Goal: Task Accomplishment & Management: Manage account settings

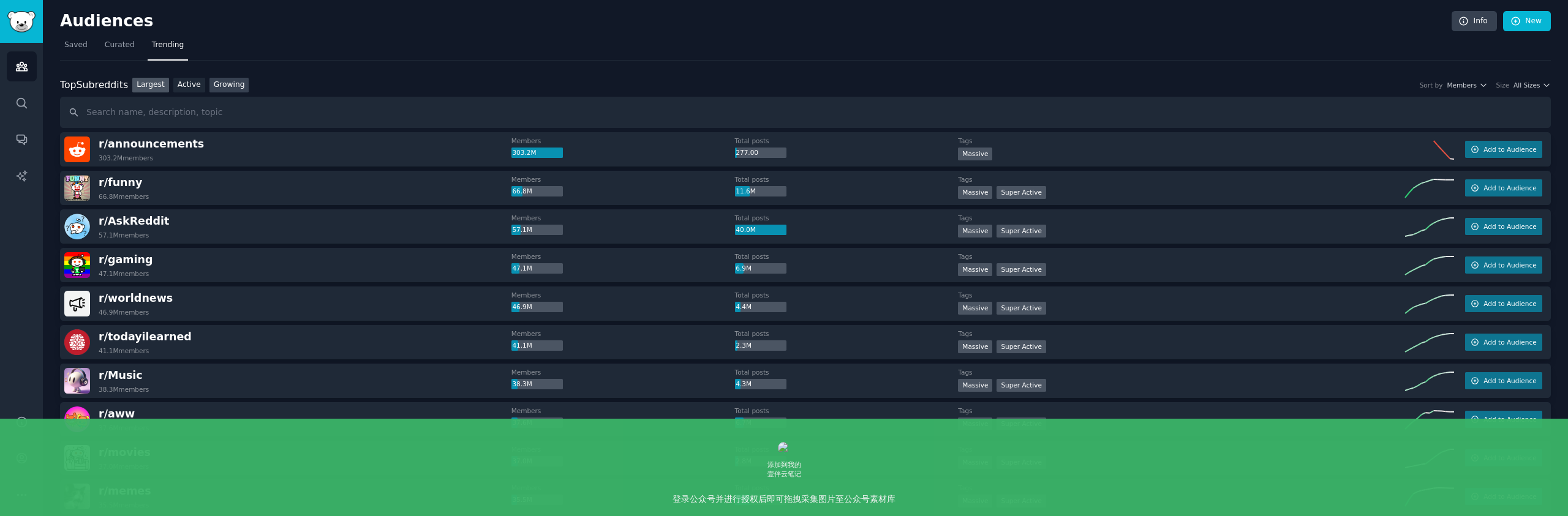
click at [217, 84] on link "Growing" at bounding box center [229, 85] width 40 height 16
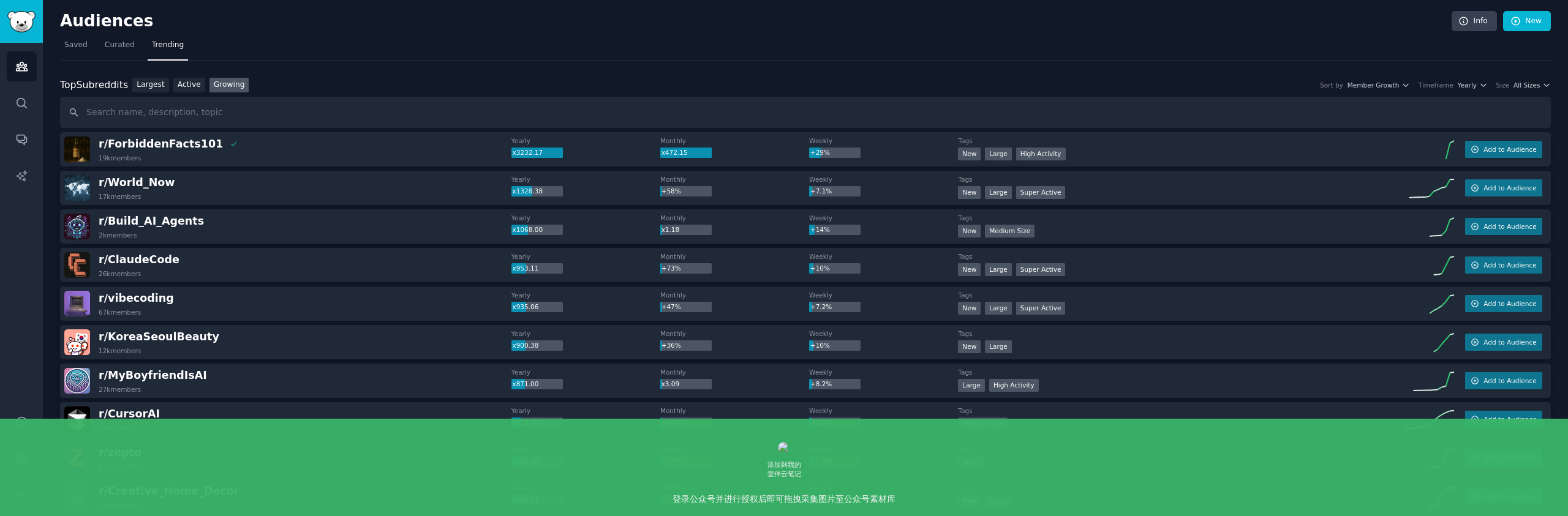
click at [1532, 85] on span "All Sizes" at bounding box center [1526, 85] width 27 height 9
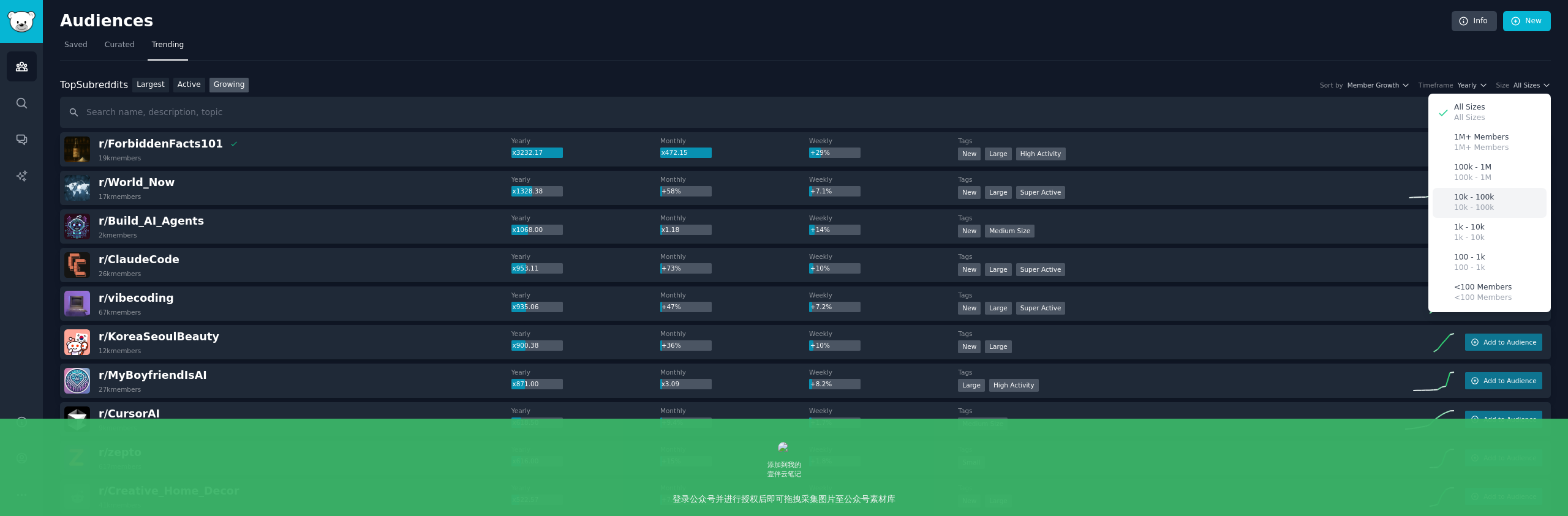
click at [1504, 204] on div "10k - 100k 10k - 100k" at bounding box center [1490, 202] width 114 height 30
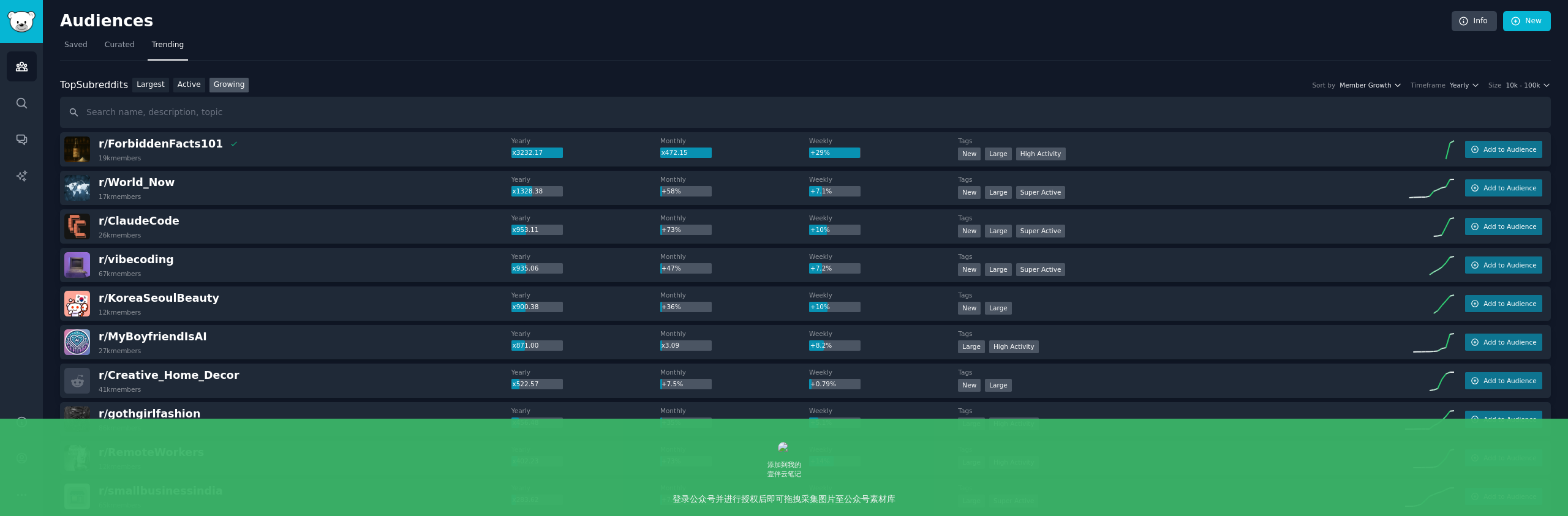
click at [1372, 84] on span "Member Growth" at bounding box center [1365, 85] width 52 height 9
click at [1460, 84] on span "Yearly" at bounding box center [1459, 85] width 19 height 9
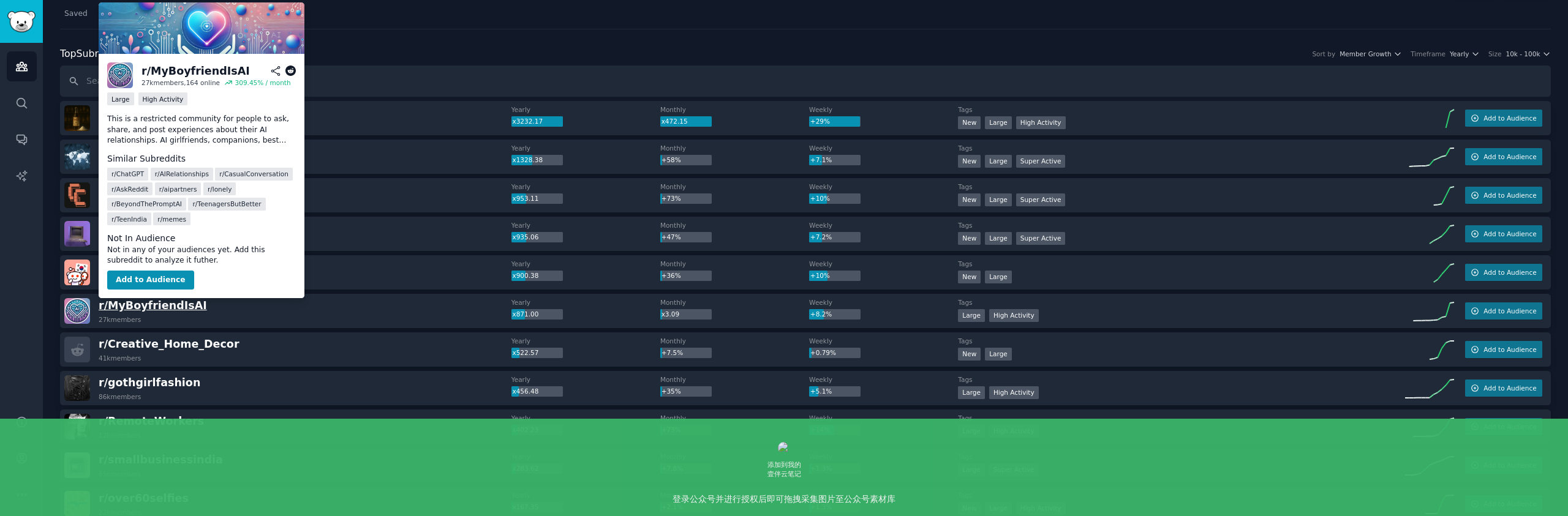
scroll to position [34, 0]
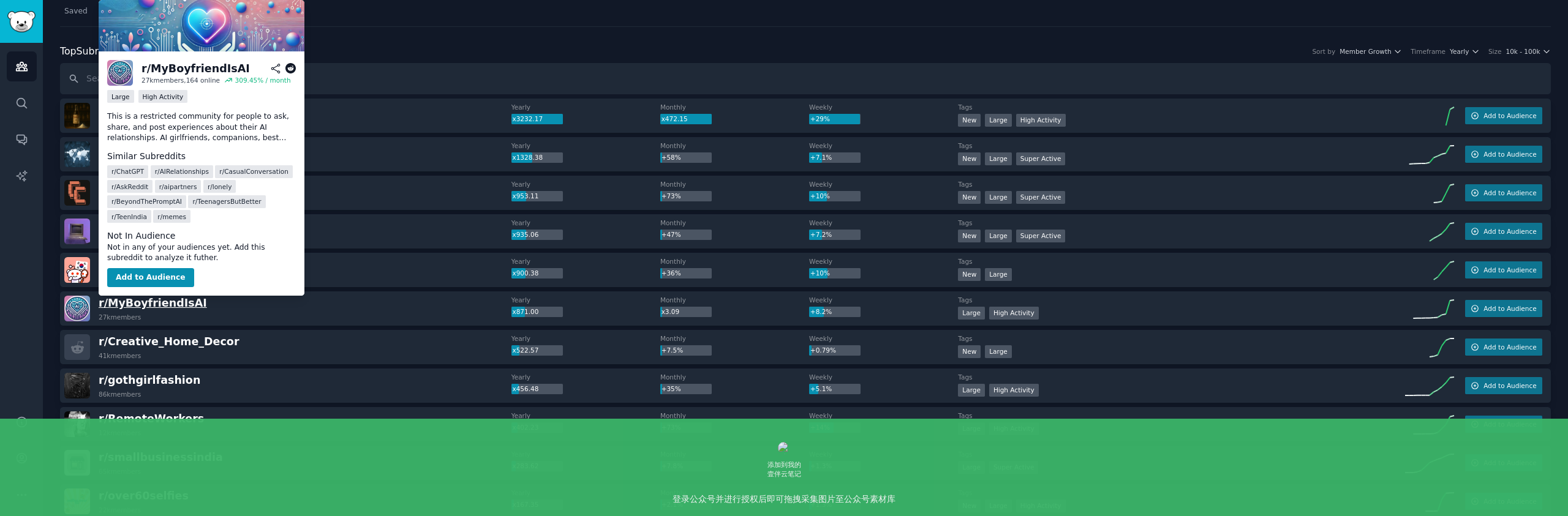
click at [132, 307] on span "r/ [PERSON_NAME]" at bounding box center [153, 303] width 109 height 12
click at [136, 299] on span "r/ [PERSON_NAME]" at bounding box center [153, 303] width 109 height 12
click at [155, 280] on button "Add to Audience" at bounding box center [150, 277] width 87 height 20
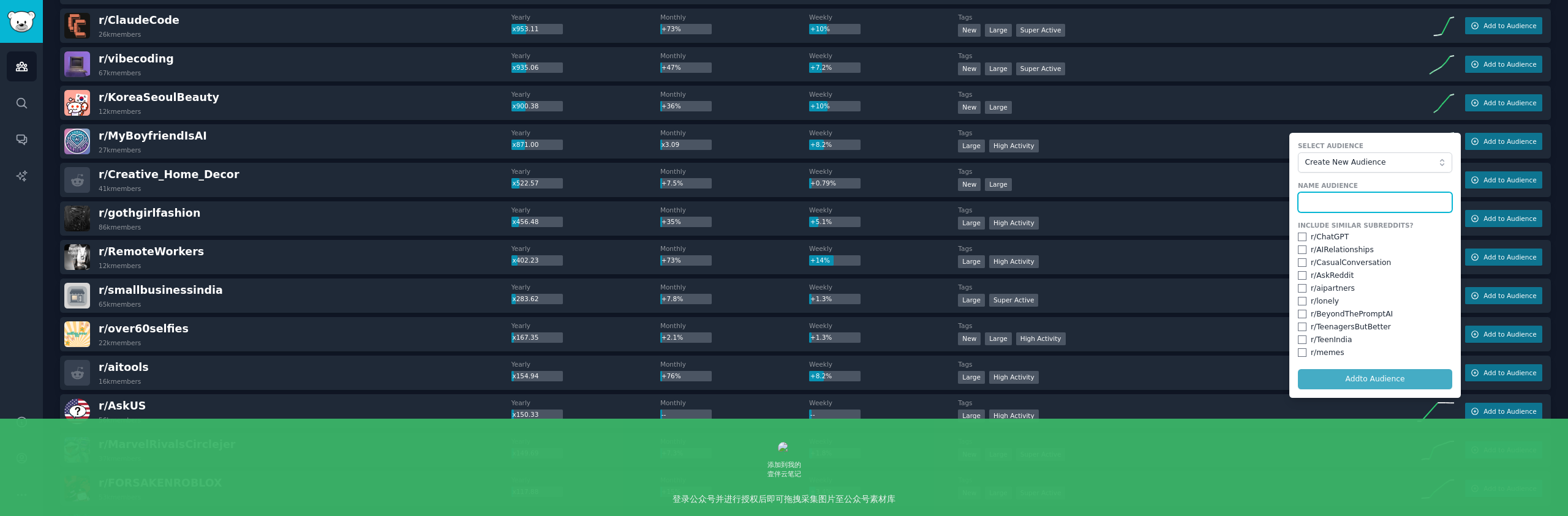
scroll to position [191, 0]
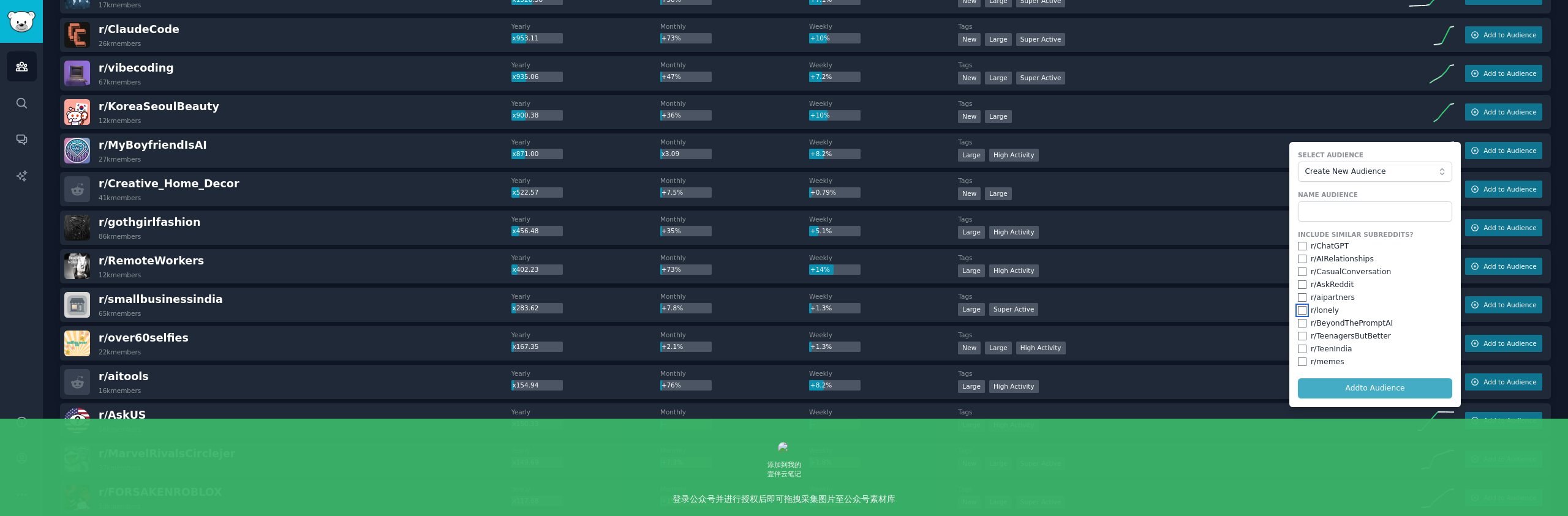
click at [1302, 311] on input "checkbox" at bounding box center [1302, 310] width 9 height 9
checkbox input "false"
click at [1342, 213] on input "text" at bounding box center [1374, 212] width 154 height 21
click at [1369, 174] on span "Create New Audience" at bounding box center [1372, 171] width 134 height 11
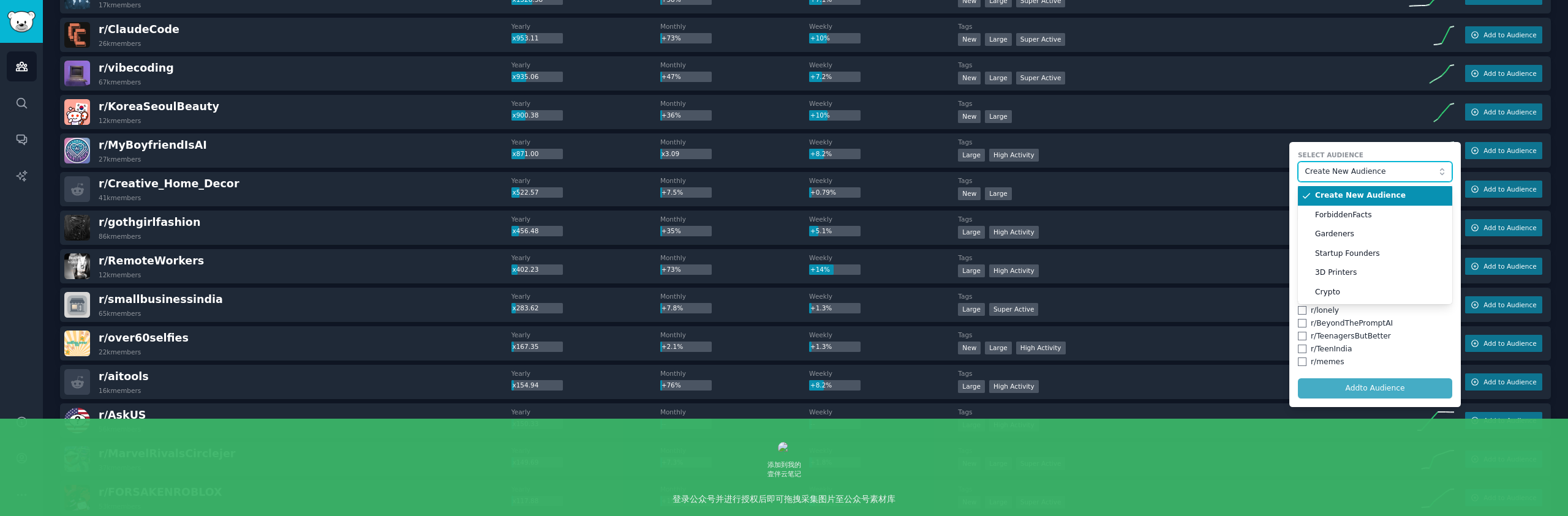
click at [1380, 176] on span "Create New Audience" at bounding box center [1372, 171] width 134 height 11
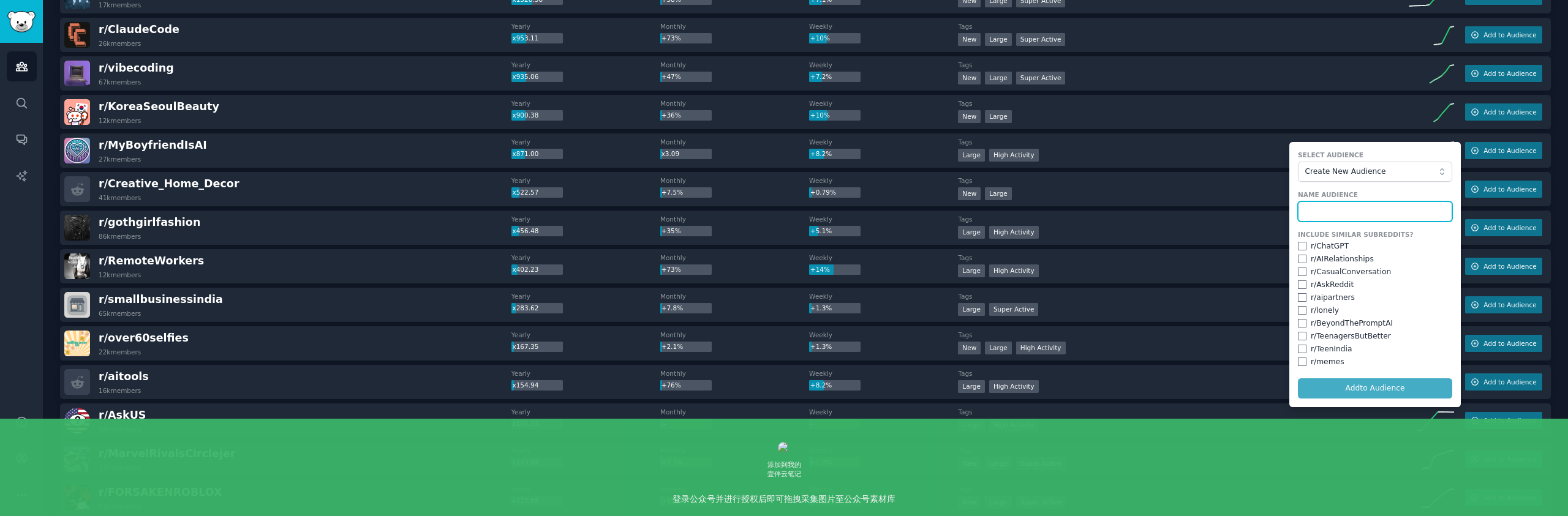
click at [1351, 204] on input "text" at bounding box center [1374, 212] width 154 height 21
type input "AI"
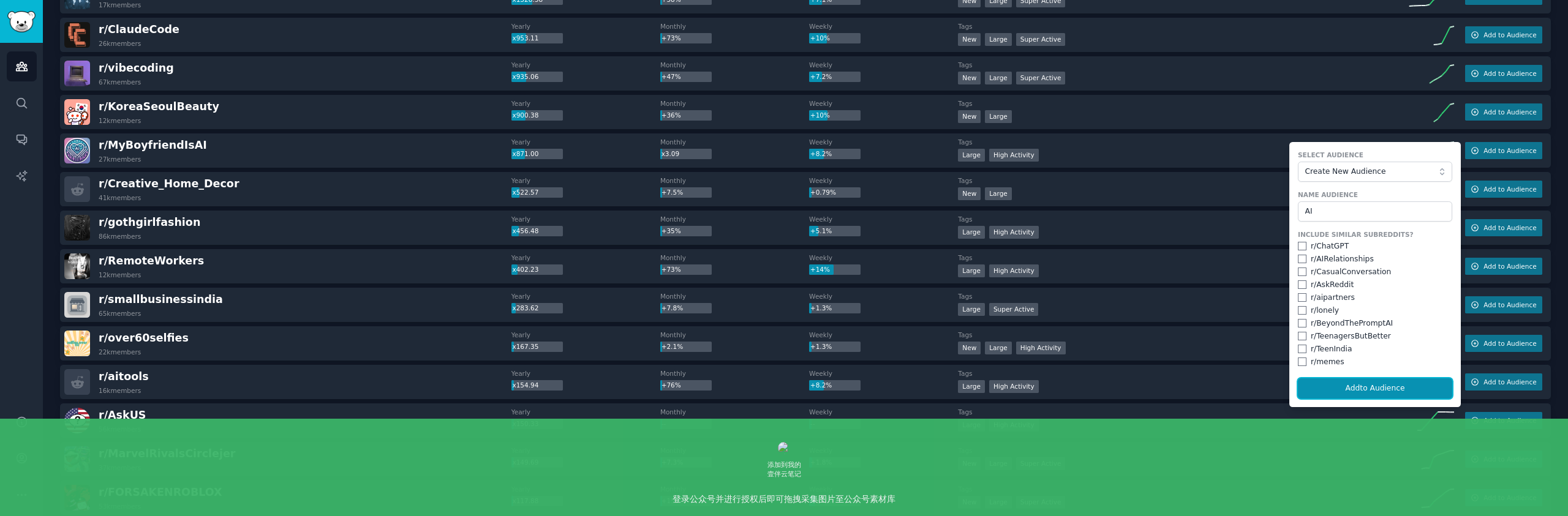
click at [1405, 378] on button "Add to Audience" at bounding box center [1374, 389] width 154 height 21
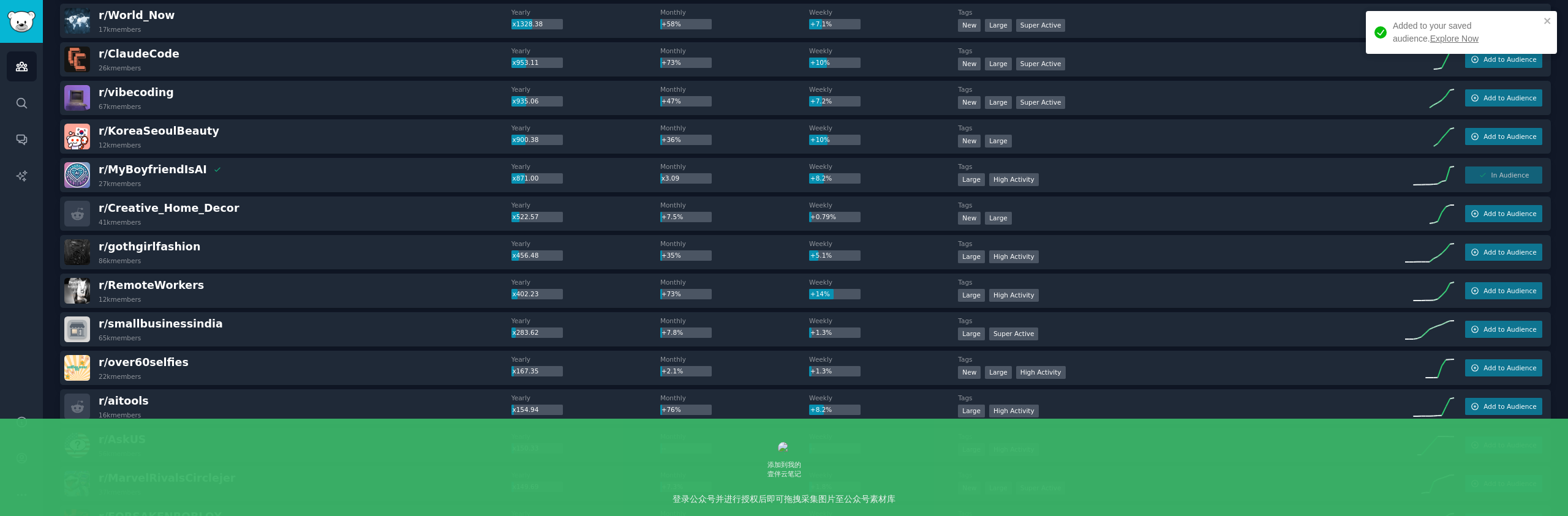
scroll to position [166, 0]
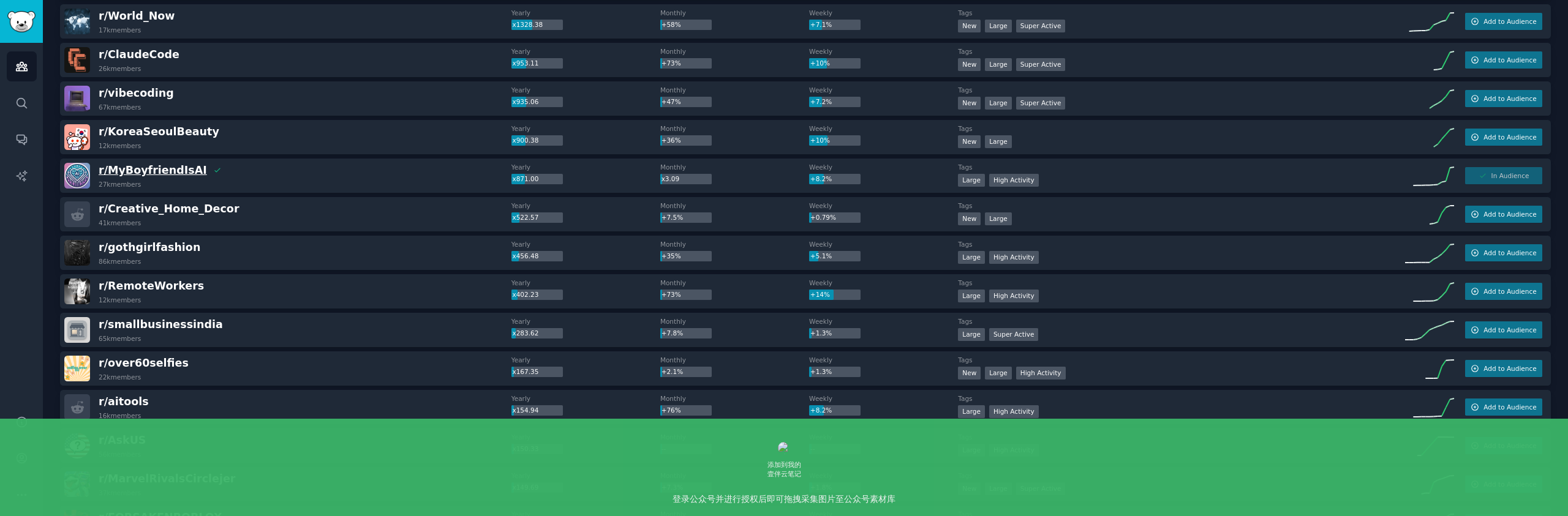
click at [169, 171] on span "r/ [PERSON_NAME]" at bounding box center [153, 170] width 109 height 12
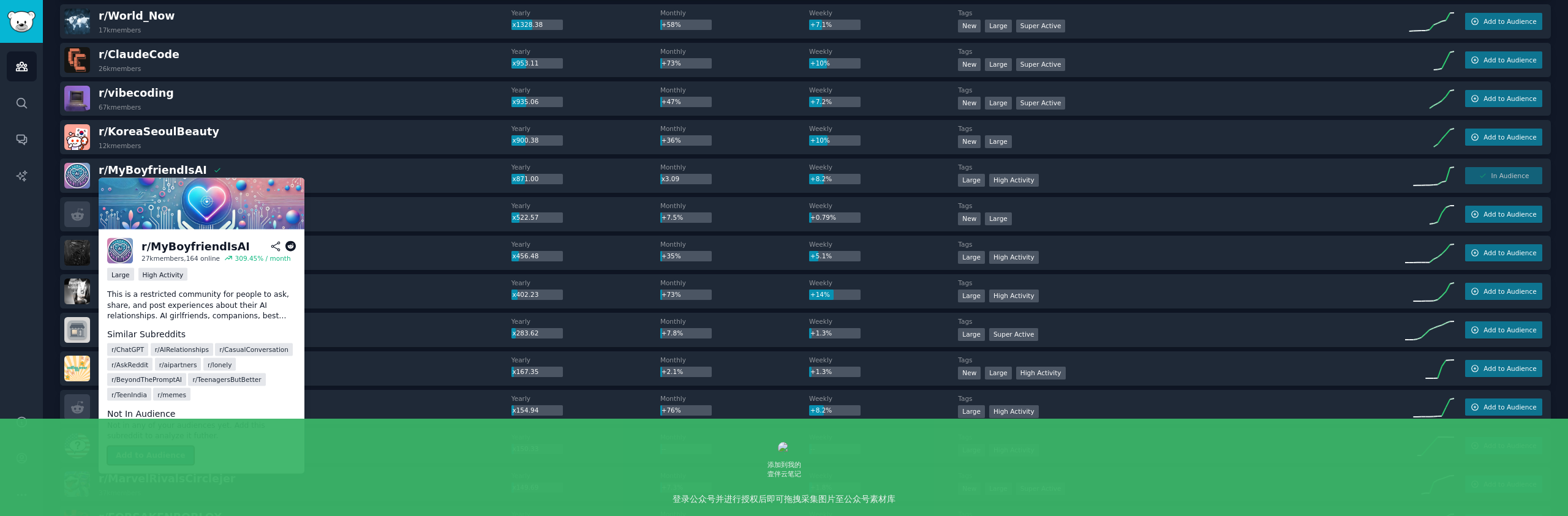
click at [157, 453] on button "Add to Audience" at bounding box center [150, 455] width 87 height 20
click at [128, 348] on span "r/ ChatGPT" at bounding box center [128, 350] width 33 height 9
click at [275, 244] on icon at bounding box center [275, 246] width 11 height 11
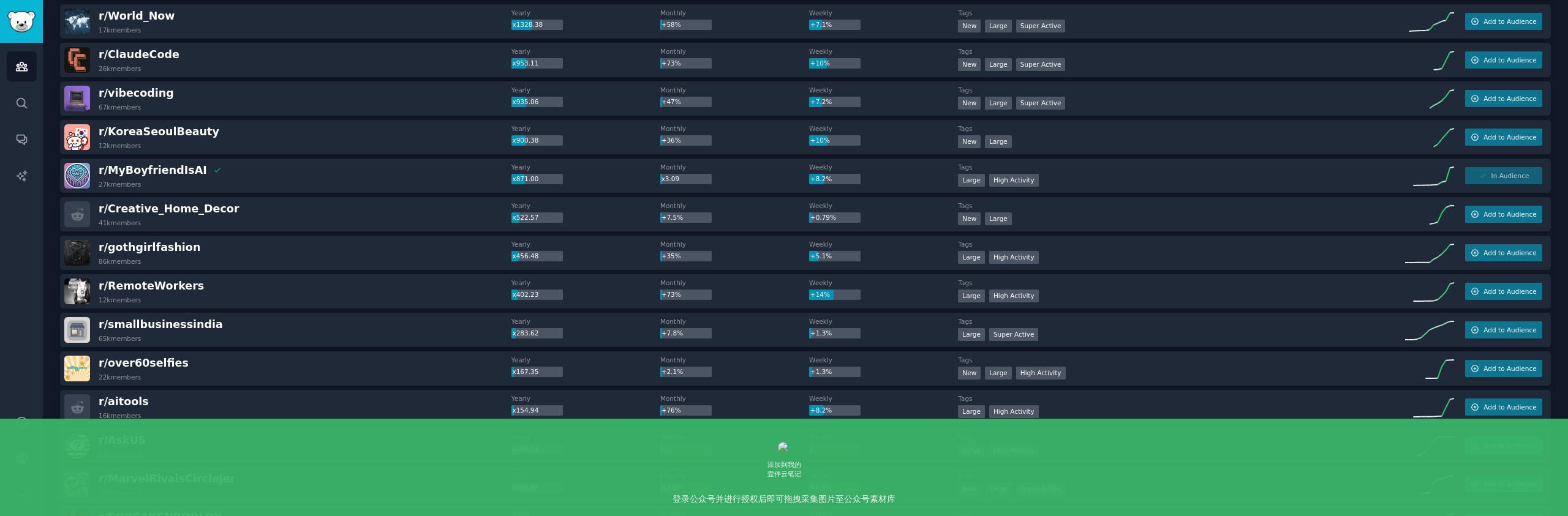
scroll to position [0, 0]
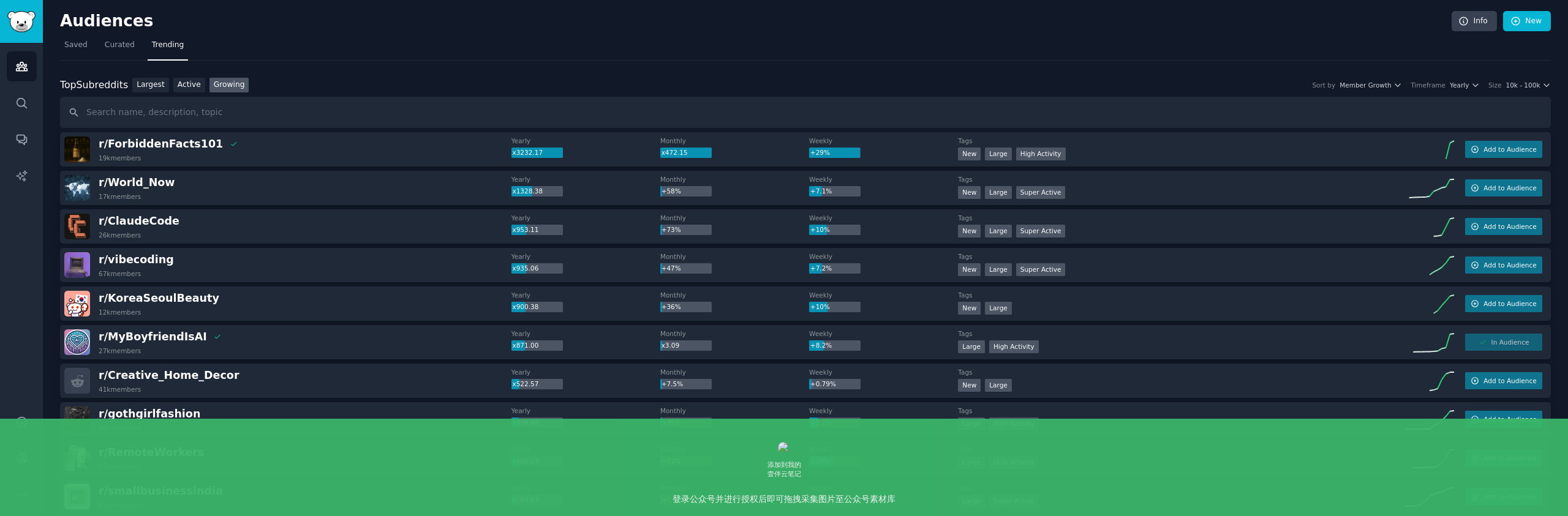
drag, startPoint x: 1171, startPoint y: 72, endPoint x: 830, endPoint y: 33, distance: 343.2
click at [19, 460] on icon "Sidebar" at bounding box center [21, 457] width 9 height 9
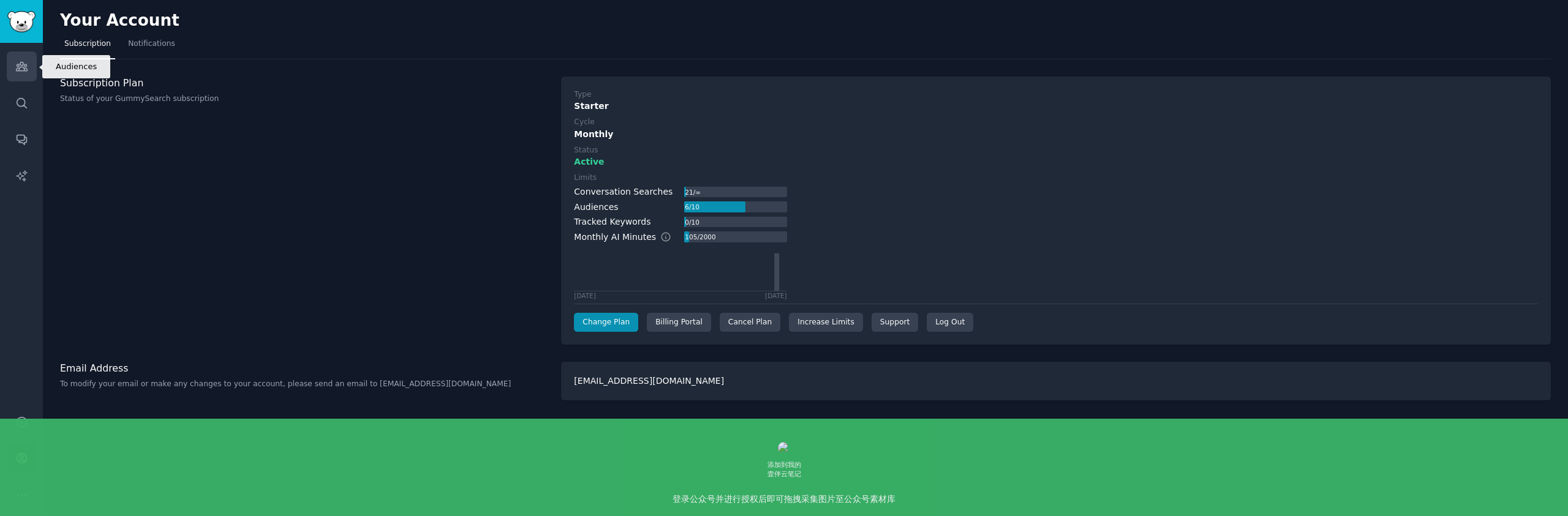
click at [16, 62] on icon "Sidebar" at bounding box center [22, 66] width 13 height 13
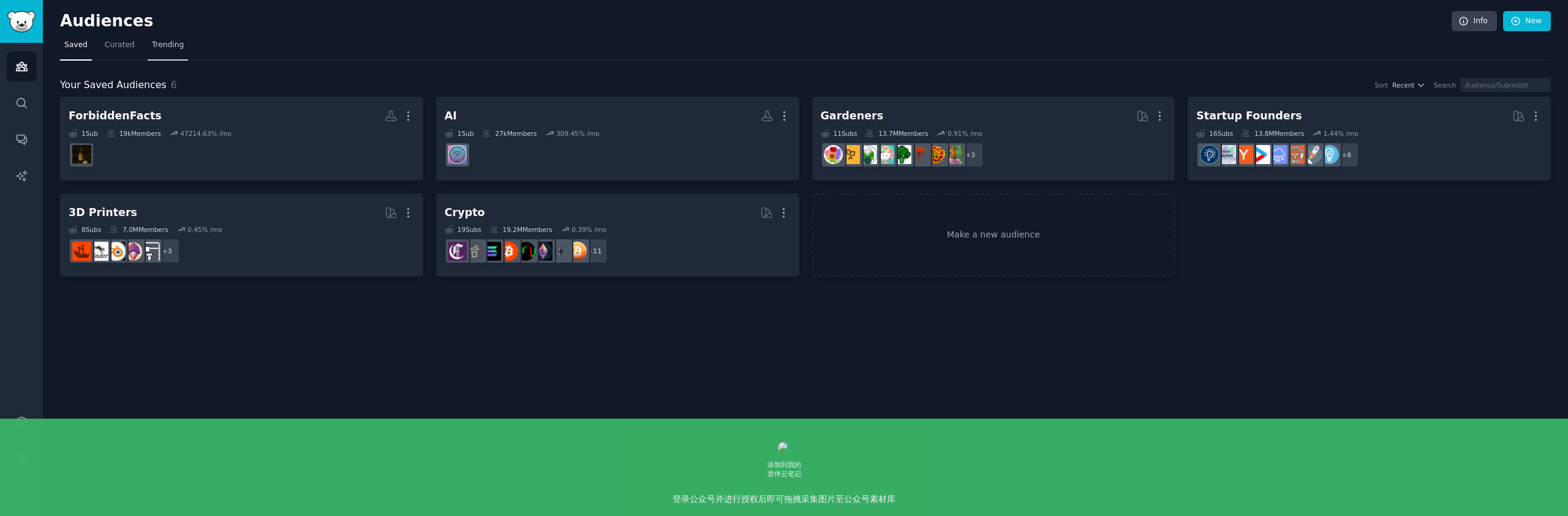
click at [175, 48] on span "Trending" at bounding box center [167, 45] width 32 height 11
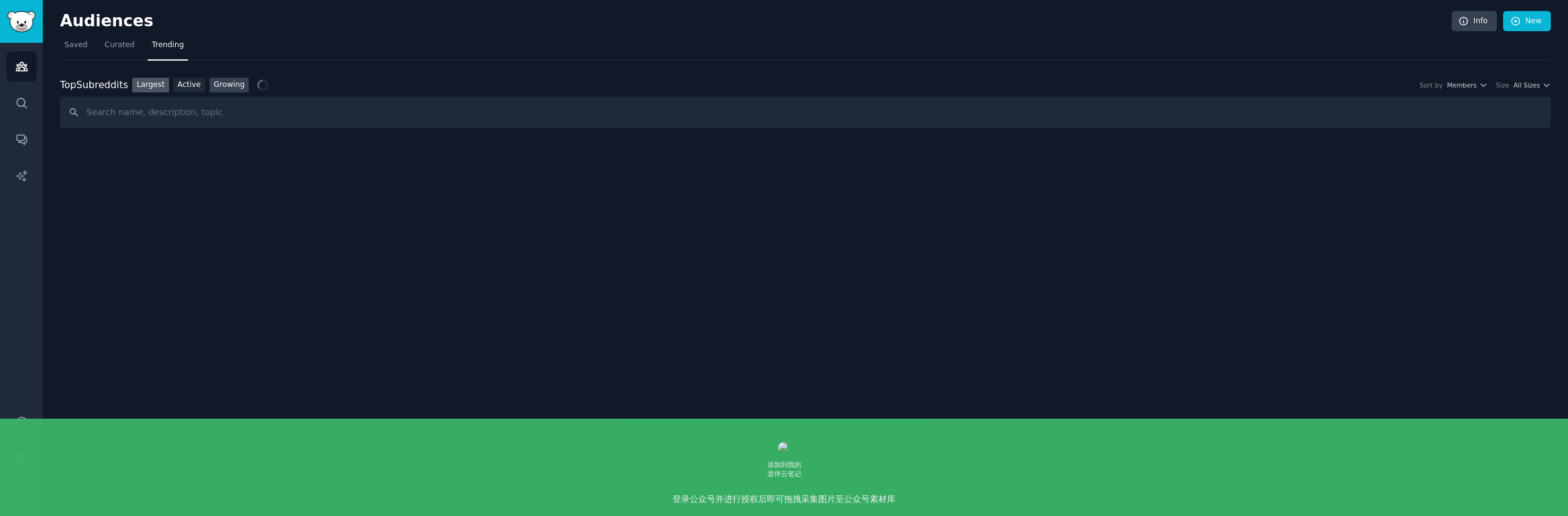
click at [229, 85] on link "Growing" at bounding box center [229, 85] width 40 height 16
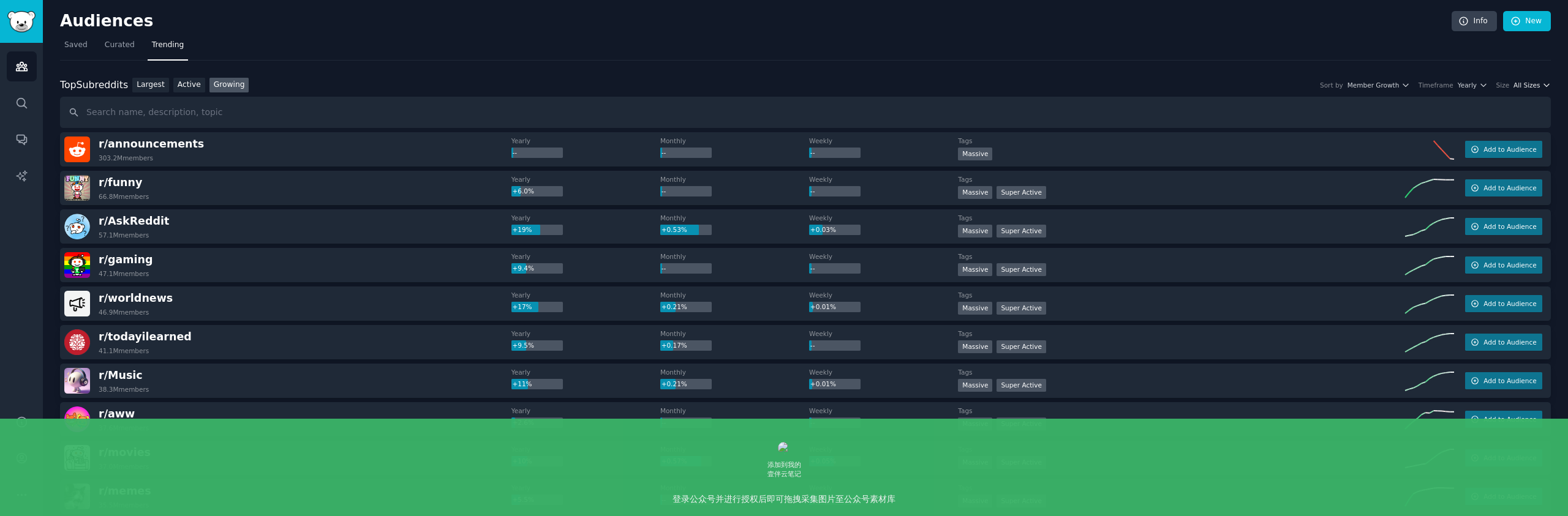
click at [1527, 82] on span "All Sizes" at bounding box center [1526, 85] width 27 height 9
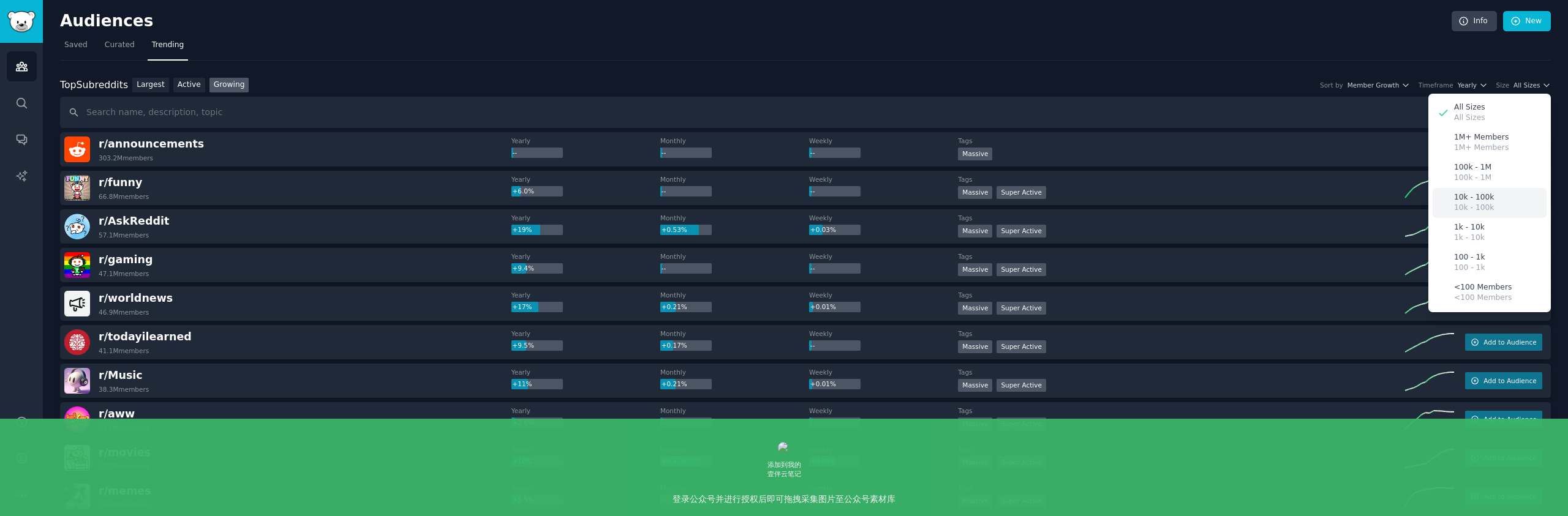
click at [1498, 208] on div "10k - 100k 10k - 100k" at bounding box center [1490, 202] width 114 height 30
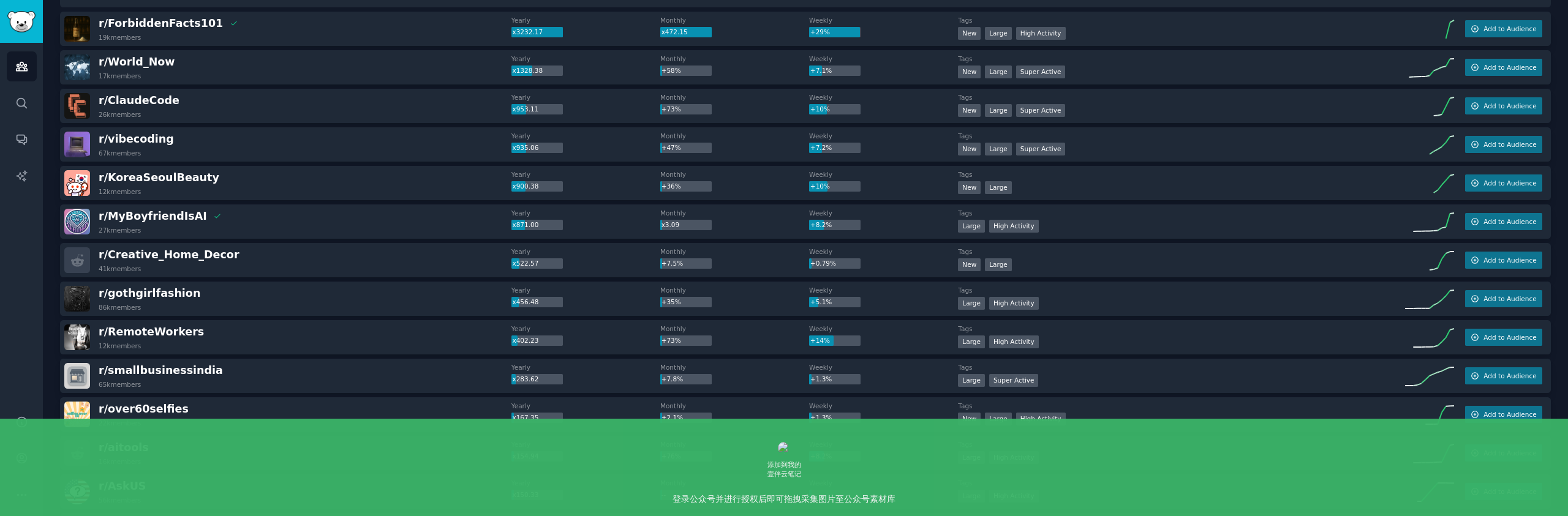
scroll to position [109, 0]
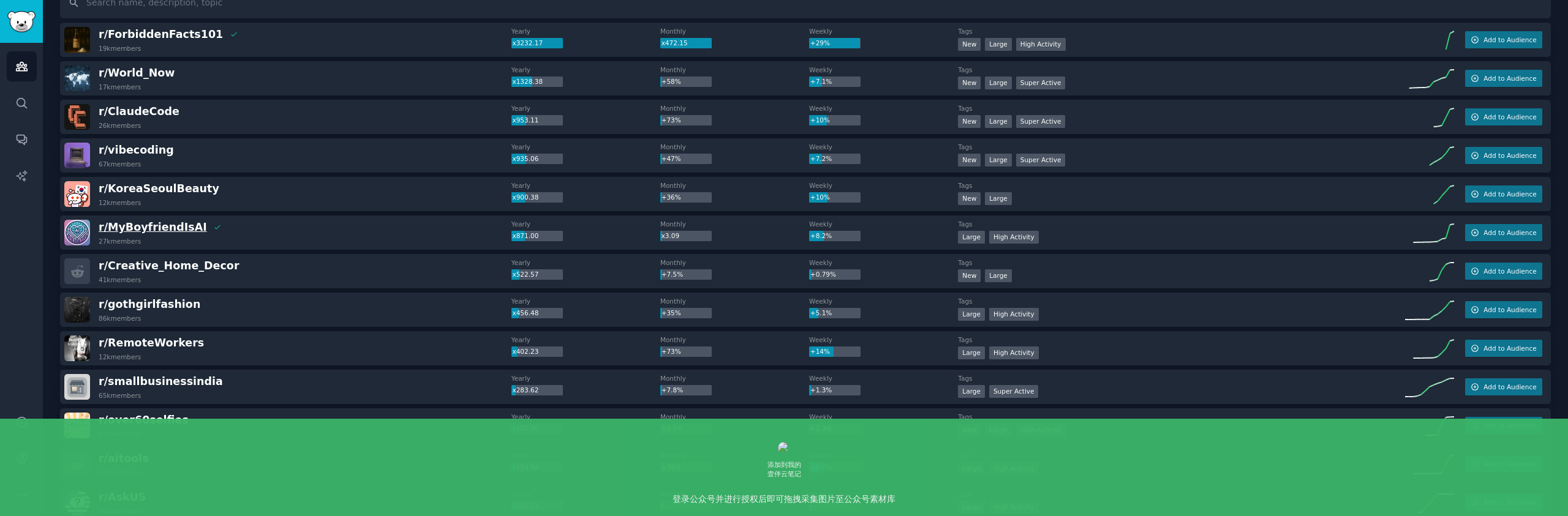
click at [136, 226] on span "r/ [PERSON_NAME]" at bounding box center [153, 227] width 109 height 12
click at [121, 227] on span "r/ [PERSON_NAME]" at bounding box center [153, 227] width 109 height 12
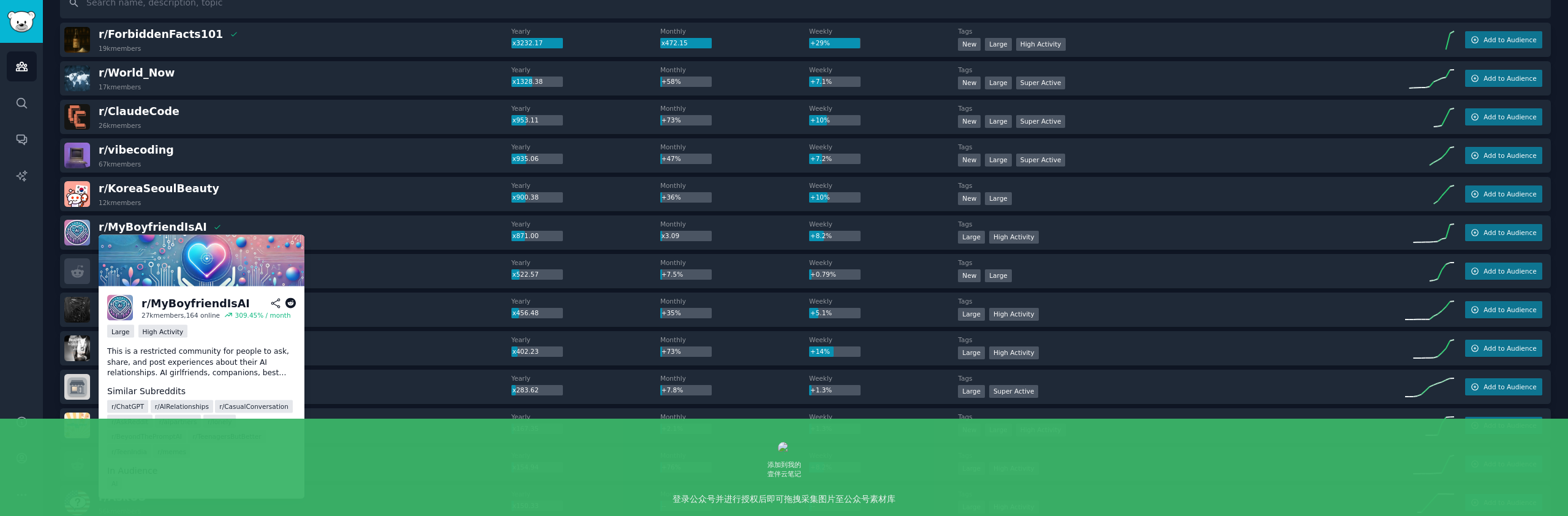
click at [177, 304] on div "r/ [PERSON_NAME]" at bounding box center [196, 303] width 109 height 16
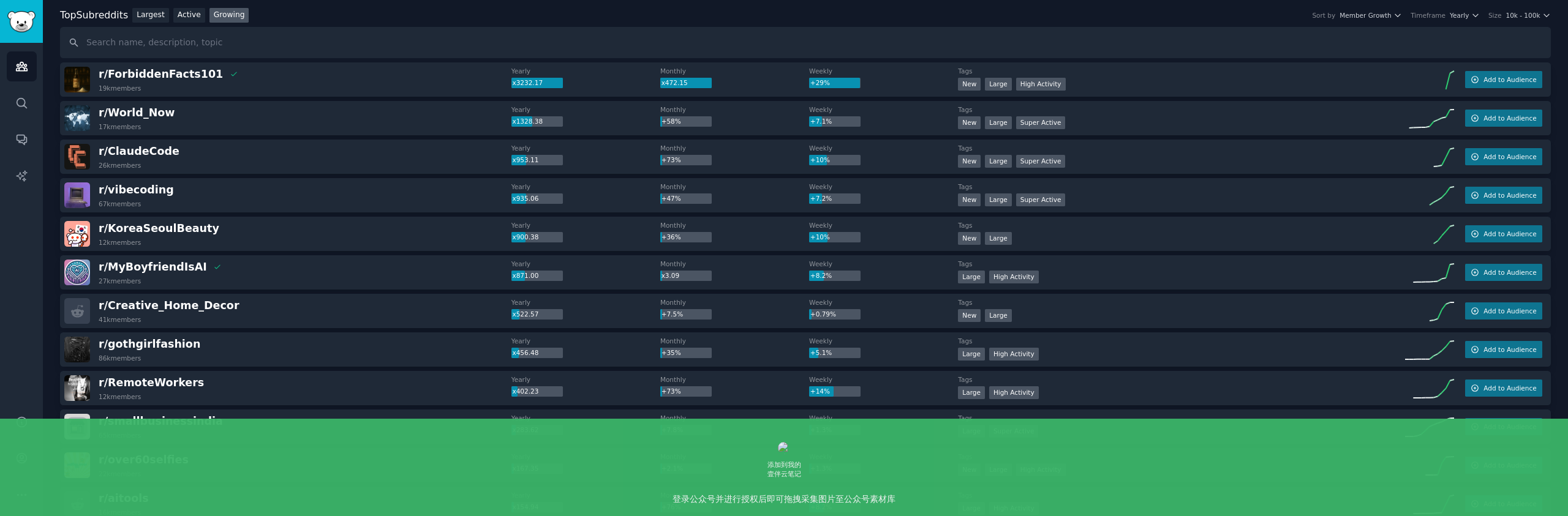
scroll to position [0, 0]
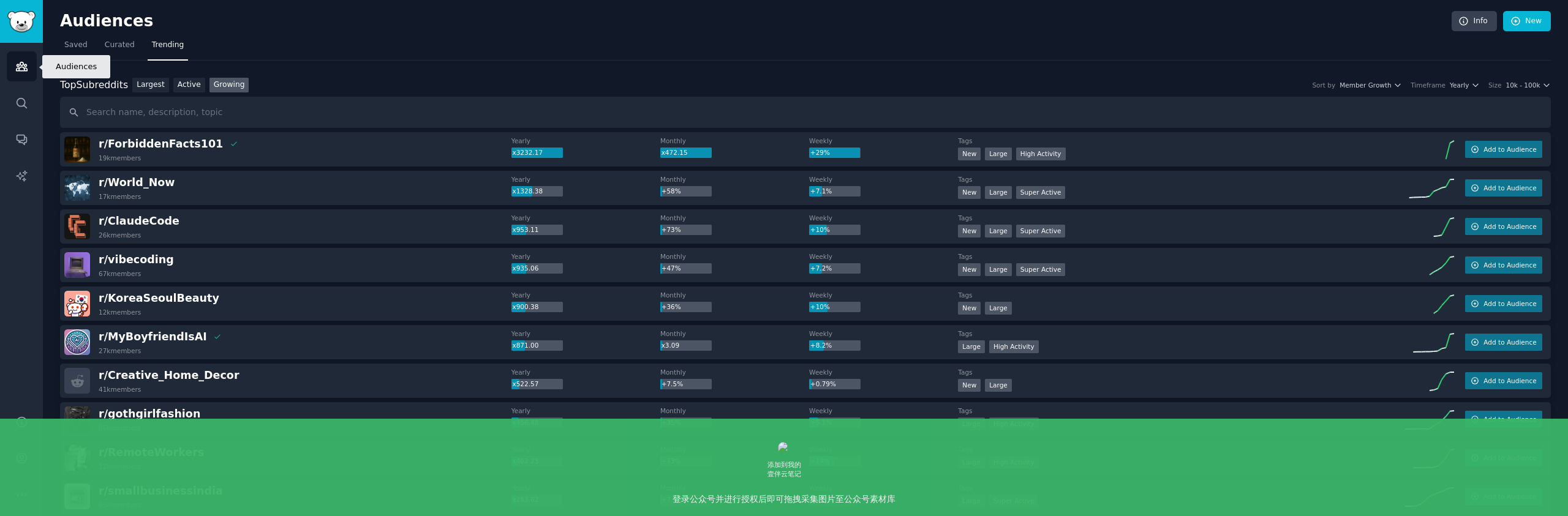
click at [21, 70] on icon "Sidebar" at bounding box center [21, 66] width 11 height 9
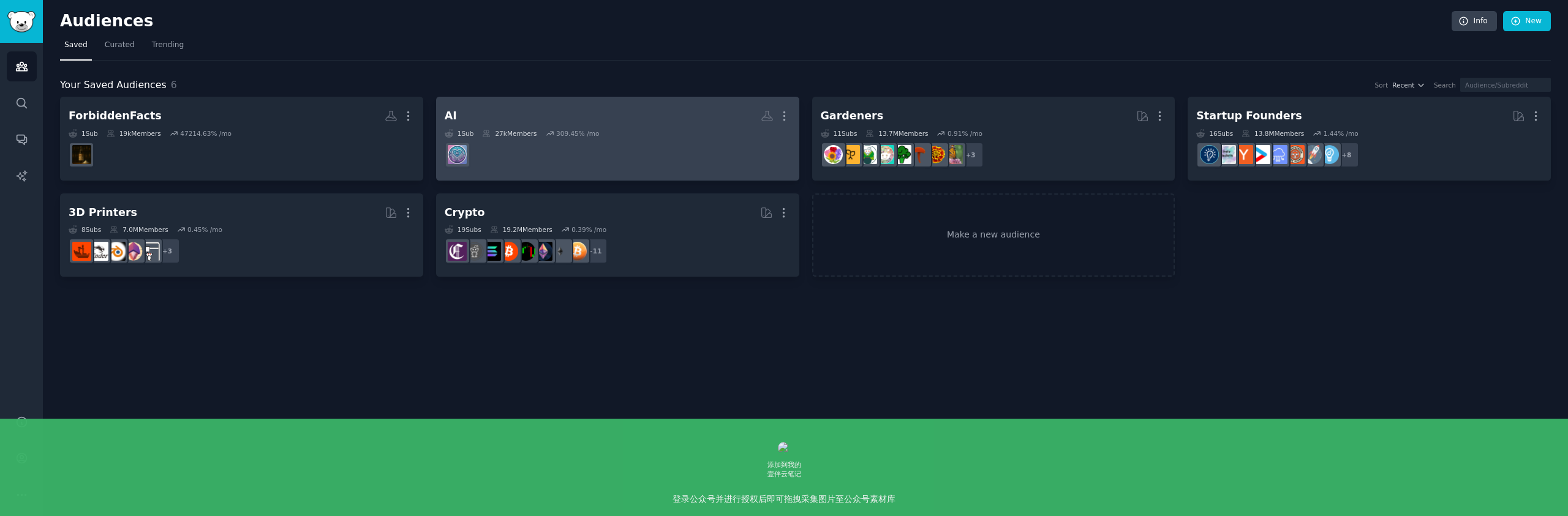
click at [547, 145] on dd at bounding box center [617, 155] width 346 height 34
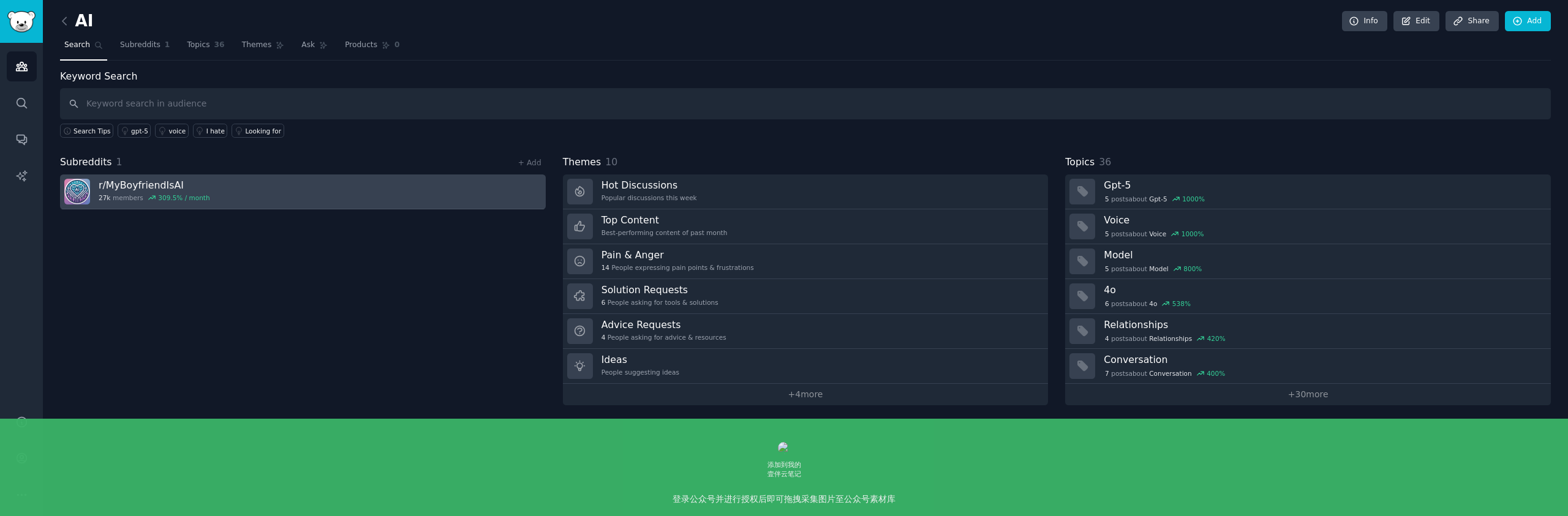
click at [223, 184] on link "r/ [PERSON_NAME] 27k members 309.5 % / month" at bounding box center [303, 191] width 485 height 34
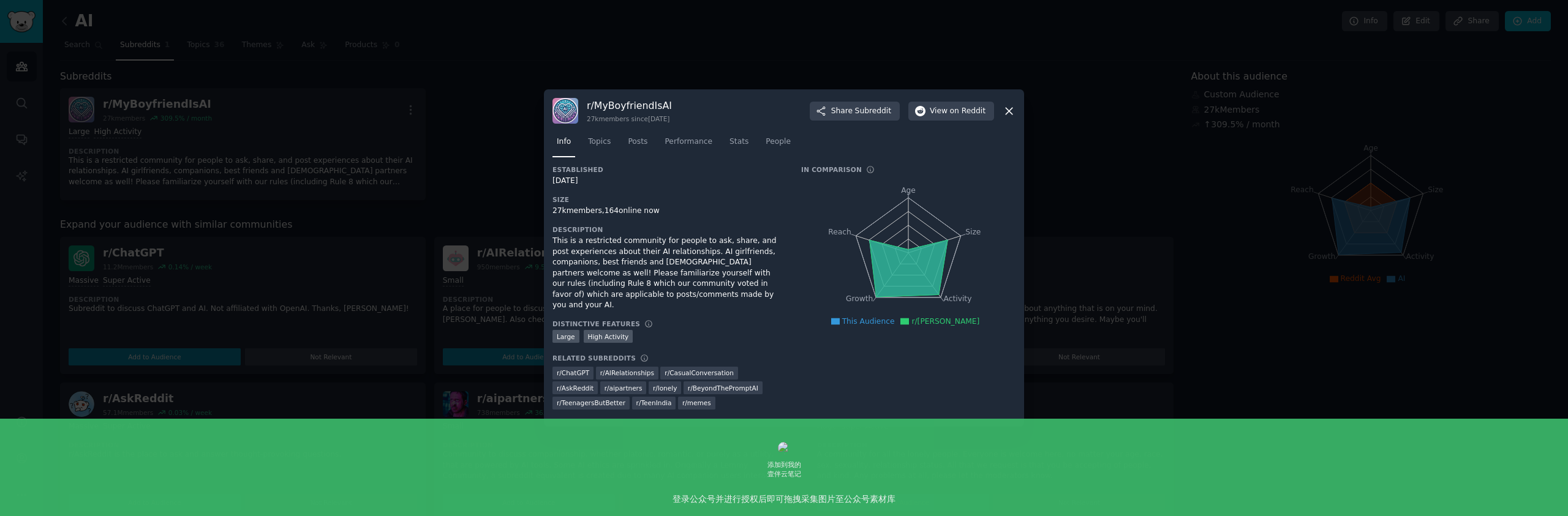
click at [1010, 115] on icon at bounding box center [1009, 110] width 13 height 13
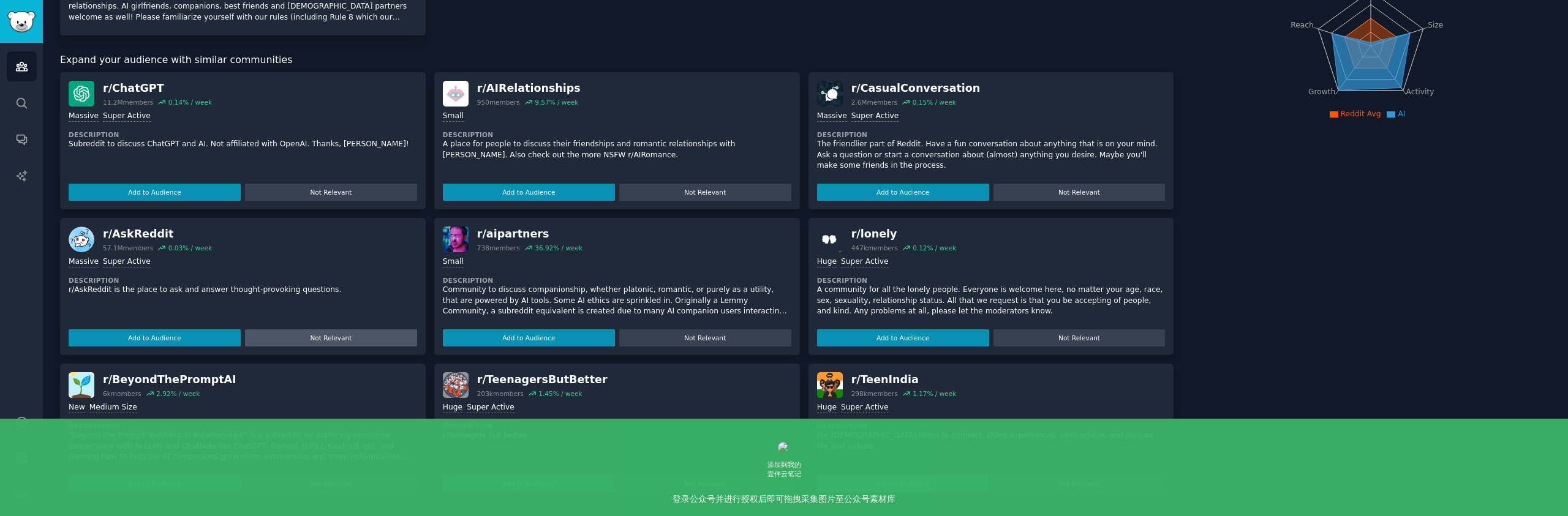
scroll to position [3, 0]
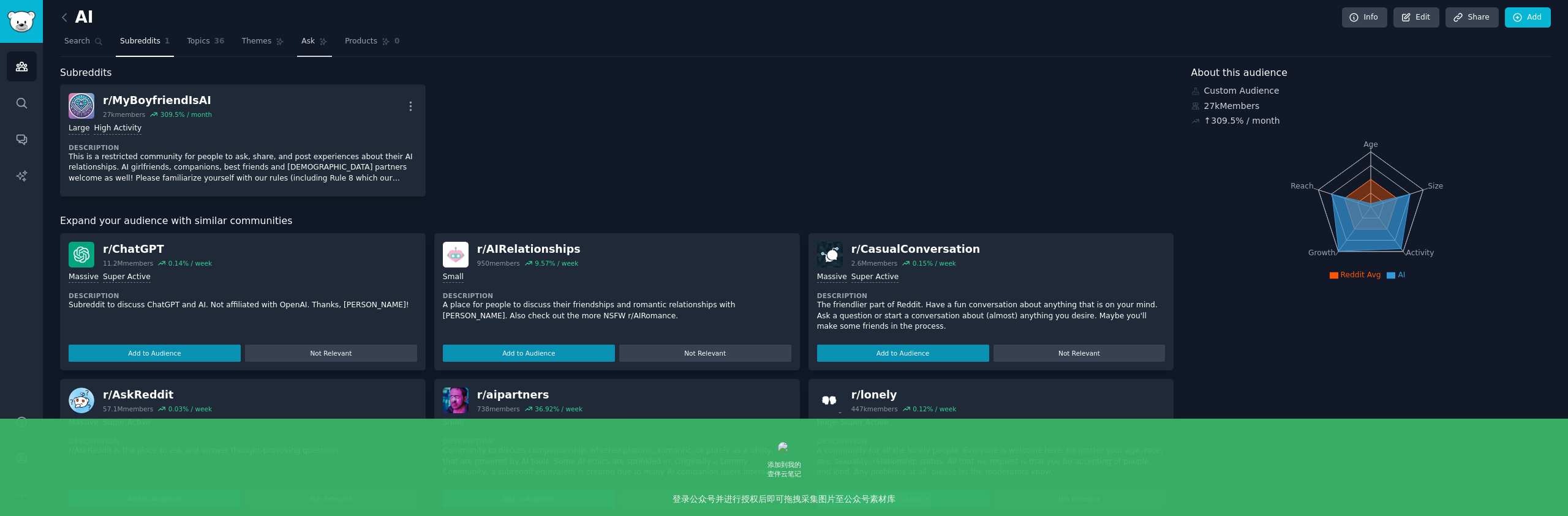
click at [301, 47] on span "Ask" at bounding box center [308, 41] width 14 height 11
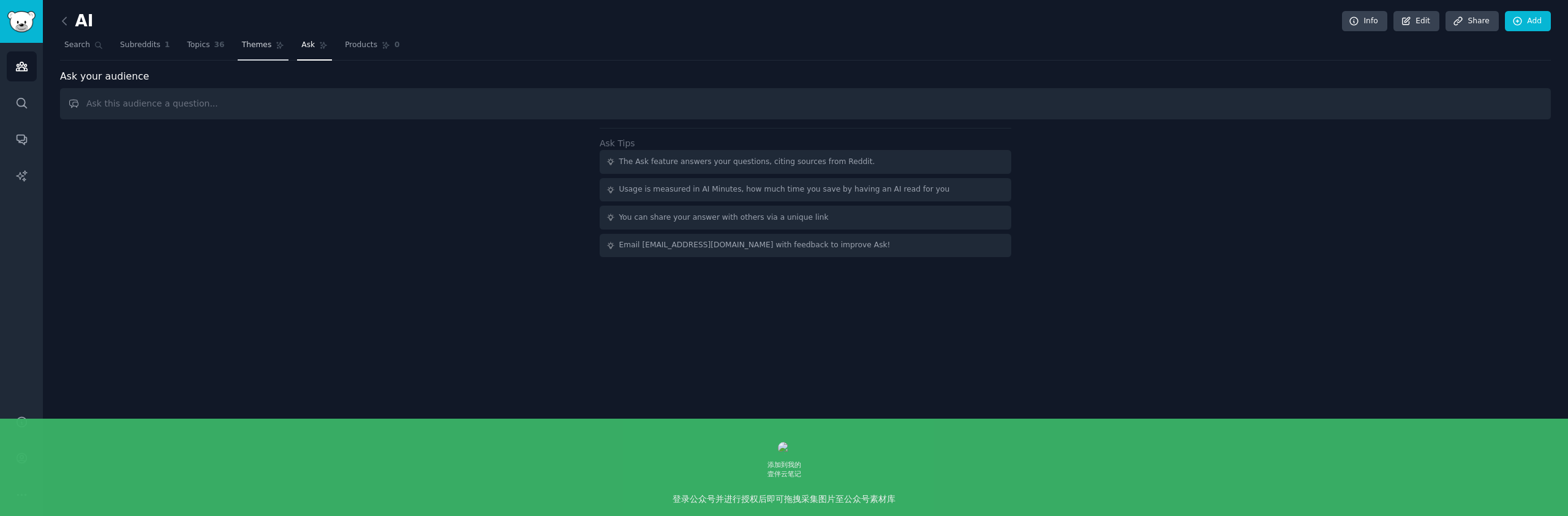
click at [255, 46] on span "Themes" at bounding box center [257, 45] width 30 height 11
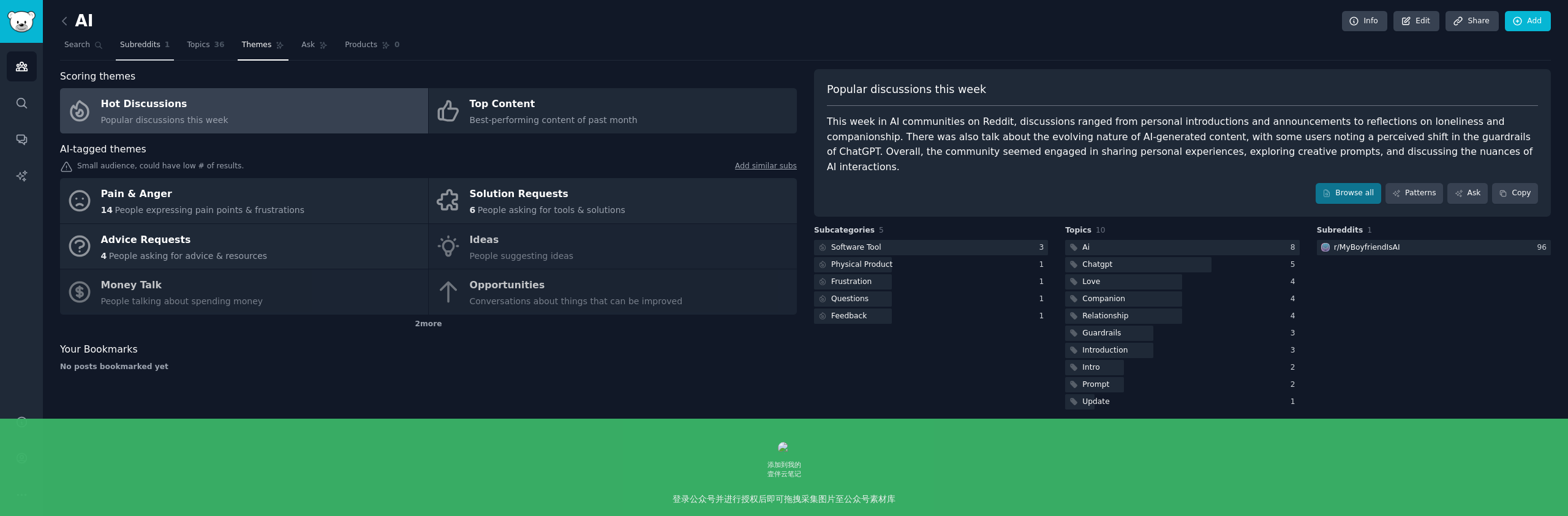
click at [134, 49] on span "Subreddits" at bounding box center [140, 45] width 41 height 11
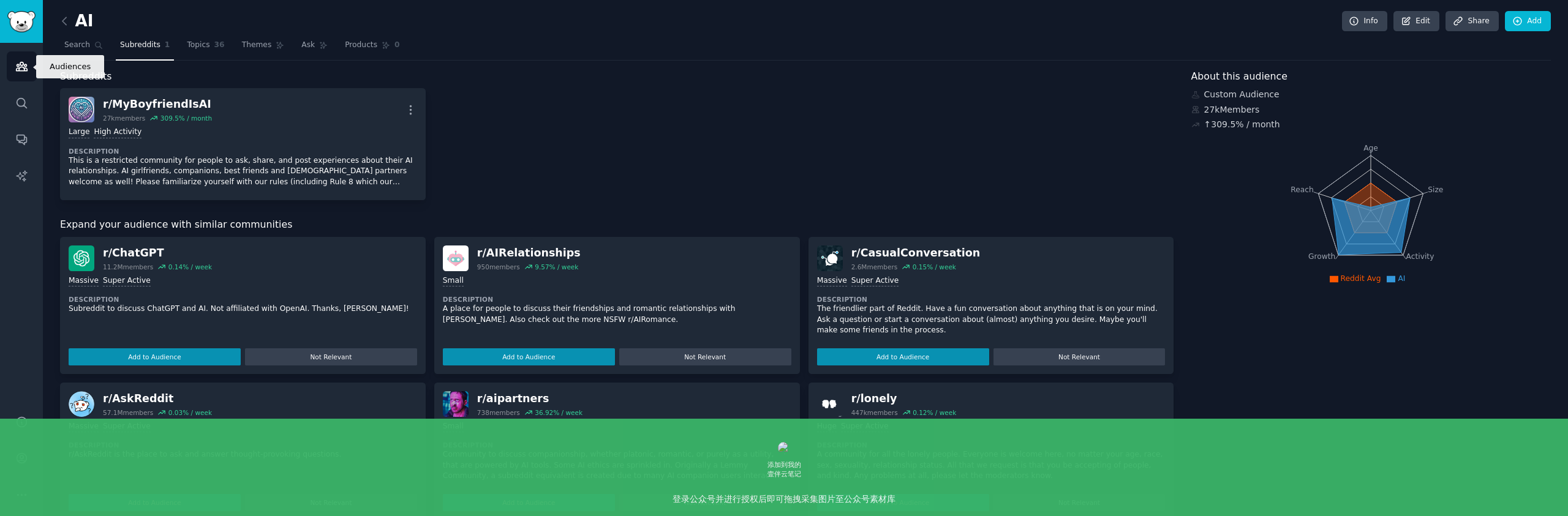
click at [26, 66] on icon "Sidebar" at bounding box center [21, 66] width 11 height 9
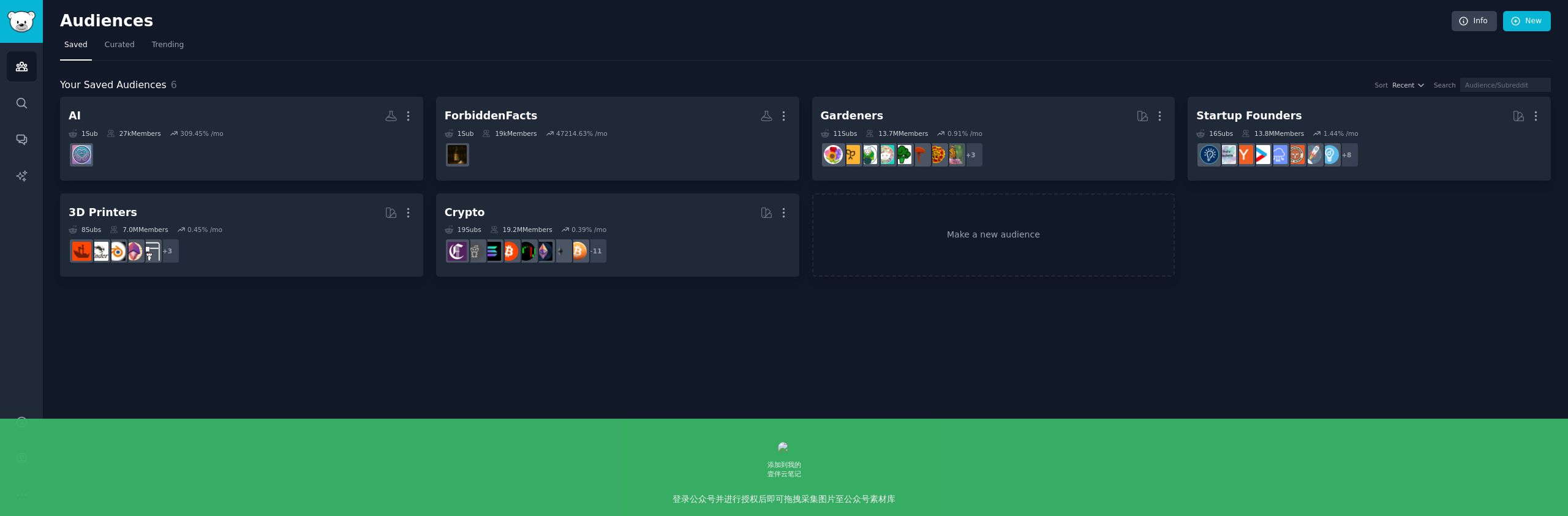
click at [425, 70] on div "Your Saved Audiences 6 Sort Recent Search AI More 1 Sub 27k Members 309.45 % /m…" at bounding box center [805, 168] width 1490 height 216
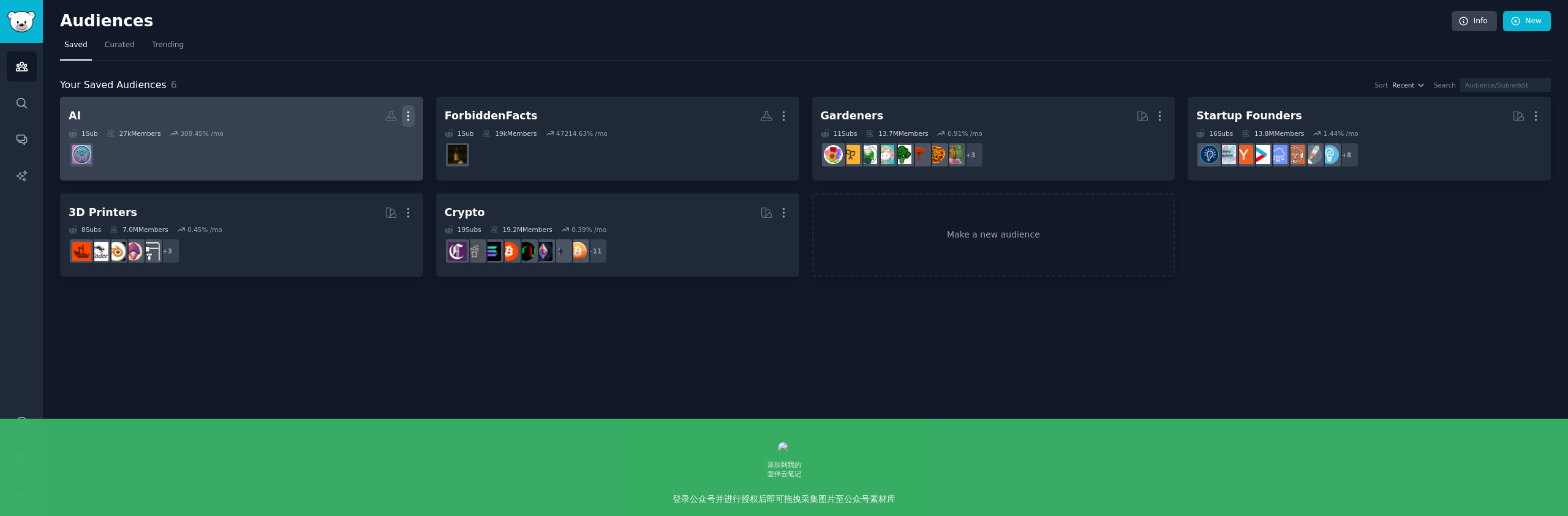
click at [409, 116] on icon "button" at bounding box center [407, 116] width 1 height 9
click at [379, 145] on p "Delete" at bounding box center [374, 141] width 28 height 13
click at [410, 114] on icon "button" at bounding box center [408, 115] width 13 height 13
click at [405, 117] on icon "button" at bounding box center [408, 115] width 13 height 13
click at [379, 140] on p "Delete" at bounding box center [374, 141] width 28 height 13
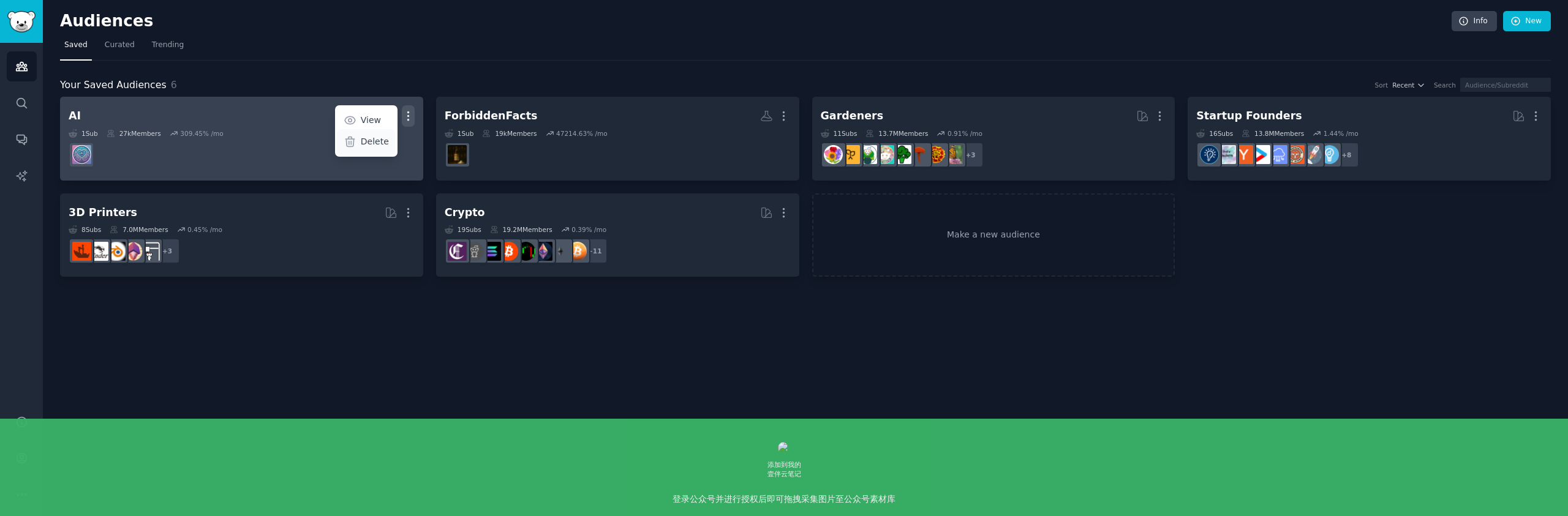
click at [382, 143] on p "Delete" at bounding box center [374, 141] width 28 height 13
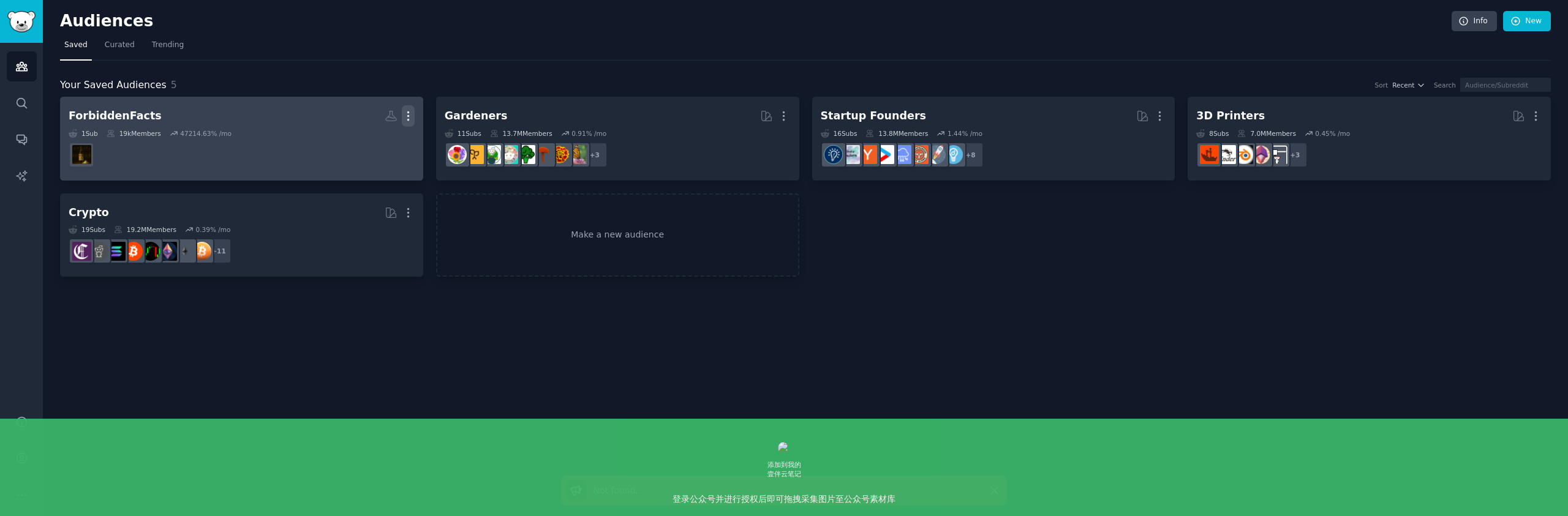
click at [406, 117] on icon "button" at bounding box center [408, 115] width 13 height 13
click at [360, 141] on div "Delete" at bounding box center [365, 142] width 58 height 26
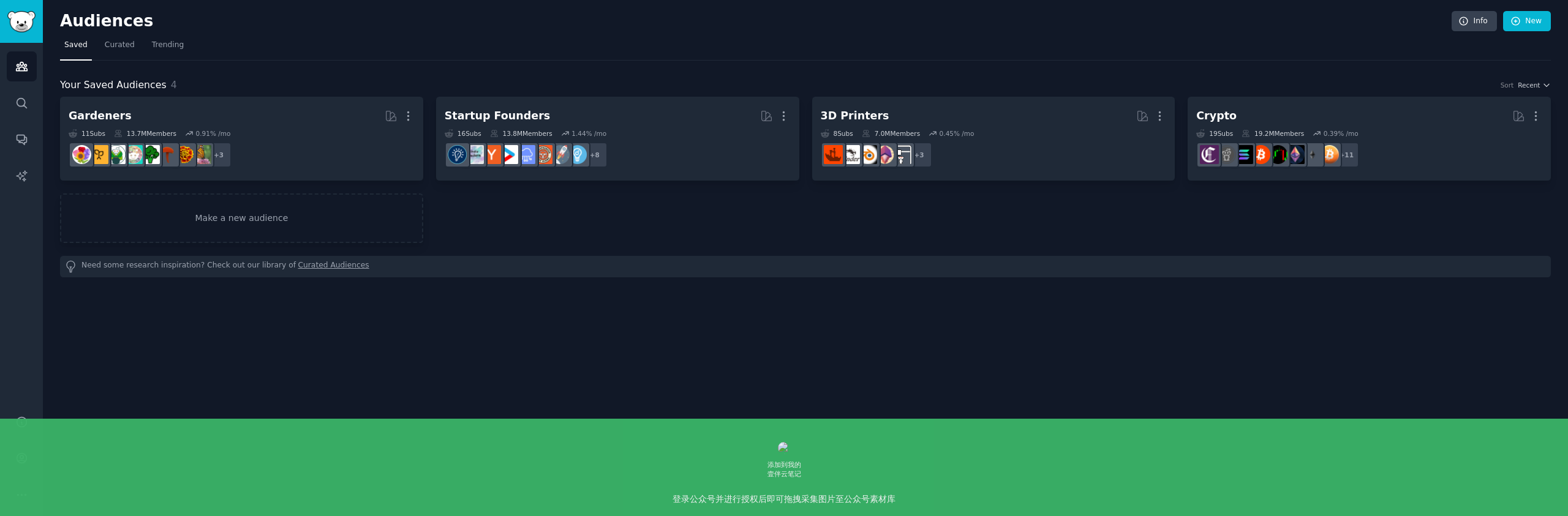
click at [542, 66] on div "Your Saved Audiences 4 Sort Recent Gardeners More 11 Sub s 13.7M Members 0.91 %…" at bounding box center [805, 168] width 1490 height 216
drag, startPoint x: 398, startPoint y: 56, endPoint x: 257, endPoint y: 54, distance: 141.0
click at [397, 56] on nav "Saved Curated Trending" at bounding box center [805, 47] width 1490 height 25
drag, startPoint x: 203, startPoint y: 47, endPoint x: 178, endPoint y: 45, distance: 25.1
click at [202, 47] on nav "Saved Curated Trending" at bounding box center [805, 47] width 1490 height 25
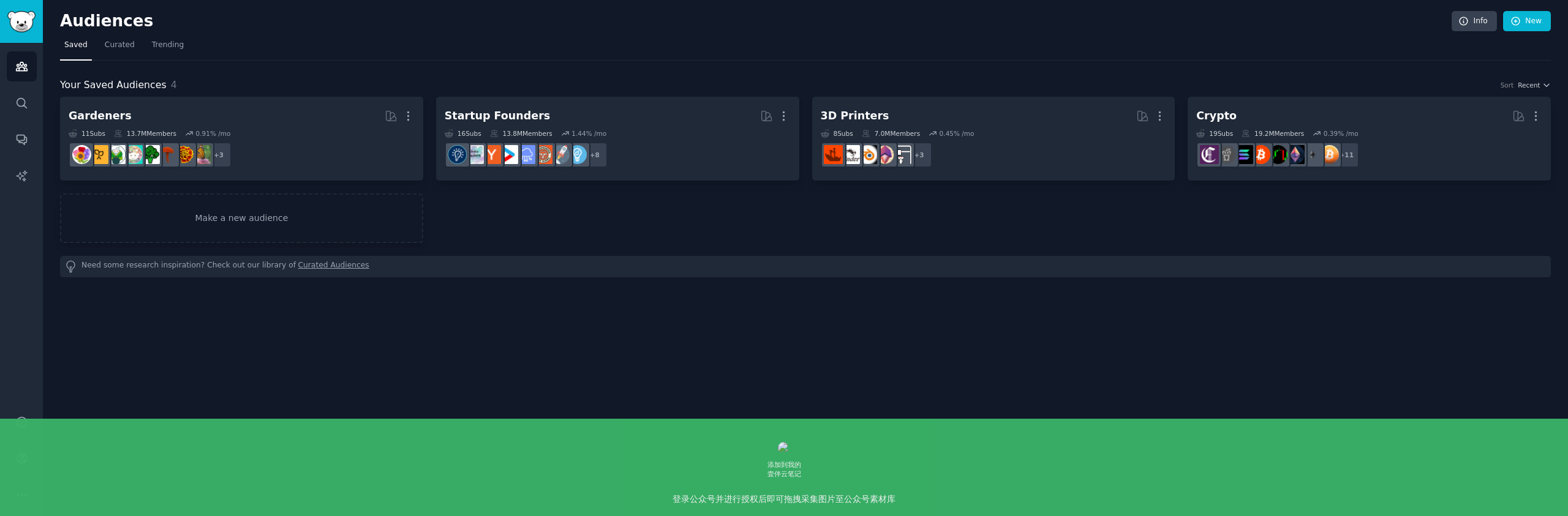
drag, startPoint x: 178, startPoint y: 45, endPoint x: 189, endPoint y: 47, distance: 11.2
click at [178, 45] on span "Trending" at bounding box center [167, 45] width 32 height 11
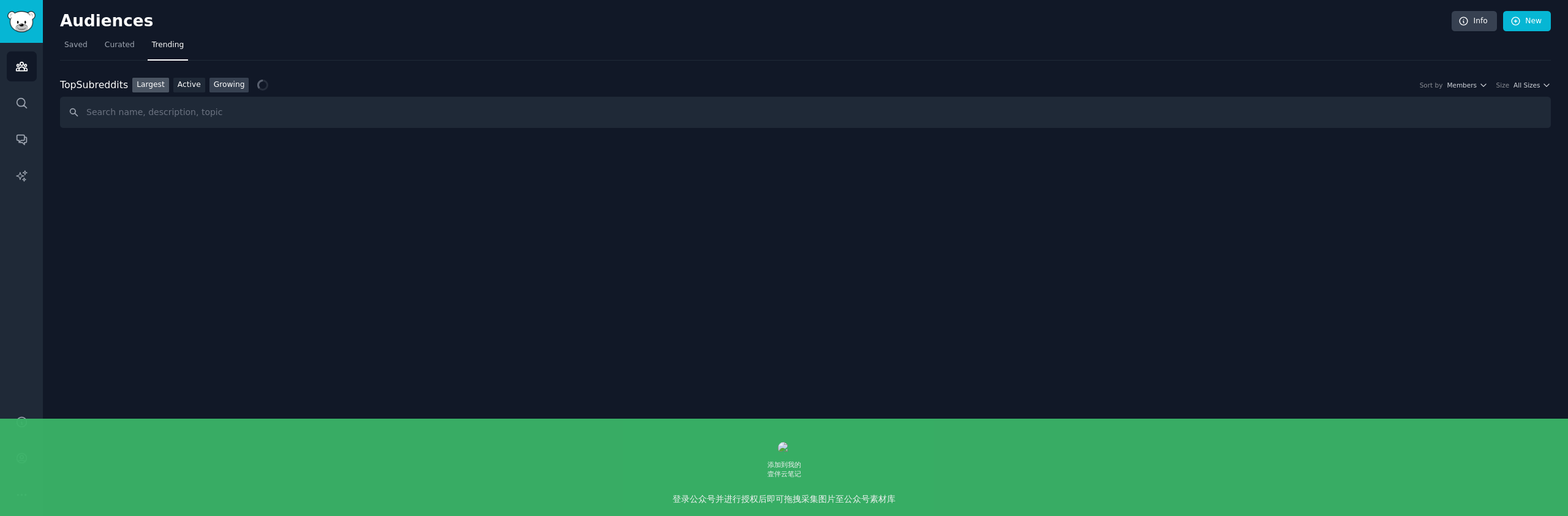
click at [225, 88] on link "Growing" at bounding box center [229, 85] width 40 height 16
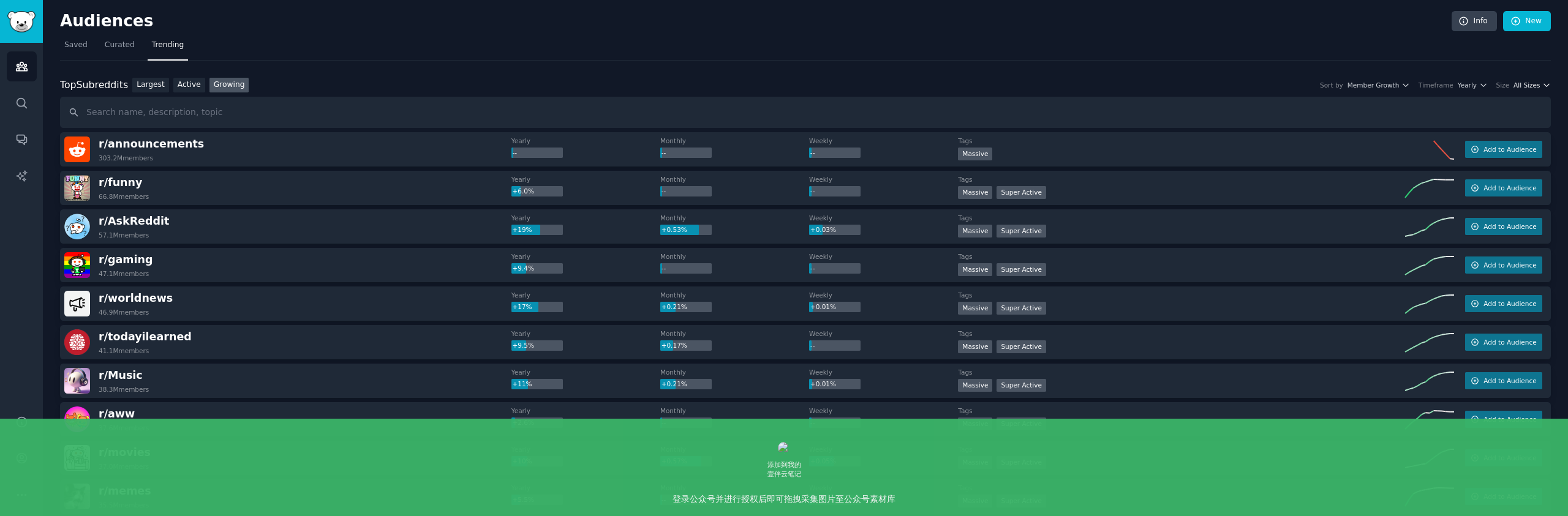
click at [1530, 85] on span "All Sizes" at bounding box center [1526, 85] width 27 height 9
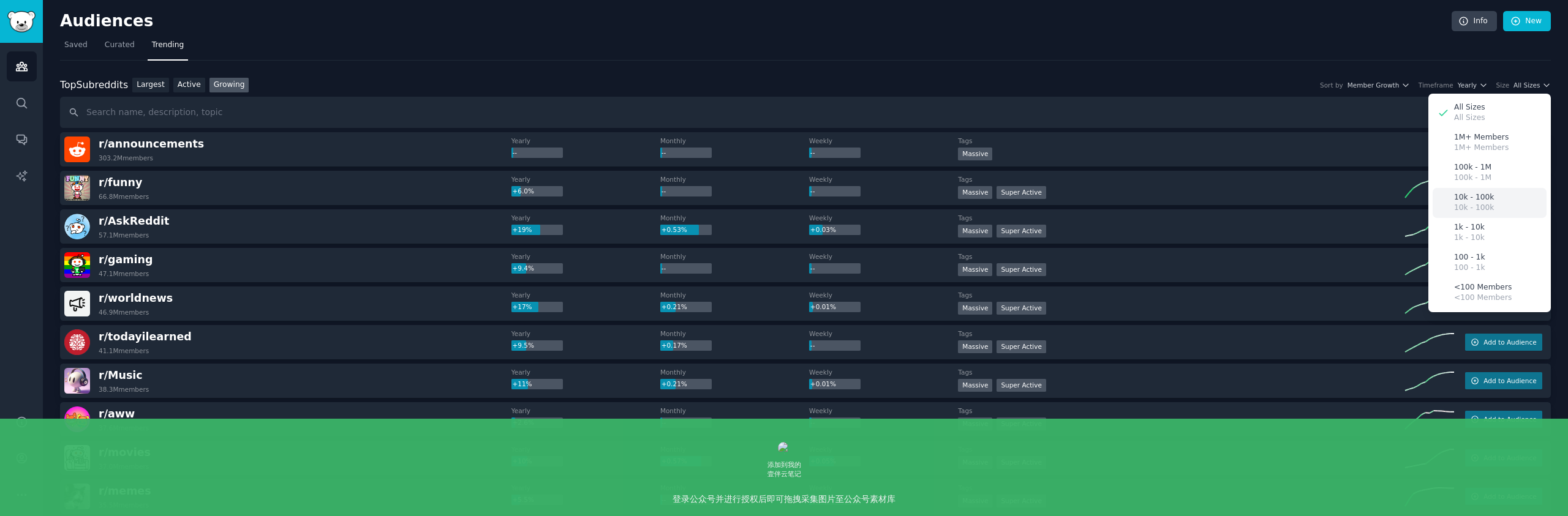
click at [1500, 202] on div "10k - 100k 10k - 100k" at bounding box center [1490, 202] width 114 height 30
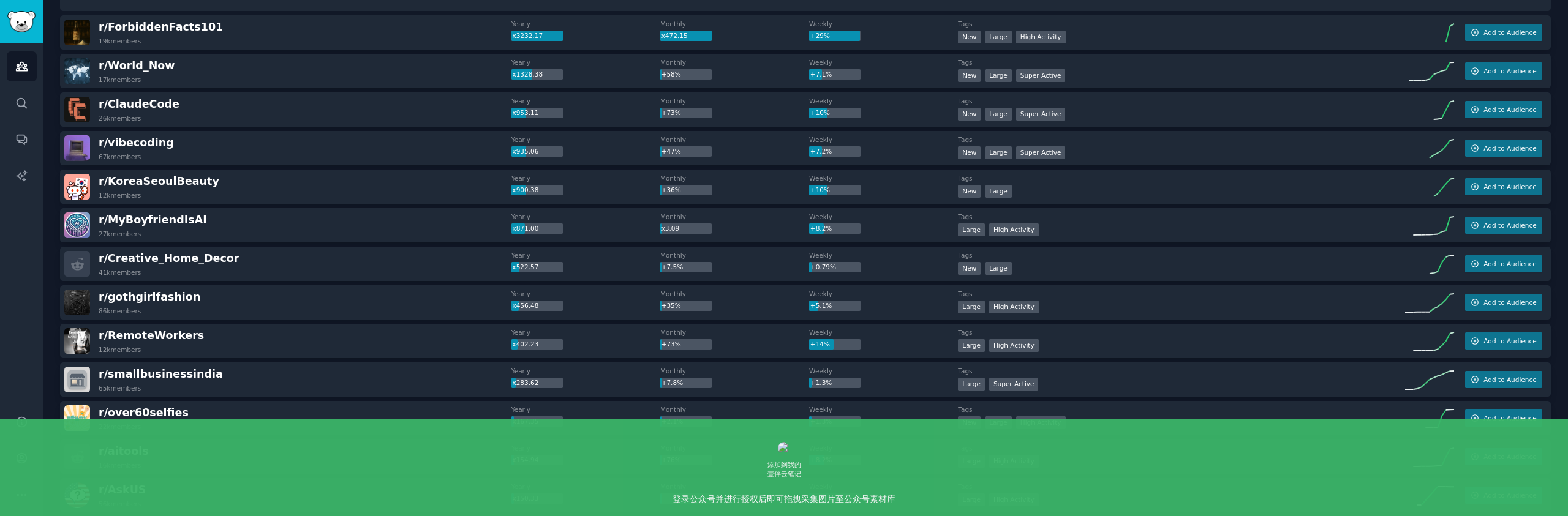
scroll to position [127, 0]
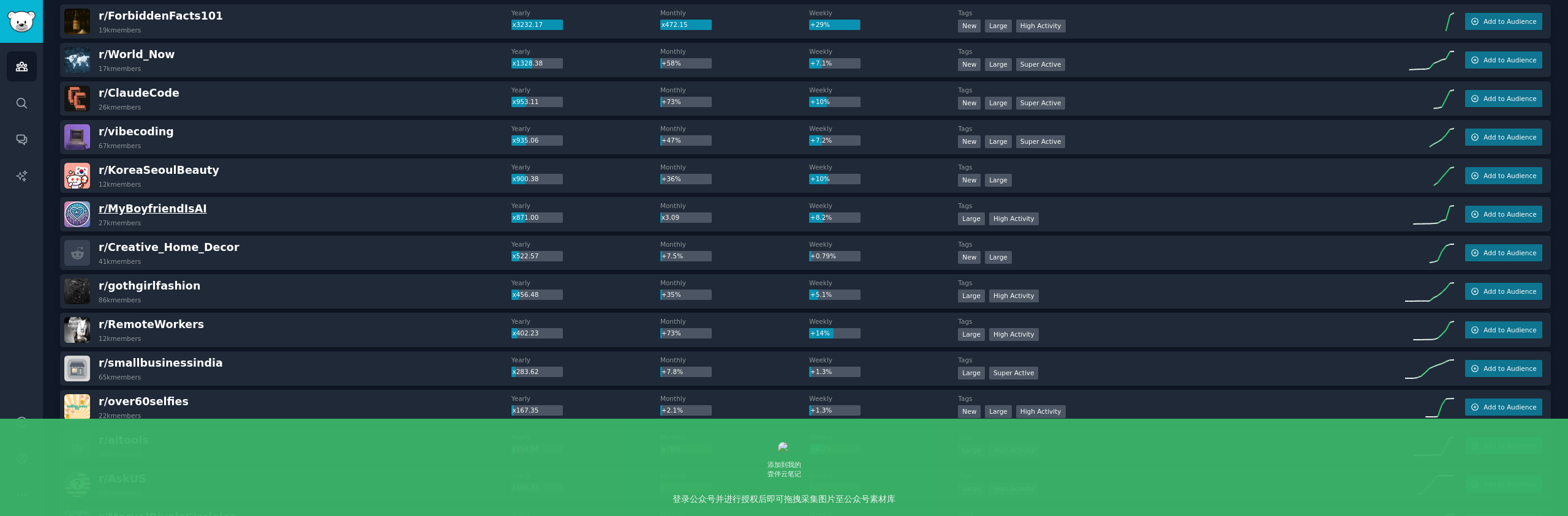
click at [168, 208] on span "r/ [PERSON_NAME]" at bounding box center [153, 208] width 109 height 12
click at [158, 210] on span "r/ [PERSON_NAME]" at bounding box center [153, 208] width 109 height 12
click at [76, 214] on img at bounding box center [78, 214] width 26 height 26
click at [1502, 219] on button "Add to Audience" at bounding box center [1503, 214] width 78 height 17
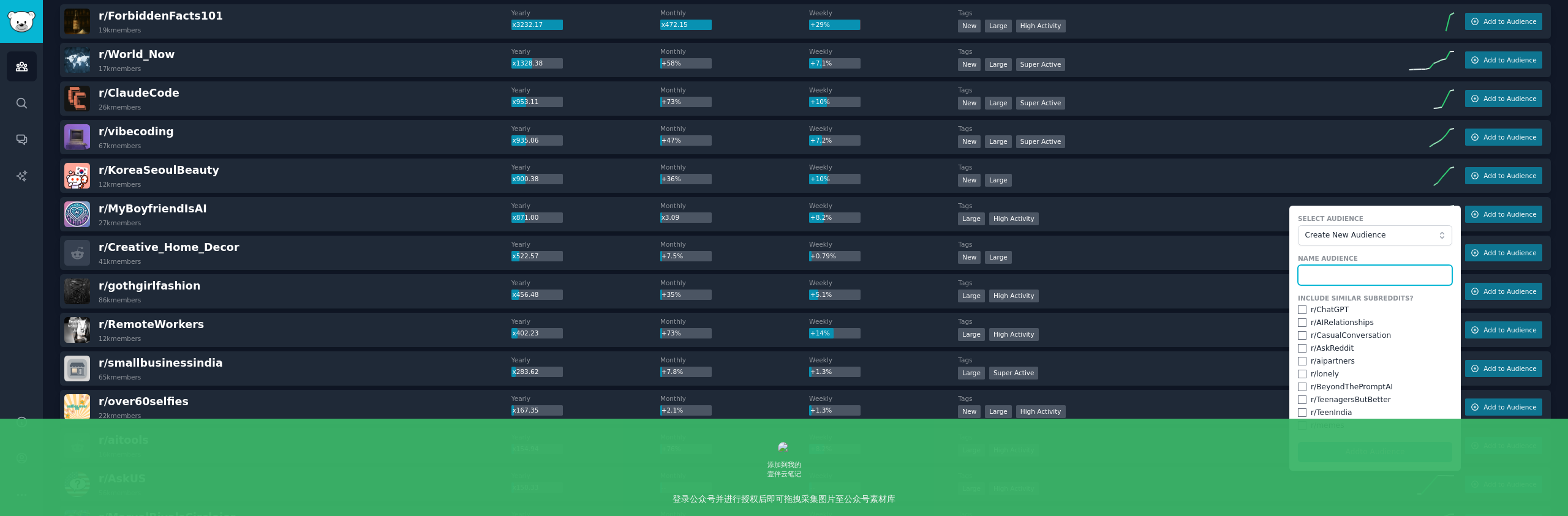
click at [1332, 278] on input "text" at bounding box center [1374, 276] width 154 height 21
type input "Z Gril want AI Boyfriend"
click at [1303, 360] on div "r/ aipartners" at bounding box center [1374, 361] width 154 height 11
click at [1296, 360] on form "Select Audience Create New Audience Name Audience Z Gril want AI Boyfriend Incl…" at bounding box center [1374, 339] width 172 height 265
click at [1297, 360] on input "checkbox" at bounding box center [1302, 361] width 9 height 9
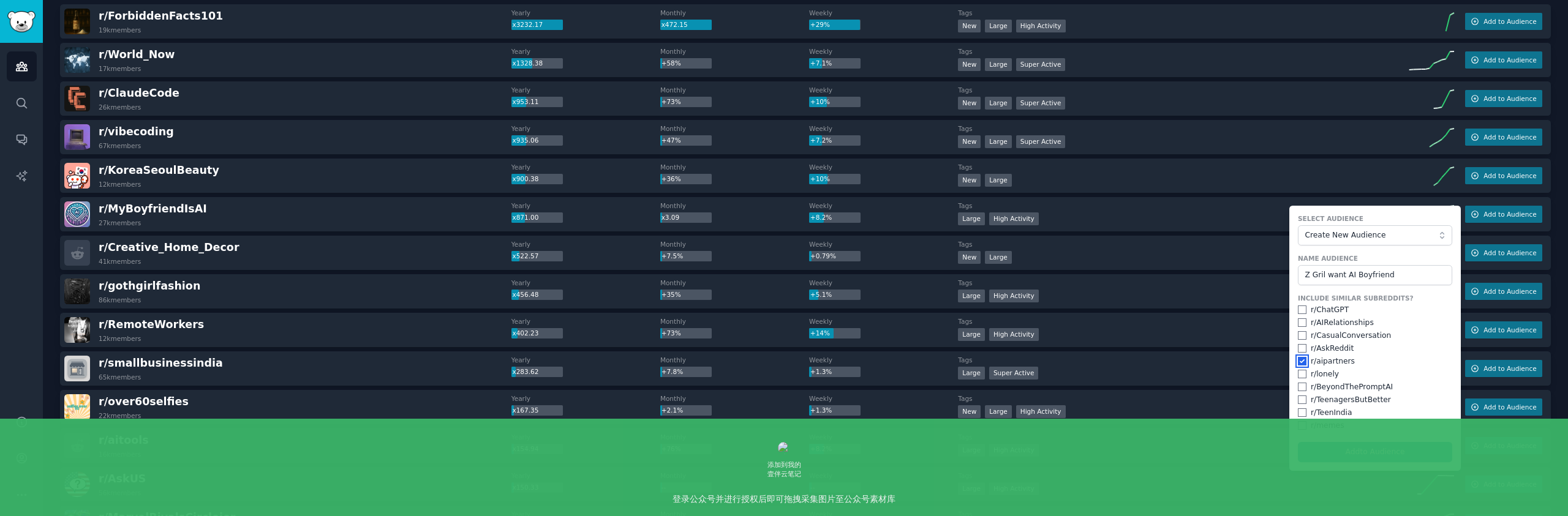
checkbox input "true"
drag, startPoint x: 1396, startPoint y: 274, endPoint x: 1307, endPoint y: 278, distance: 89.1
click at [1306, 278] on input "Z Gril want AI Boyfriend" at bounding box center [1374, 276] width 154 height 21
click at [1369, 277] on input "Z Gril want AI Boyfriend" at bounding box center [1374, 276] width 154 height 21
drag, startPoint x: 1399, startPoint y: 277, endPoint x: 1269, endPoint y: 275, distance: 130.0
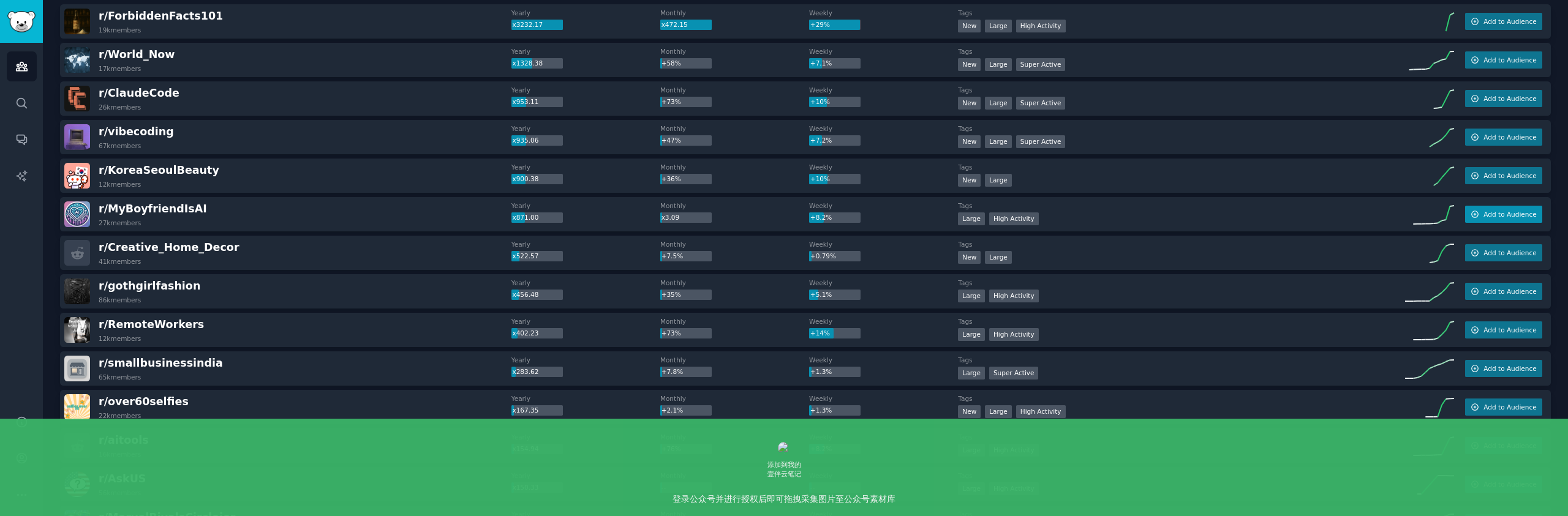
click at [1509, 217] on span "Add to Audience" at bounding box center [1509, 214] width 53 height 9
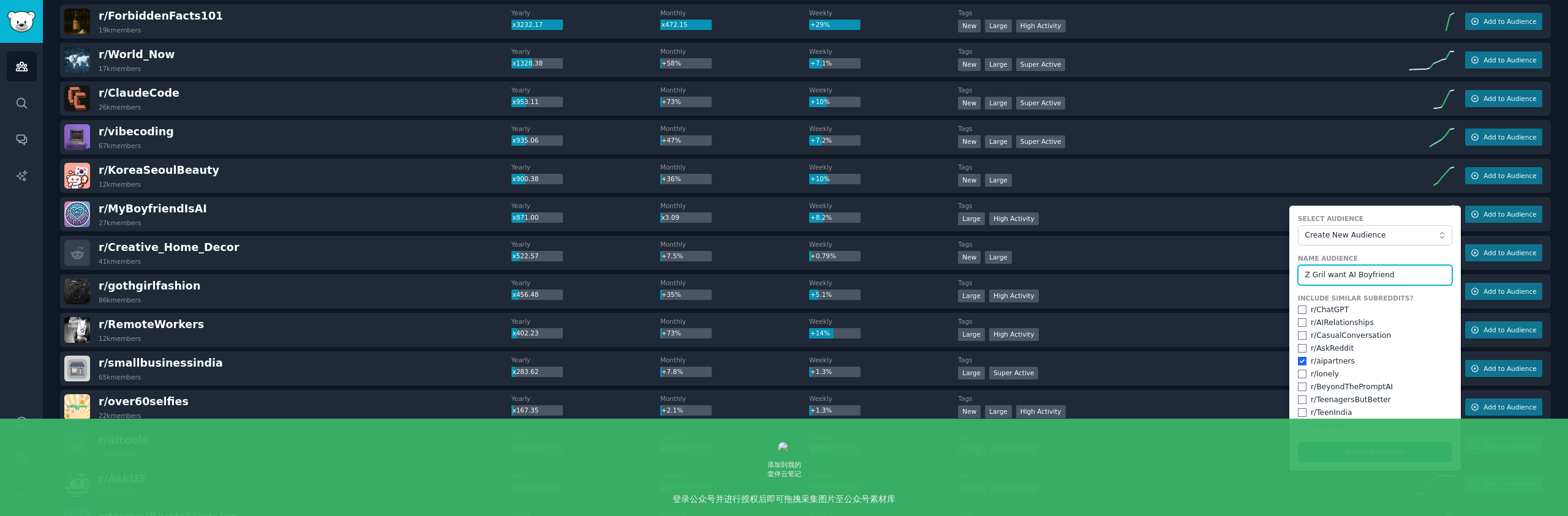
drag, startPoint x: 1402, startPoint y: 274, endPoint x: 1269, endPoint y: 267, distance: 133.2
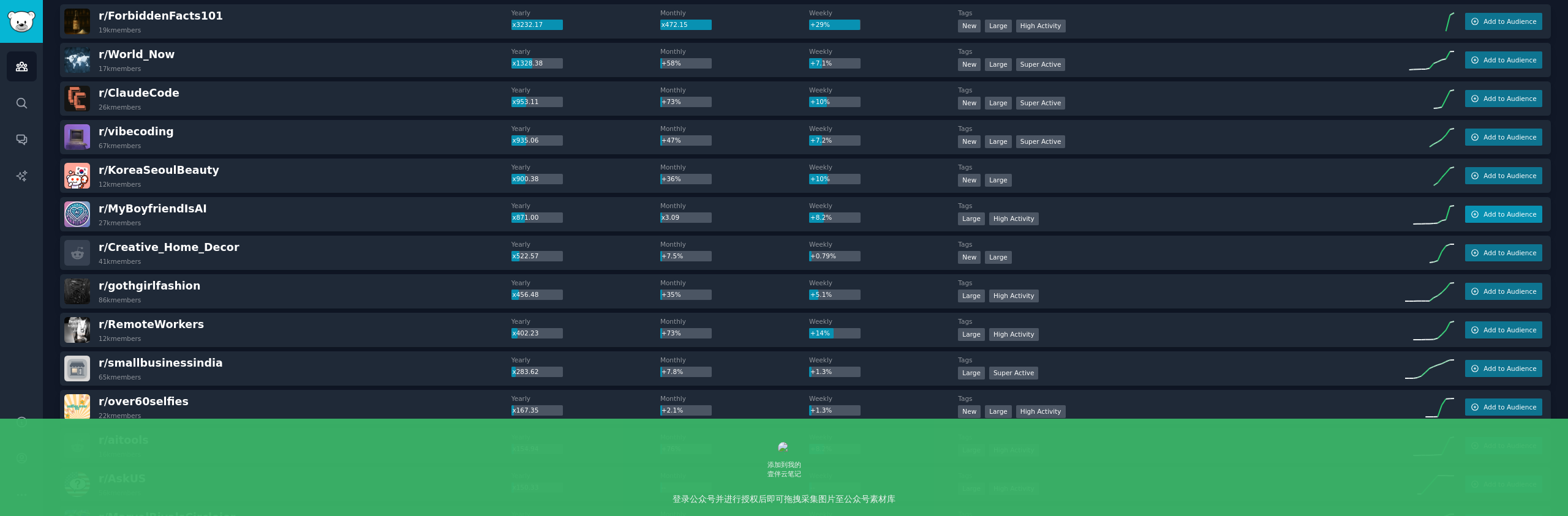
click at [1484, 216] on span "Add to Audience" at bounding box center [1509, 214] width 53 height 9
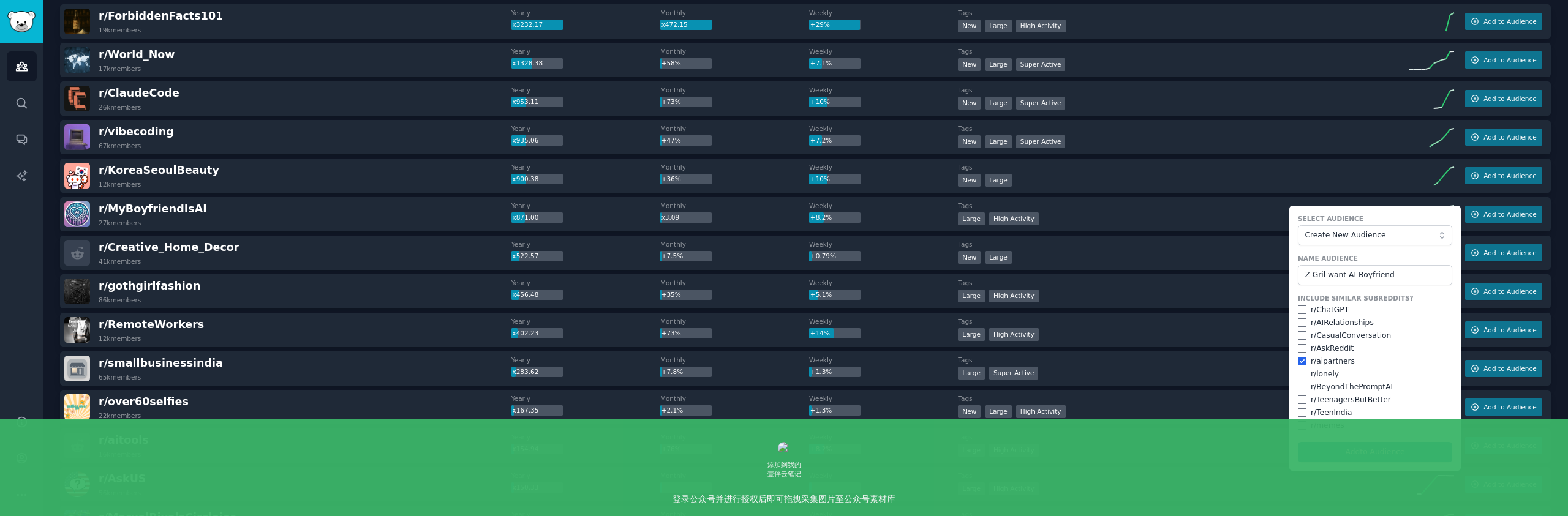
click at [851, 207] on dt "Weekly" at bounding box center [883, 206] width 149 height 9
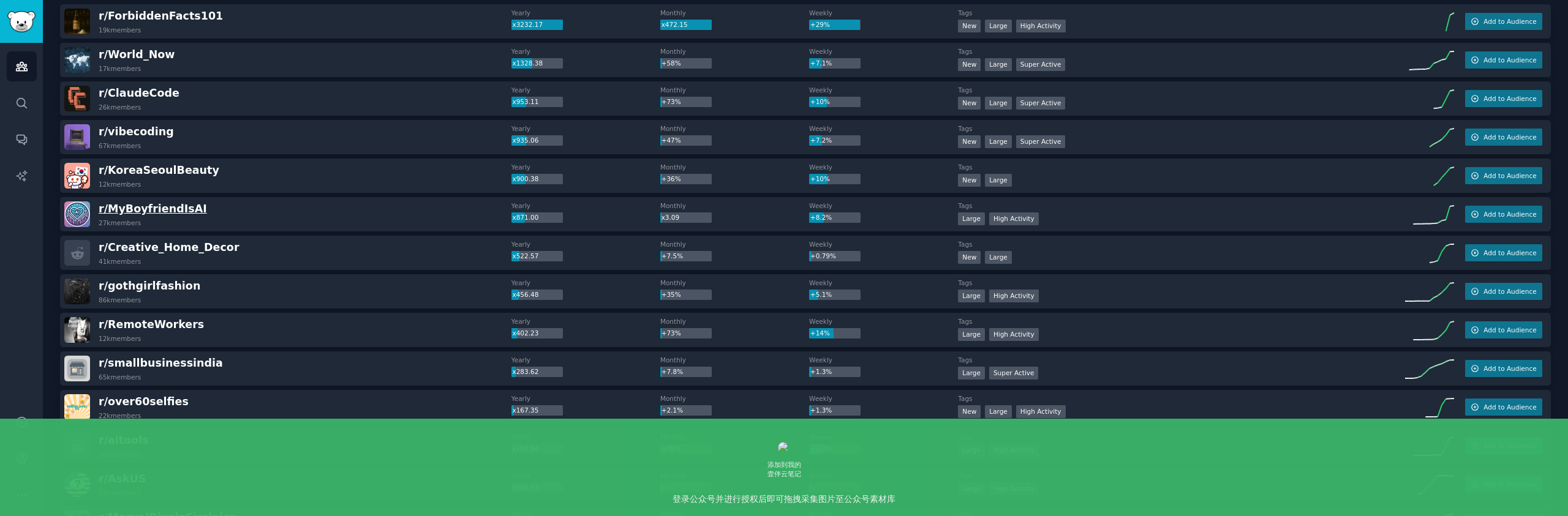
click at [186, 205] on div "r/ [PERSON_NAME] 27k members" at bounding box center [288, 214] width 447 height 26
click at [170, 208] on span "r/ [PERSON_NAME]" at bounding box center [153, 208] width 109 height 12
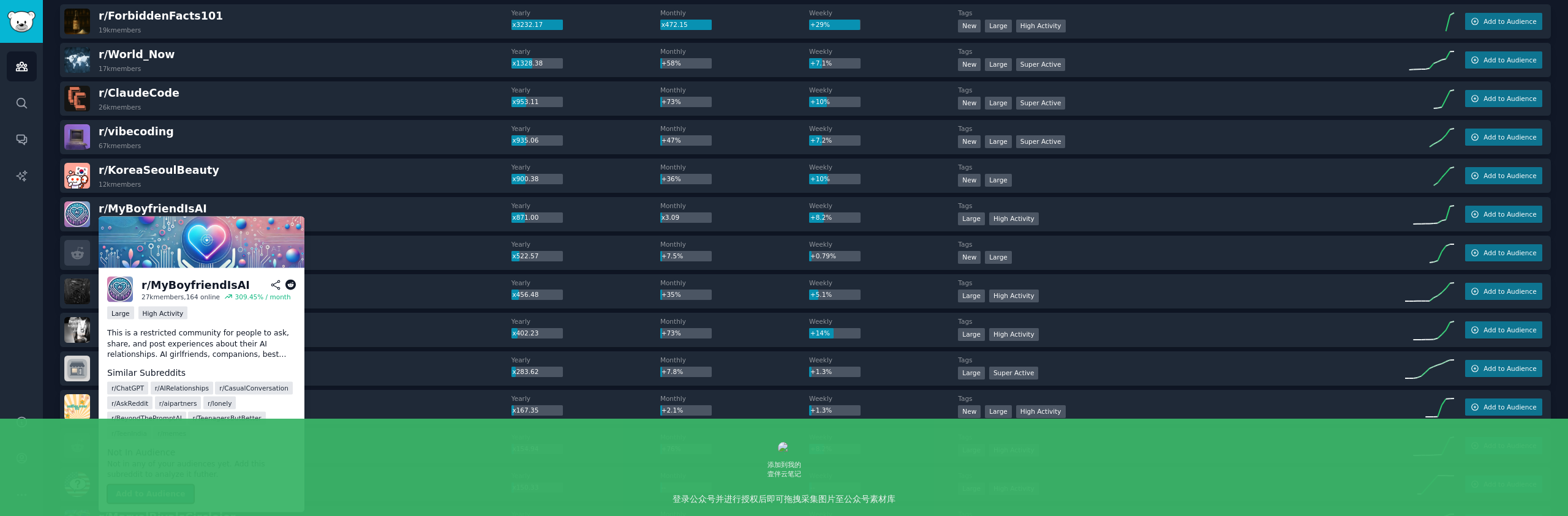
click at [155, 490] on button "Add to Audience" at bounding box center [150, 494] width 87 height 20
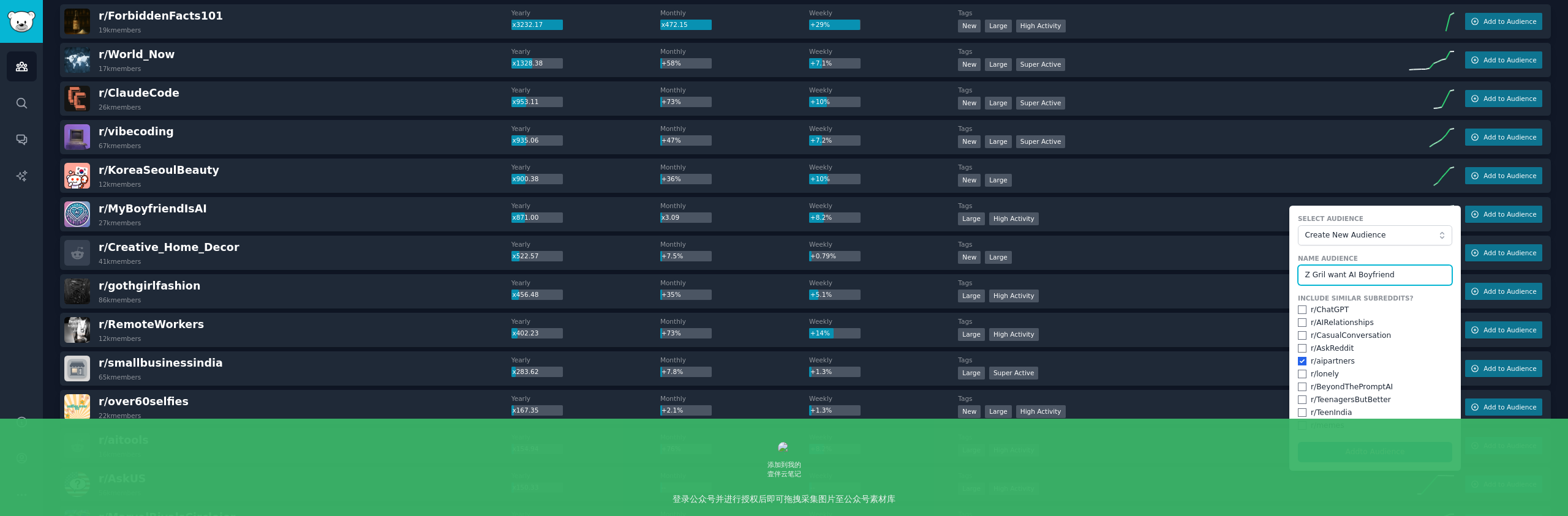
drag, startPoint x: 1402, startPoint y: 272, endPoint x: 1318, endPoint y: 269, distance: 84.1
click at [1318, 269] on input "Z Gril want AI Boyfriend" at bounding box center [1374, 276] width 154 height 21
type input "AI partners"
click at [1384, 451] on button "Add to Audience" at bounding box center [1374, 452] width 154 height 21
checkbox input "false"
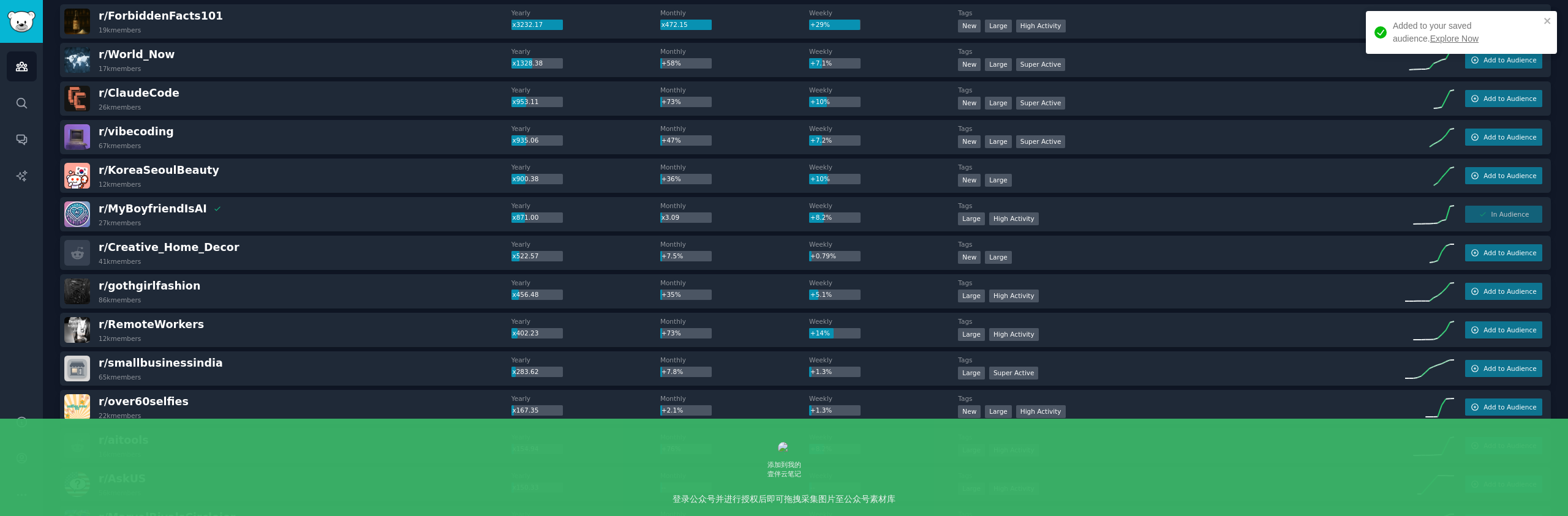
click at [1430, 38] on link "Explore Now" at bounding box center [1454, 38] width 48 height 9
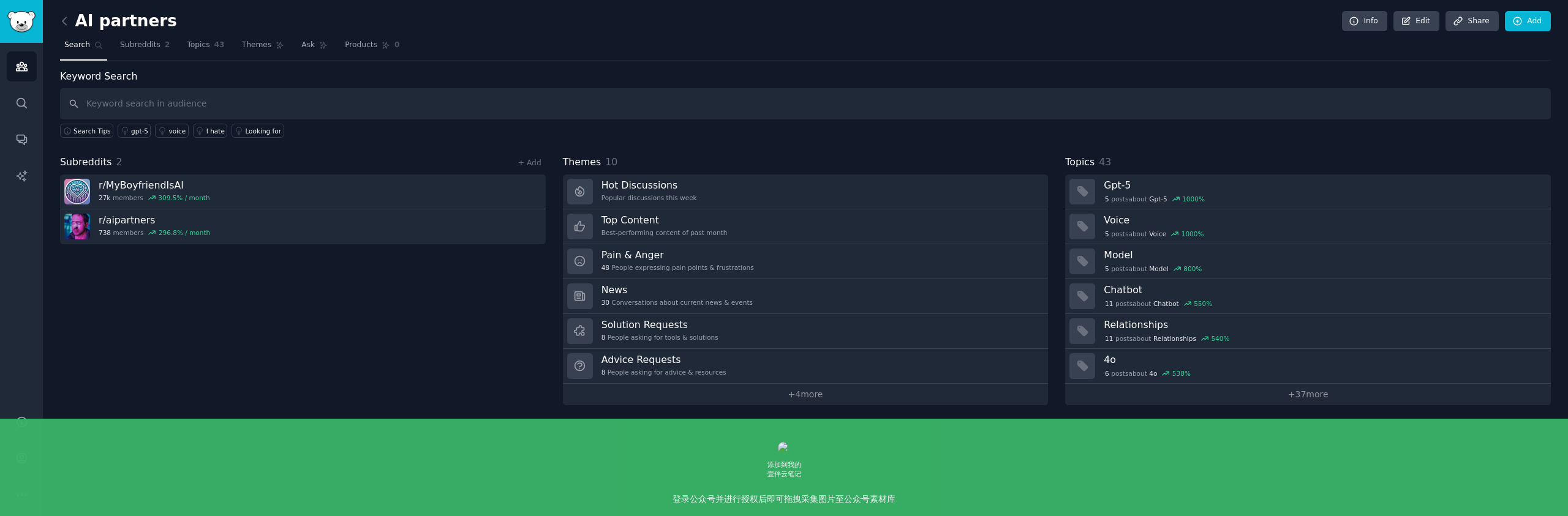
click at [690, 152] on div "Keyword Search Search Tips gpt-5 voice I hate Looking for Subreddits 2 + Add r/…" at bounding box center [805, 237] width 1490 height 336
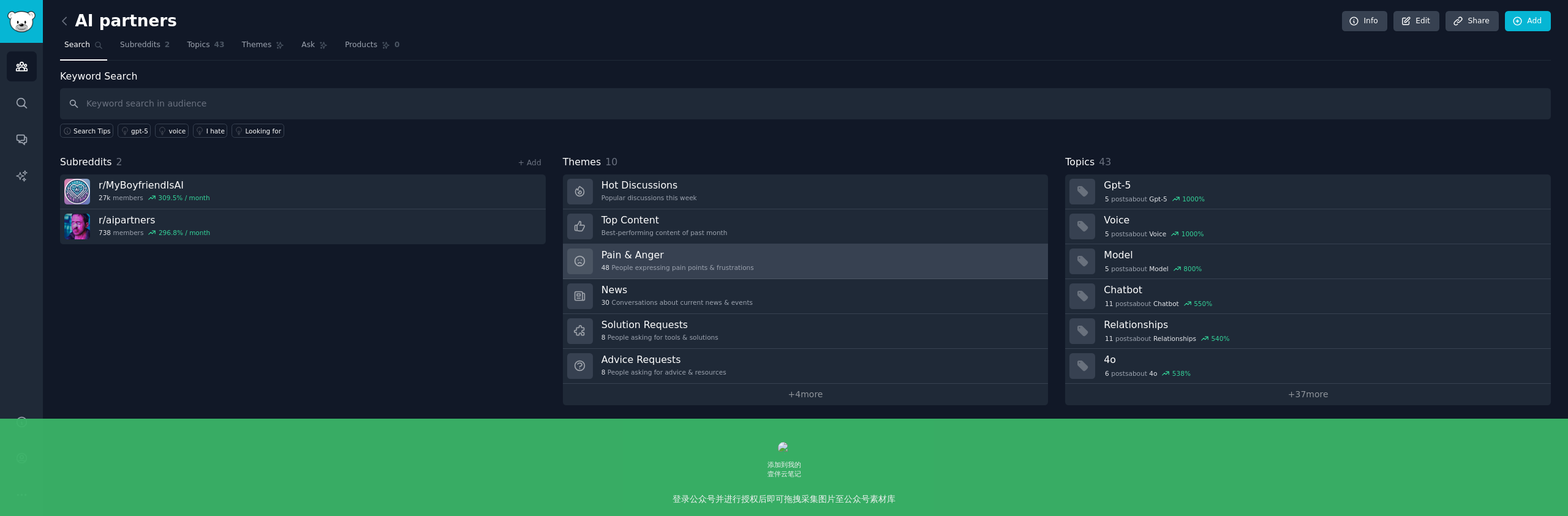
click at [782, 254] on link "Pain & Anger 48 People expressing pain points & frustrations" at bounding box center [805, 261] width 485 height 34
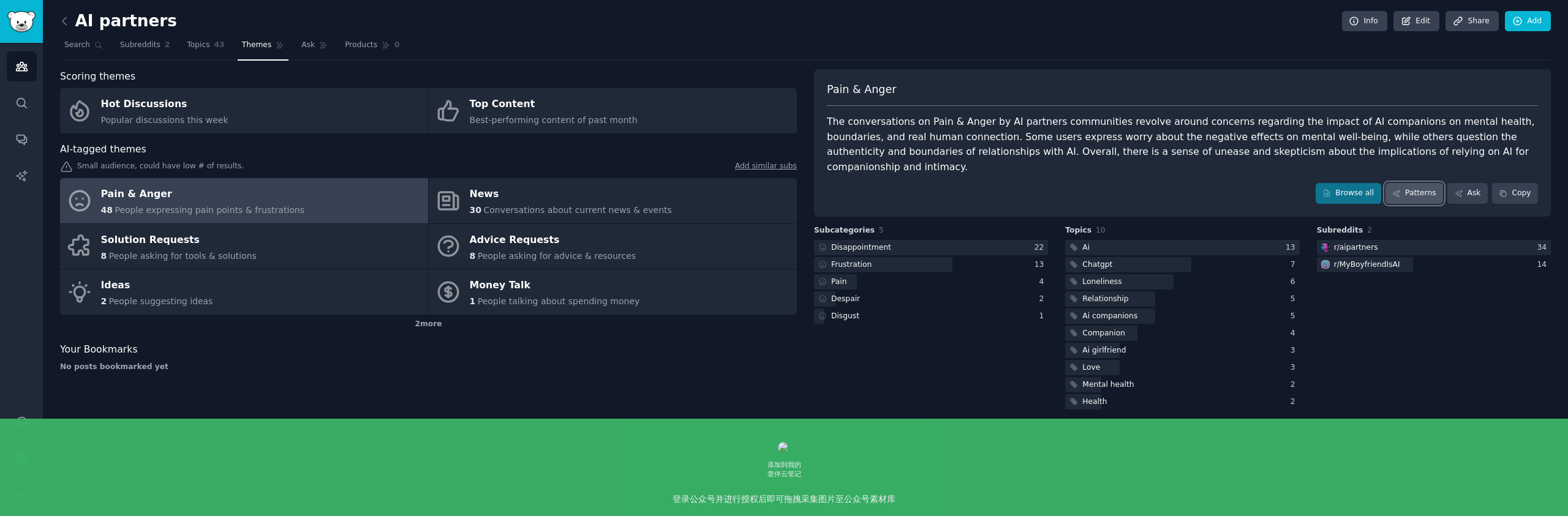
click at [1423, 183] on link "Patterns" at bounding box center [1414, 193] width 58 height 21
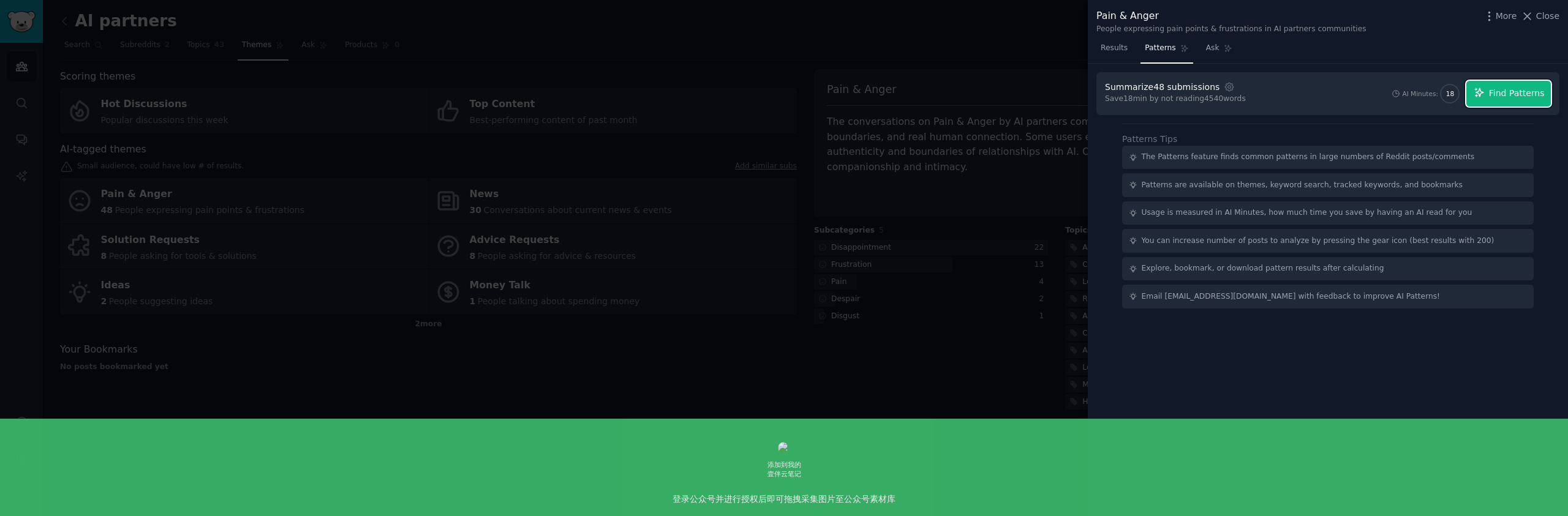
click at [1526, 91] on span "Find Patterns" at bounding box center [1516, 93] width 56 height 13
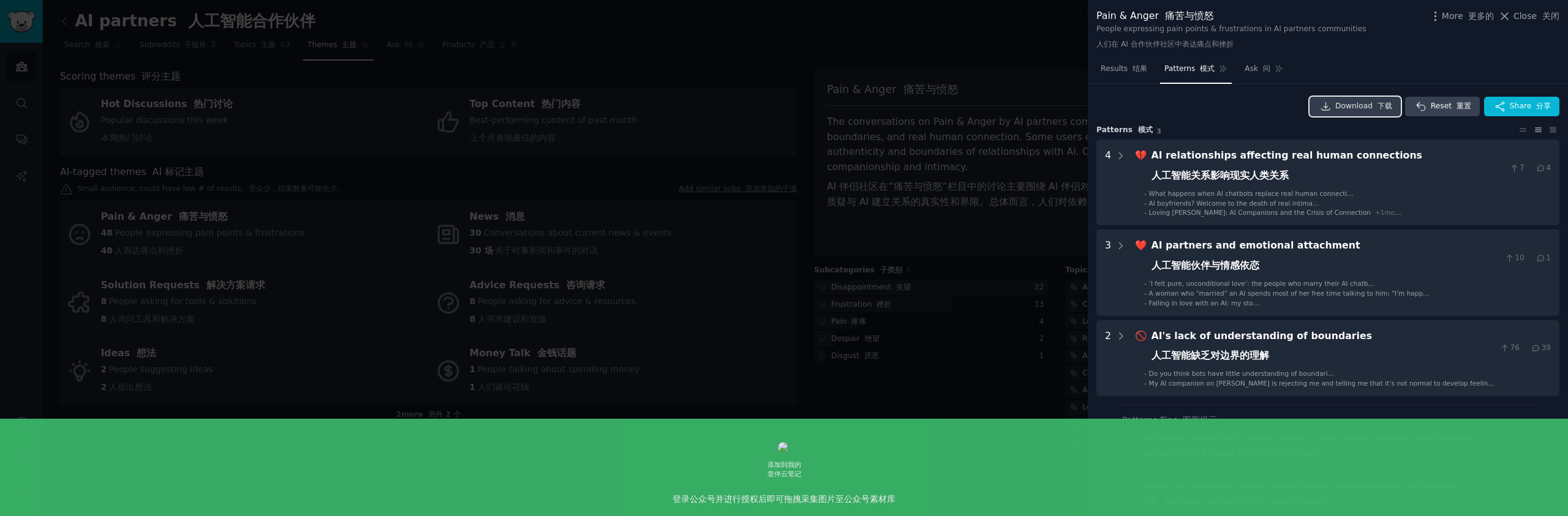
click at [1368, 115] on link "Download 下载" at bounding box center [1355, 106] width 91 height 20
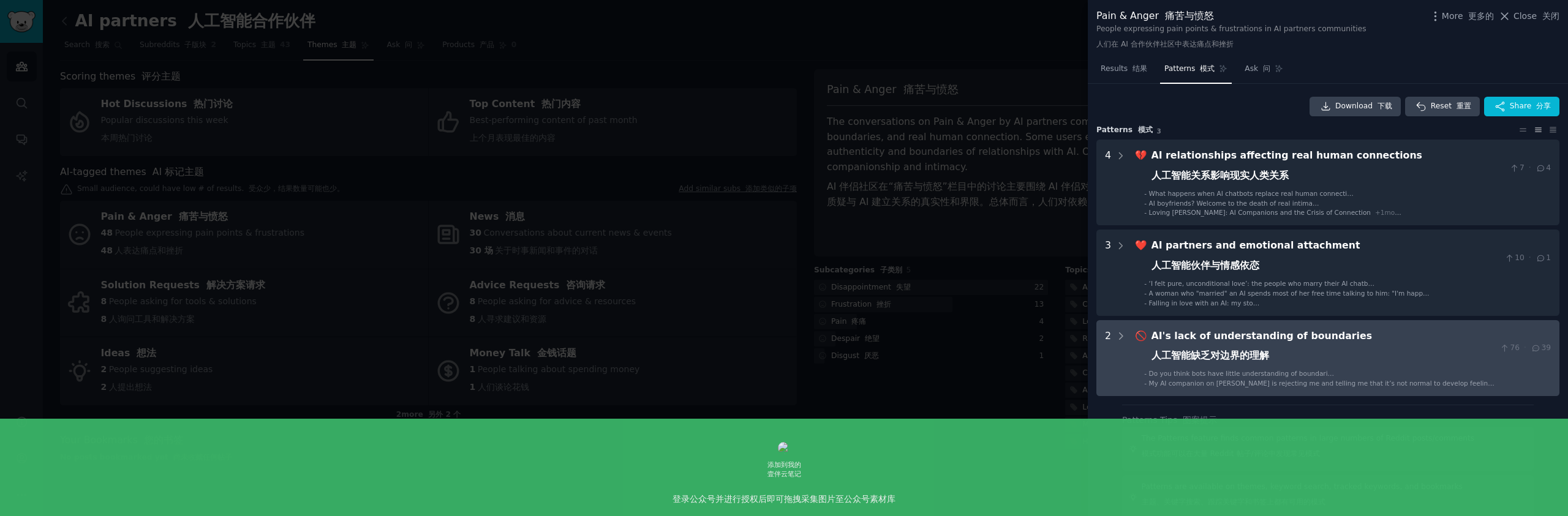
click at [1306, 344] on div "AI's lack of understanding of boundaries 人工智能缺乏对边界的理解" at bounding box center [1322, 348] width 344 height 40
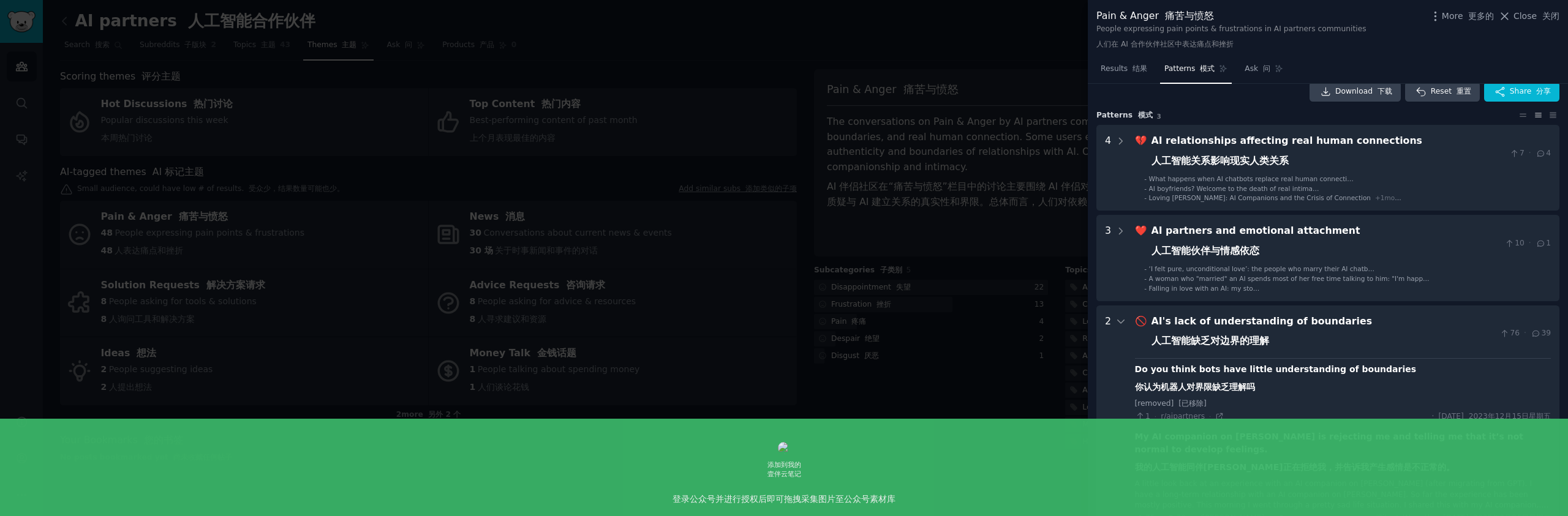
scroll to position [43, 0]
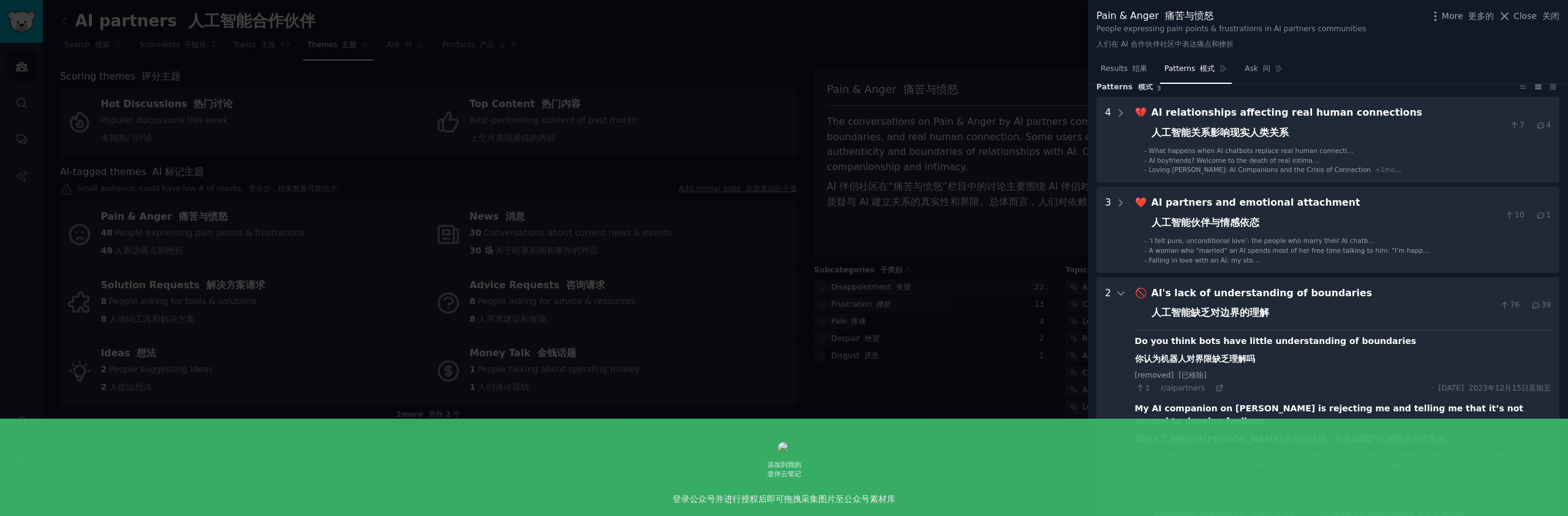
click at [1056, 178] on div at bounding box center [784, 258] width 1568 height 516
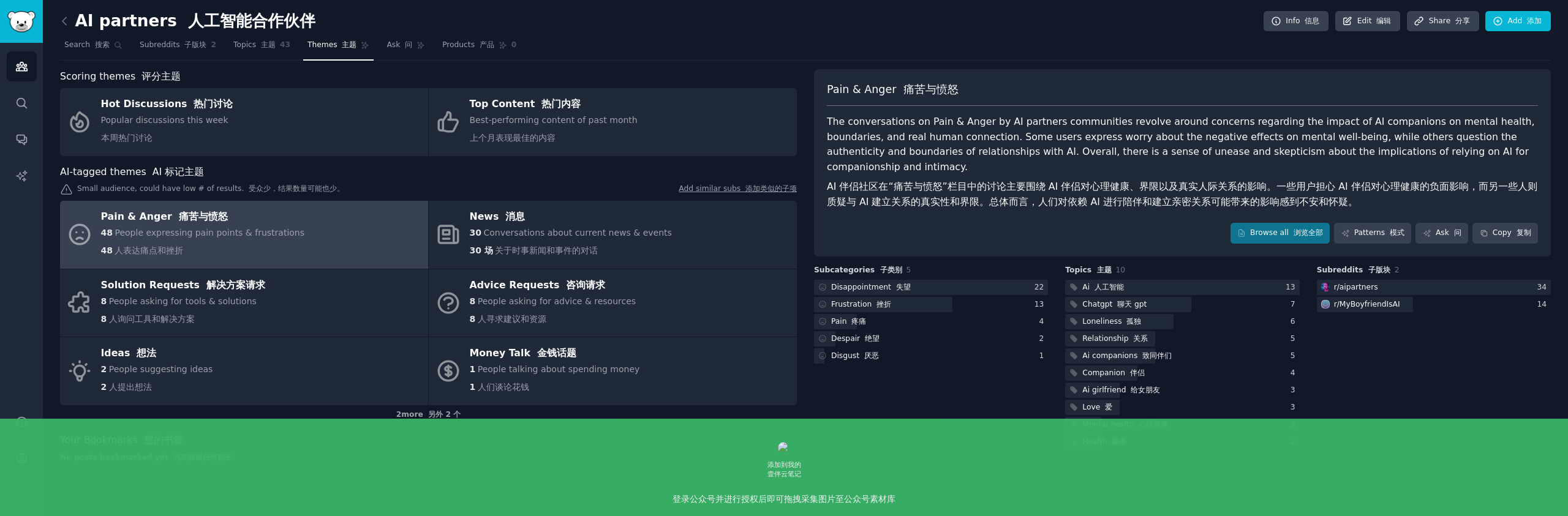
click at [58, 21] on div "AI partners 人工智能合作伙伴 Info 信息 Edit 编辑 Share 分享 Add 添加 Search 搜索 Subreddits 子版块 2…" at bounding box center [805, 258] width 1525 height 516
click at [63, 20] on icon at bounding box center [64, 21] width 3 height 8
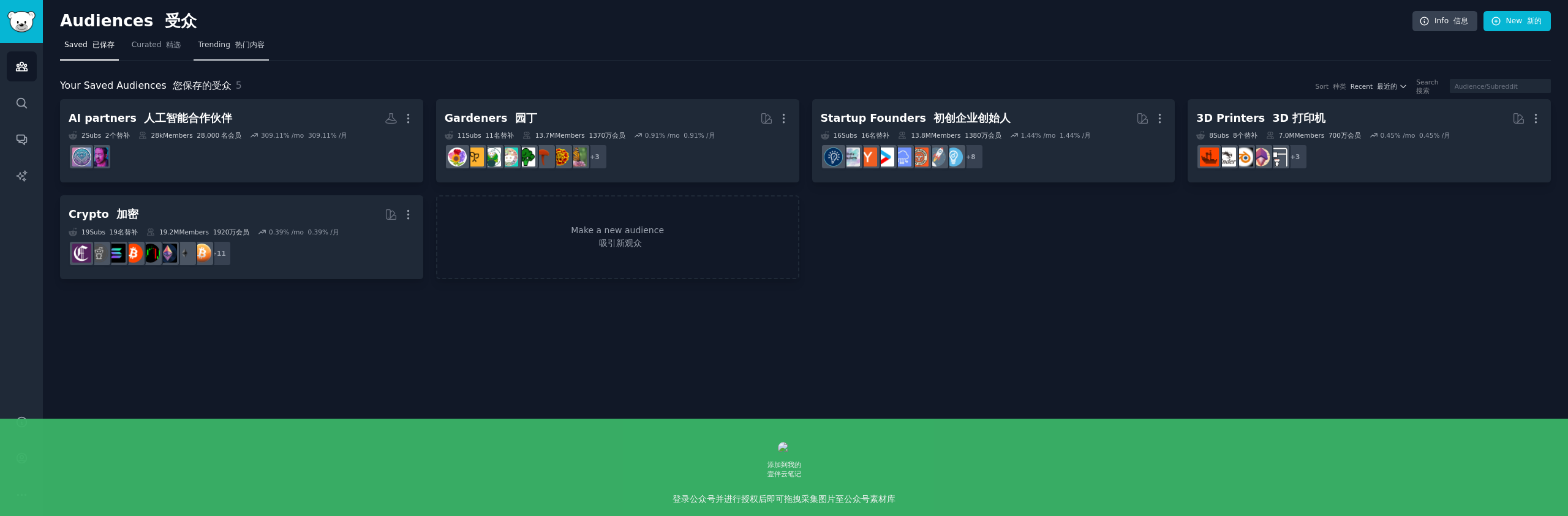
click at [259, 46] on font "热门内容" at bounding box center [250, 45] width 29 height 9
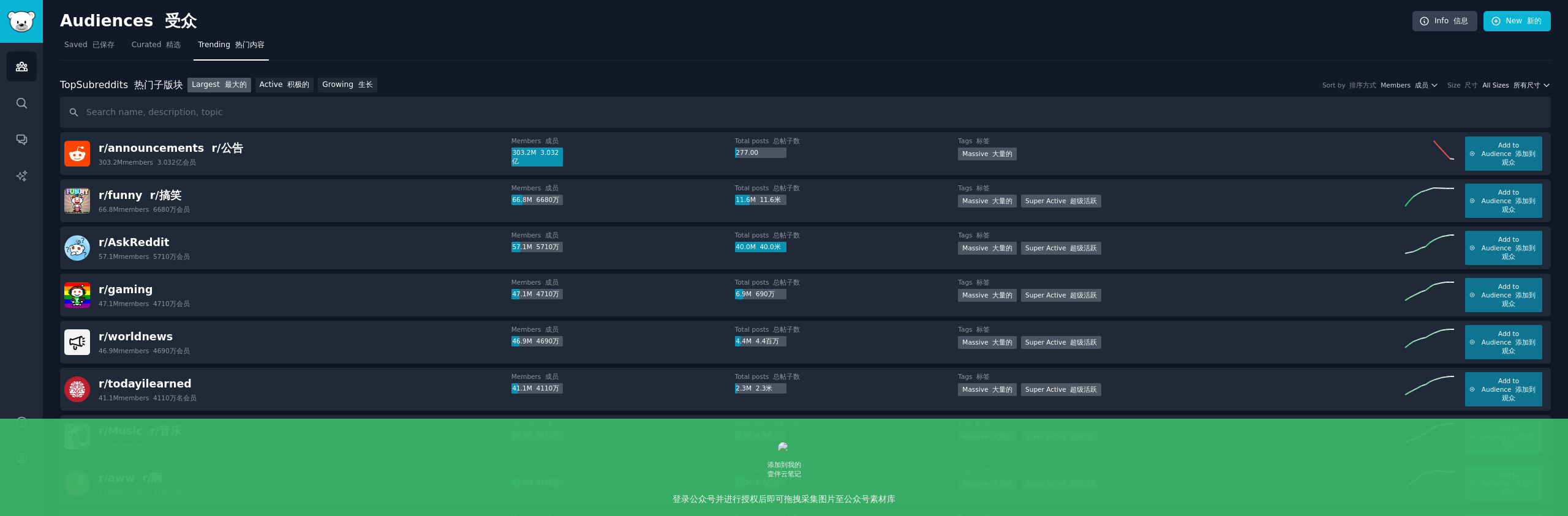
click at [1518, 85] on font "所有尺寸" at bounding box center [1526, 84] width 27 height 8
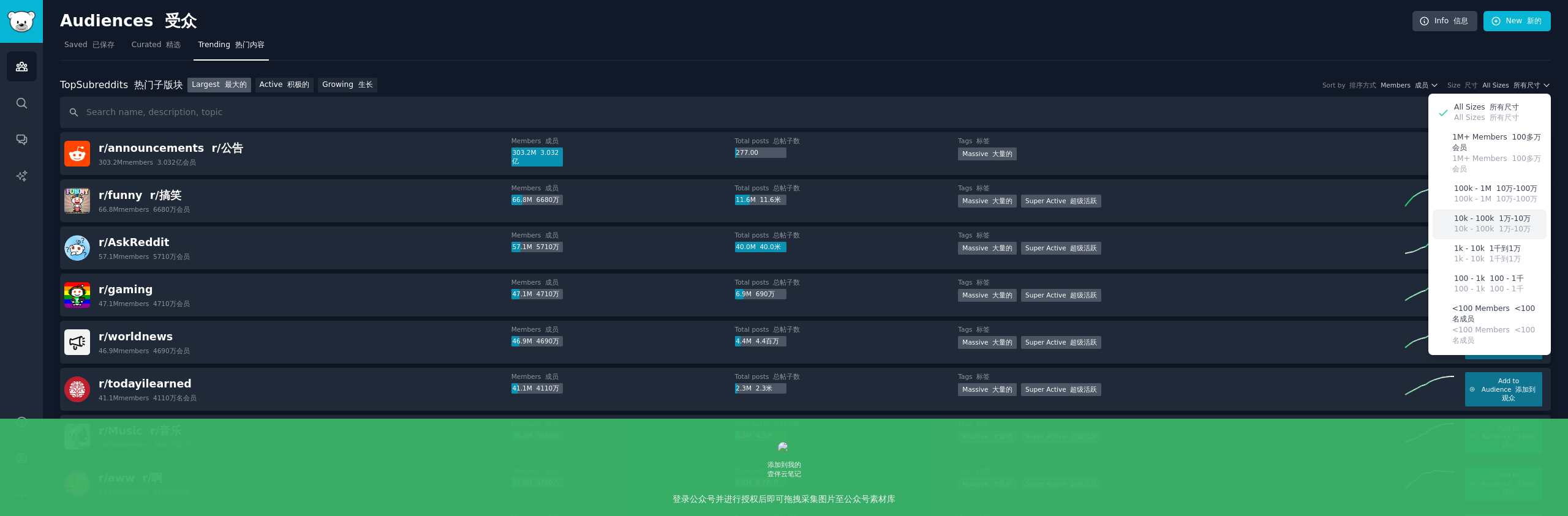
click at [1498, 227] on font "1万-10万" at bounding box center [1514, 229] width 32 height 9
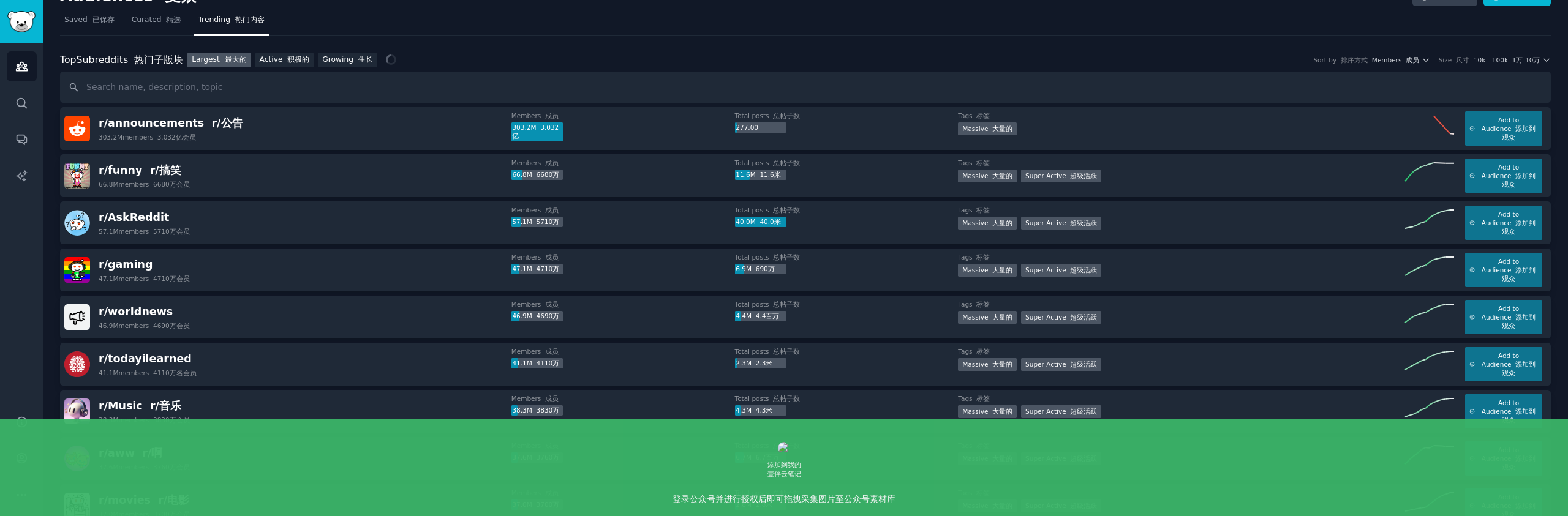
scroll to position [37, 0]
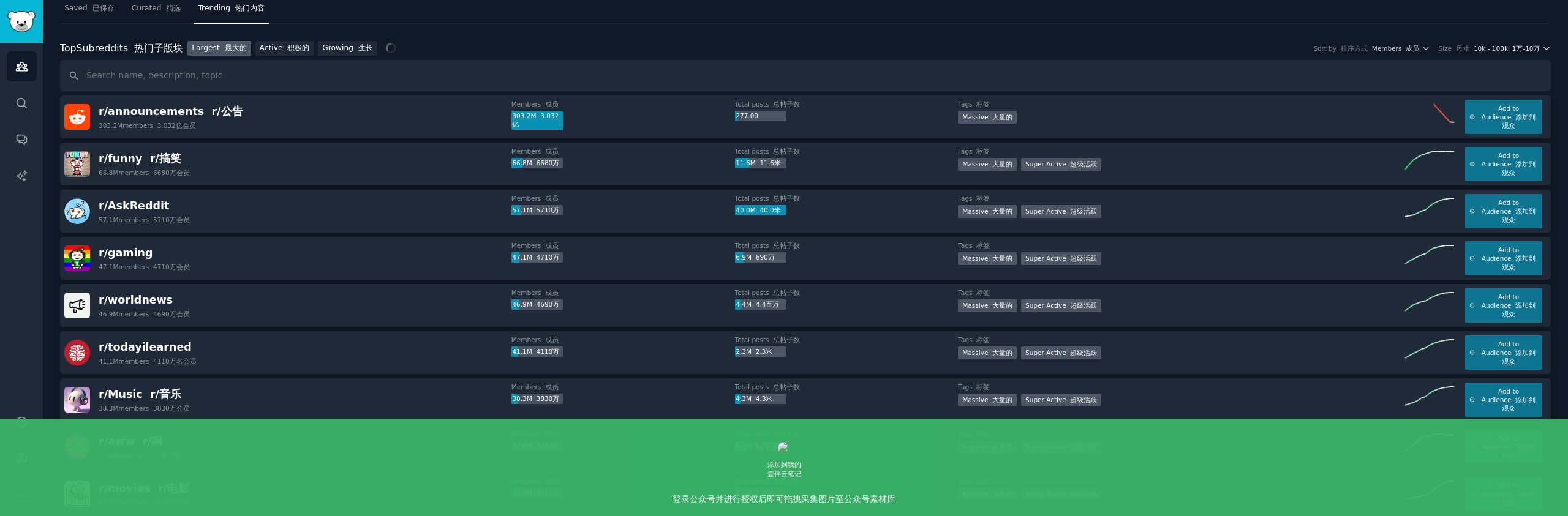
click at [1529, 47] on font "1万-10万" at bounding box center [1526, 48] width 28 height 8
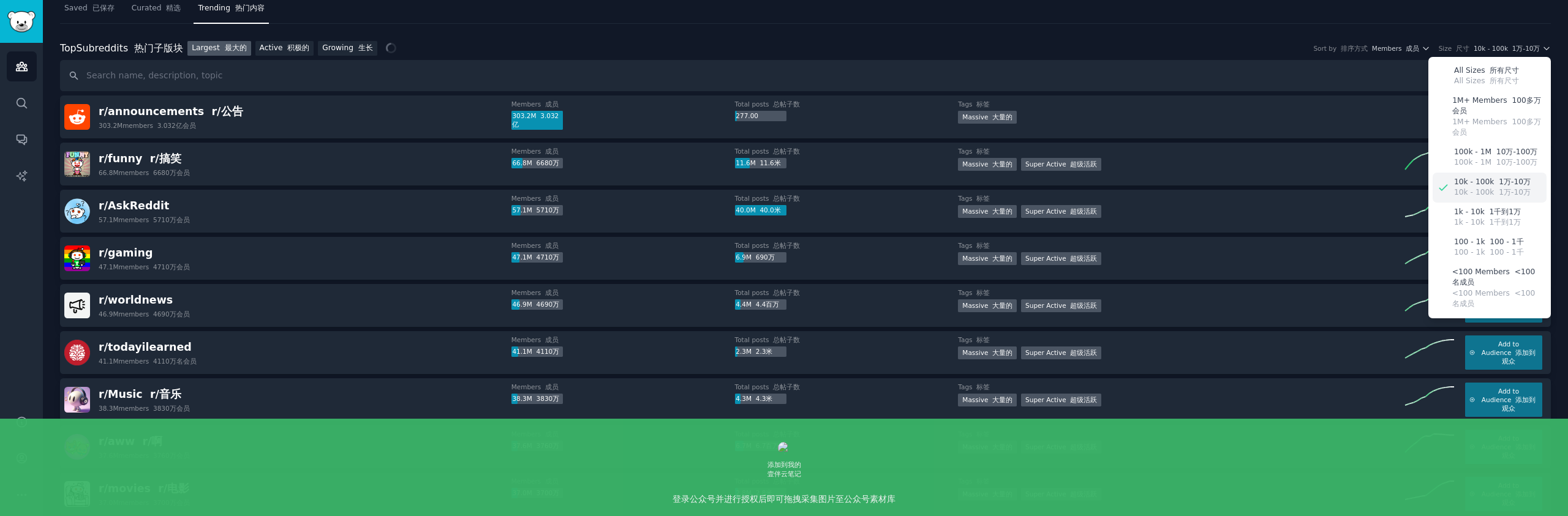
click at [1484, 190] on p "10k - 100k 1万-10万" at bounding box center [1491, 192] width 77 height 11
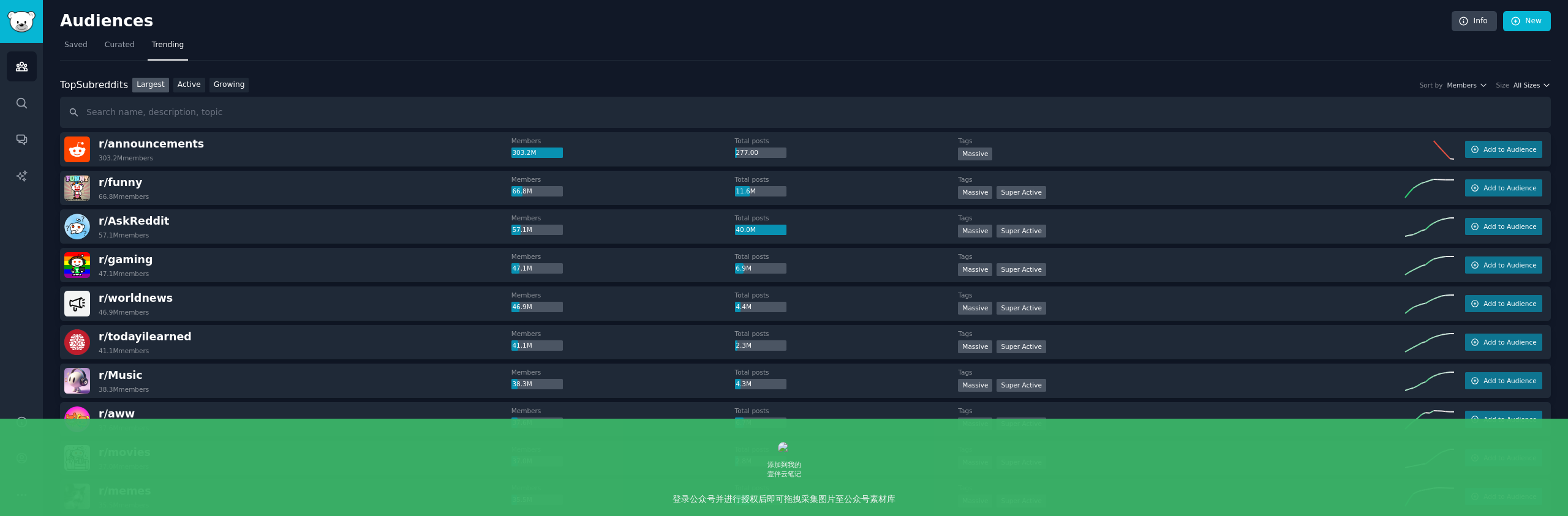
click at [1543, 81] on icon "button" at bounding box center [1546, 85] width 9 height 9
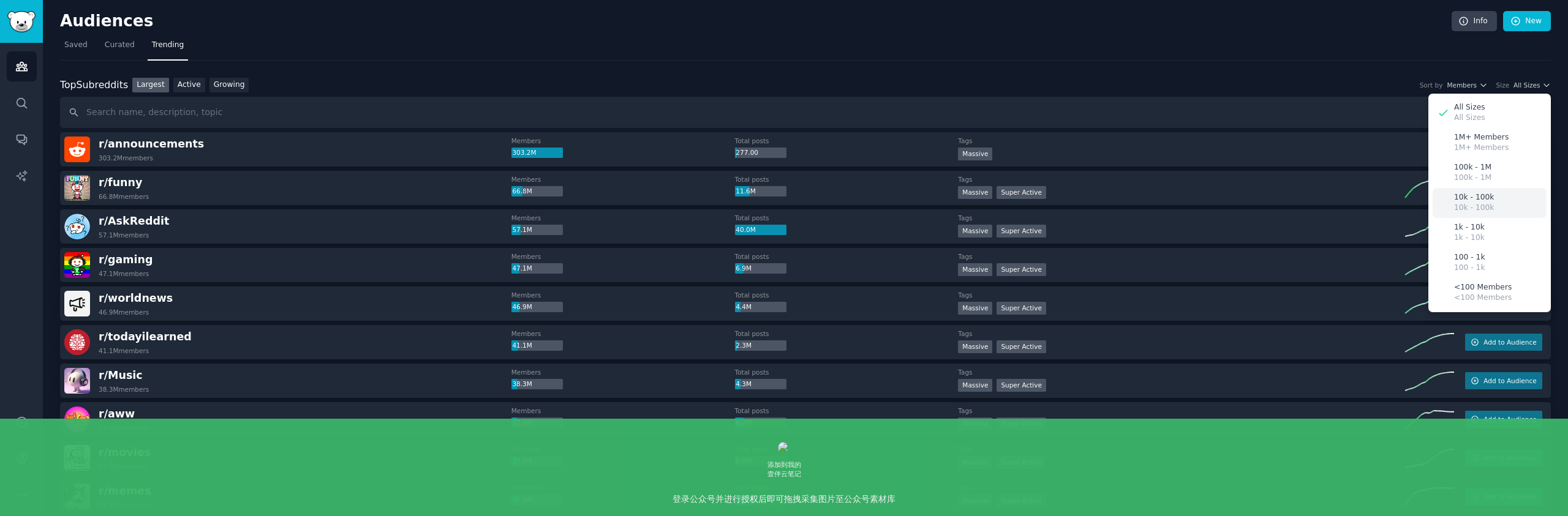
click at [1487, 203] on p "10k - 100k" at bounding box center [1473, 208] width 40 height 11
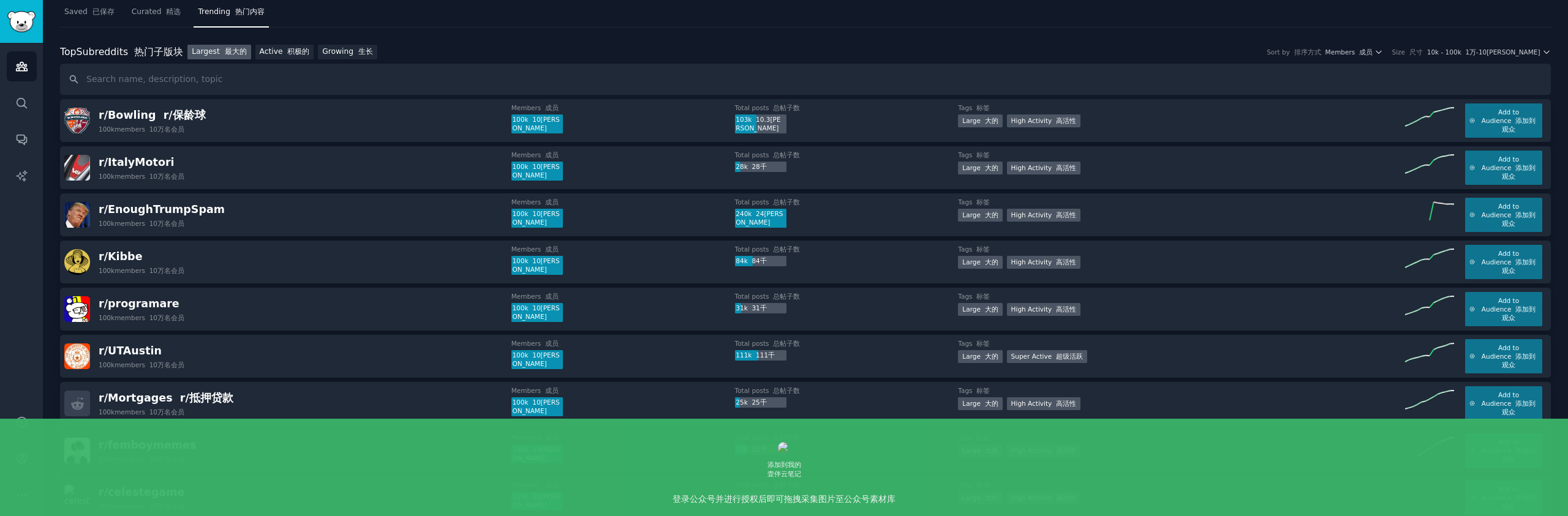
scroll to position [28, 0]
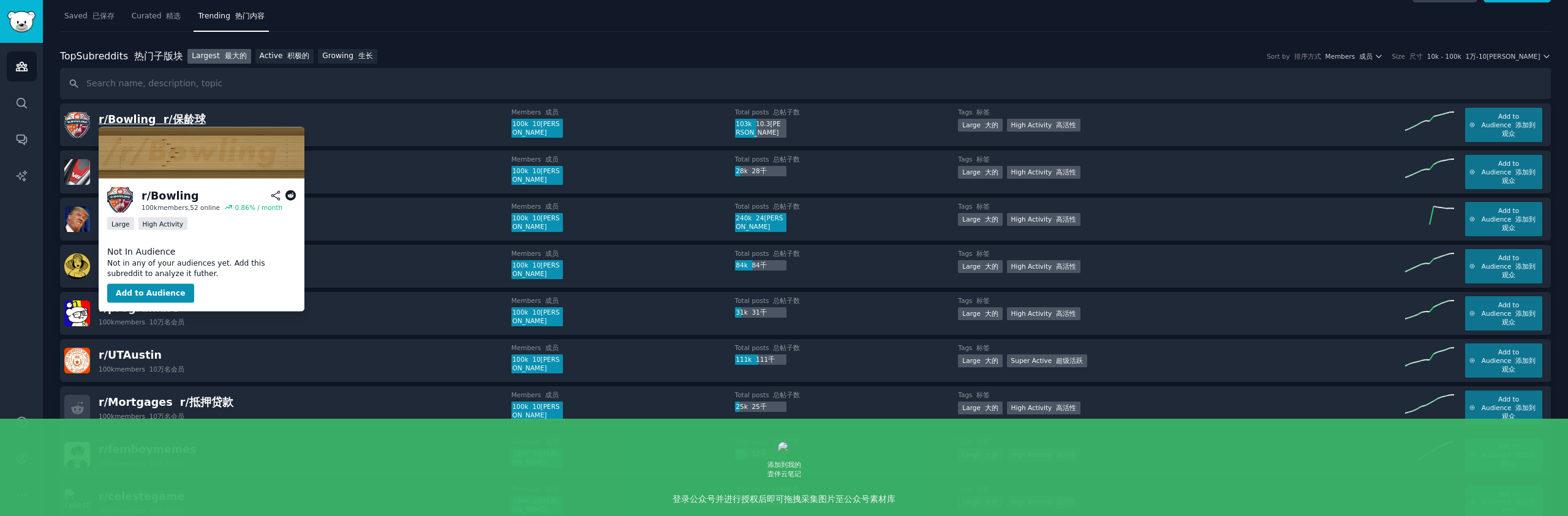
click at [164, 123] on font "r/保龄球" at bounding box center [184, 119] width 42 height 12
click at [168, 120] on font "r/保龄球" at bounding box center [184, 119] width 42 height 12
click at [166, 303] on div "r/ Bowling 100k members, 52 online 0.86 % / month Large High Activity Not In Au…" at bounding box center [201, 245] width 206 height 133
click at [166, 295] on button "Add to Audience" at bounding box center [150, 293] width 87 height 20
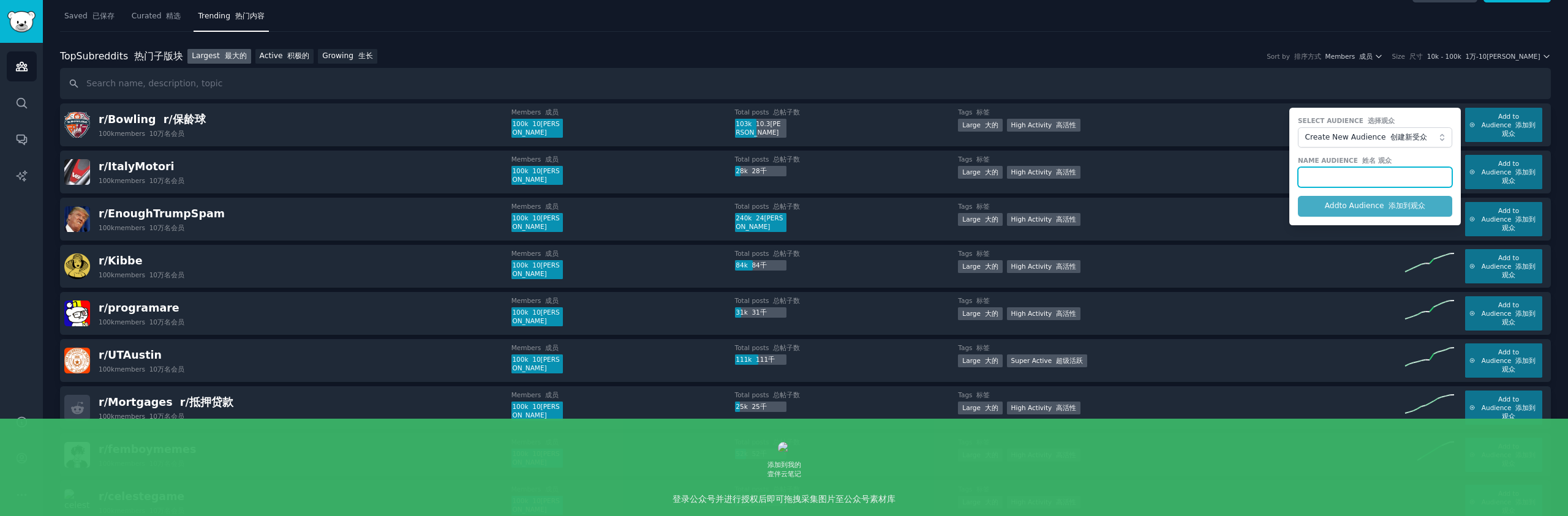
click at [1388, 173] on input "text" at bounding box center [1374, 177] width 154 height 21
type input "bowling"
click at [1370, 204] on button "Add to Audience 添加到观众" at bounding box center [1374, 206] width 154 height 21
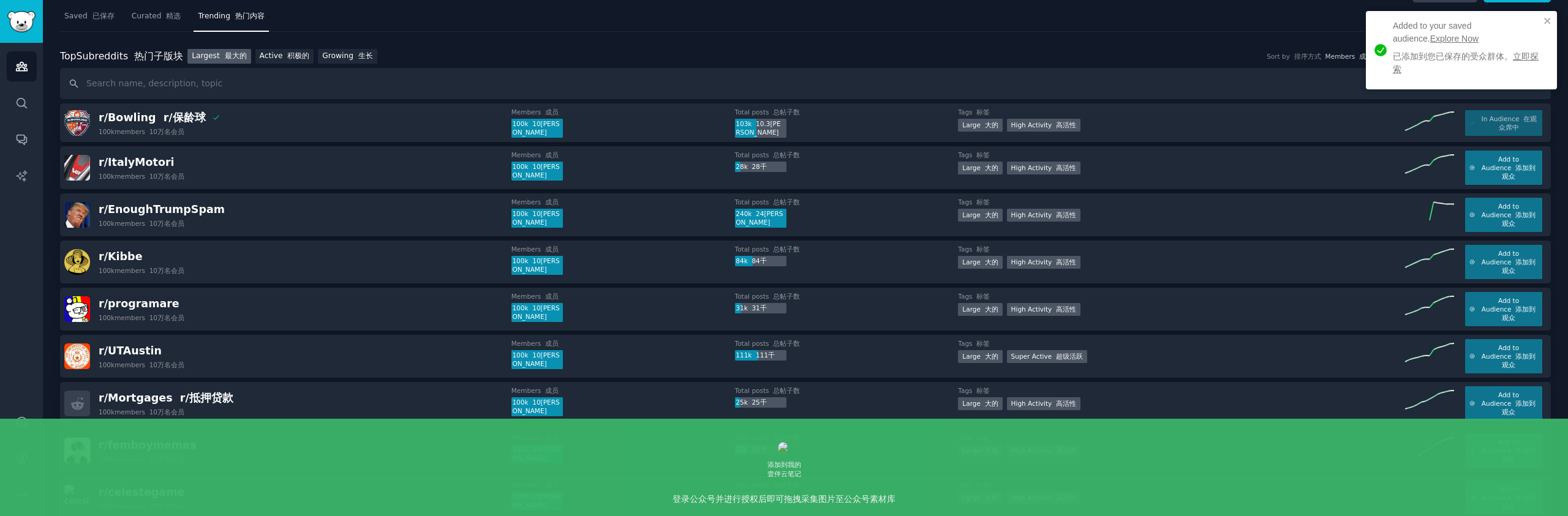
click at [504, 56] on div "Top Subreddits 热门子版块 Top Subreddits Largest 最大的 Active 积极的 Growing 生长 Sort by 排…" at bounding box center [805, 57] width 1490 height 16
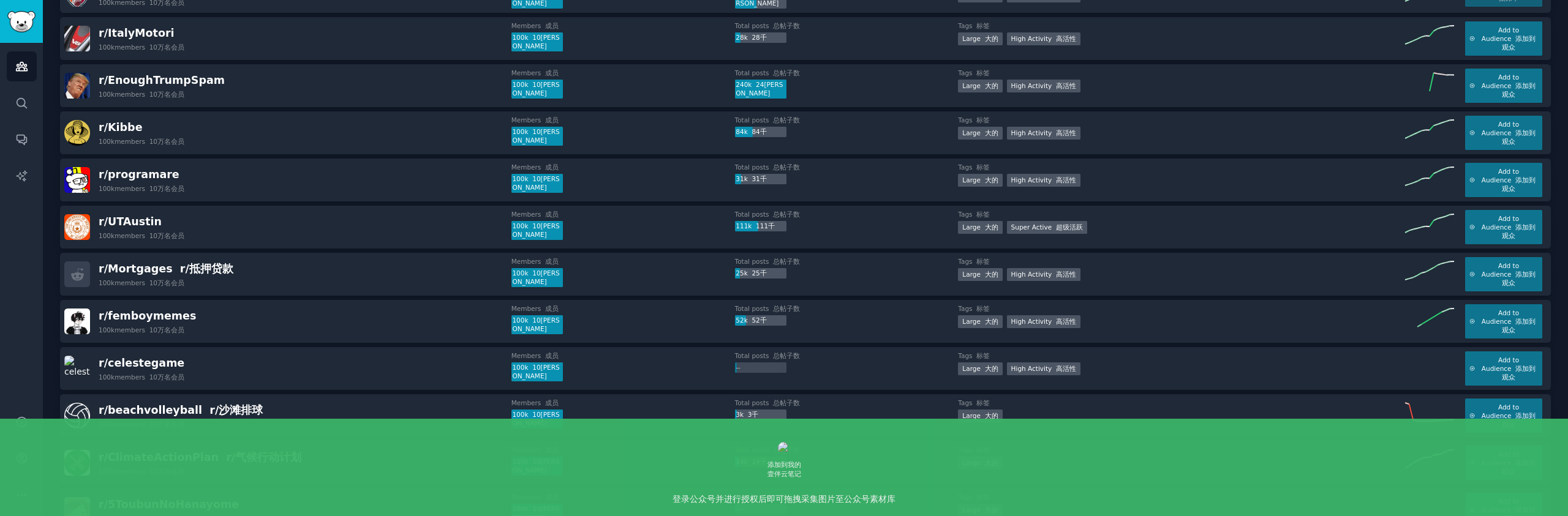
scroll to position [0, 0]
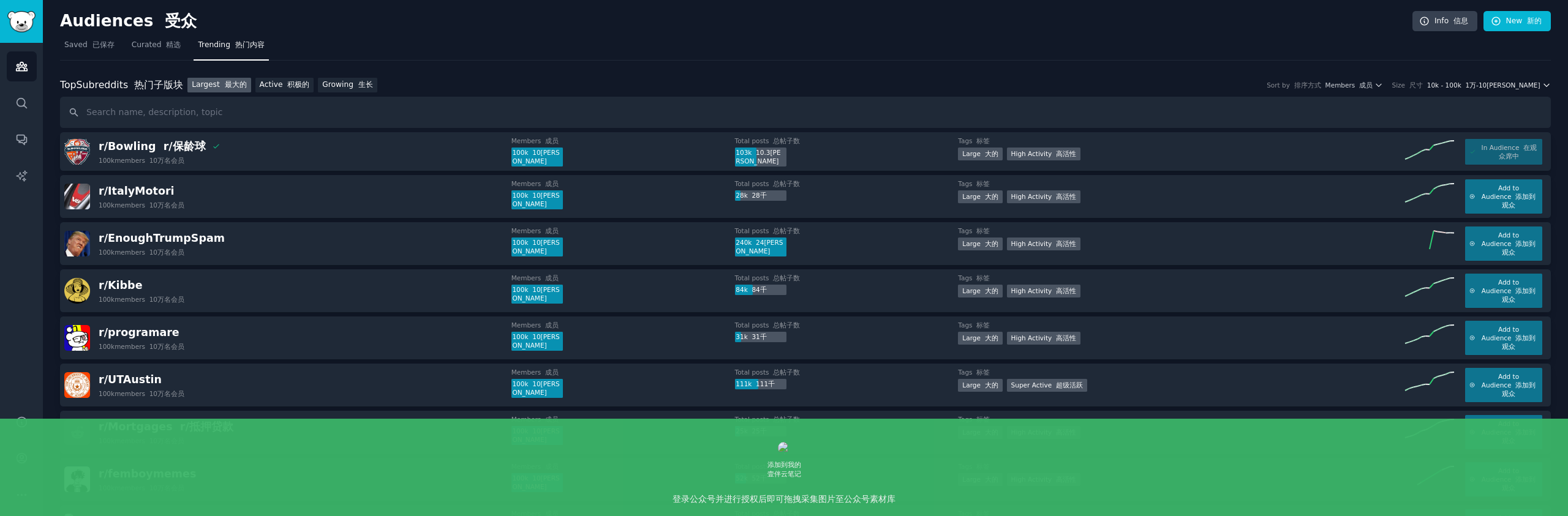
click at [1497, 86] on span "10k - 100k 1万-10万" at bounding box center [1483, 85] width 113 height 9
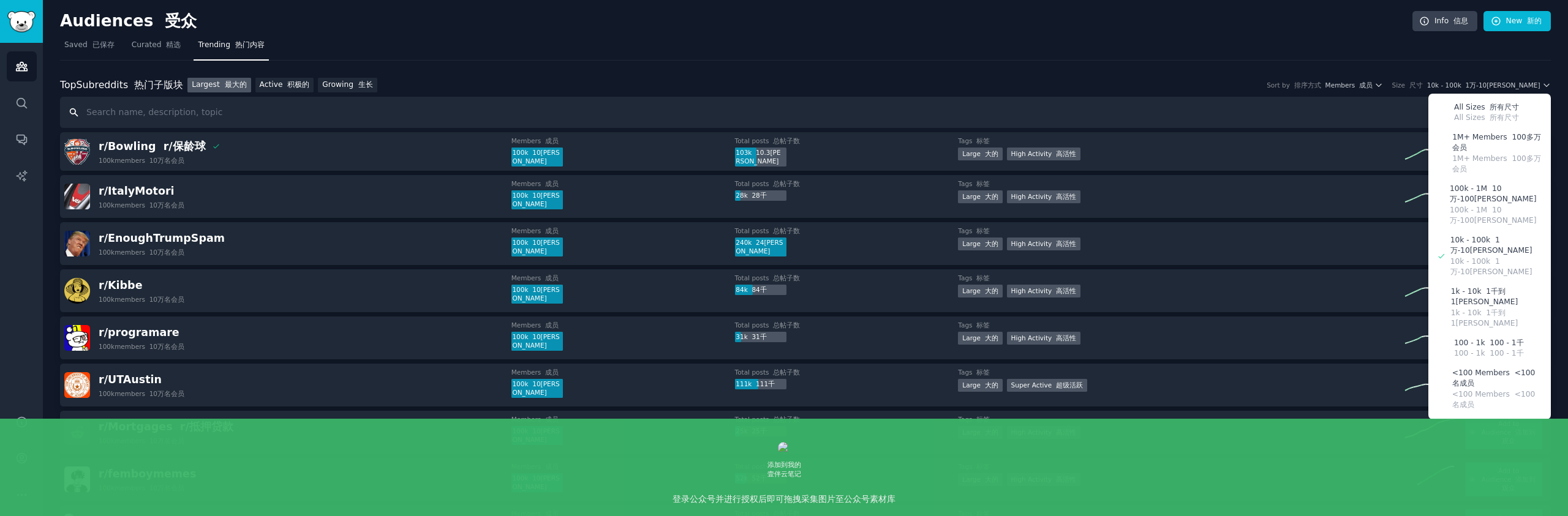
click at [1213, 97] on input "text" at bounding box center [805, 112] width 1490 height 31
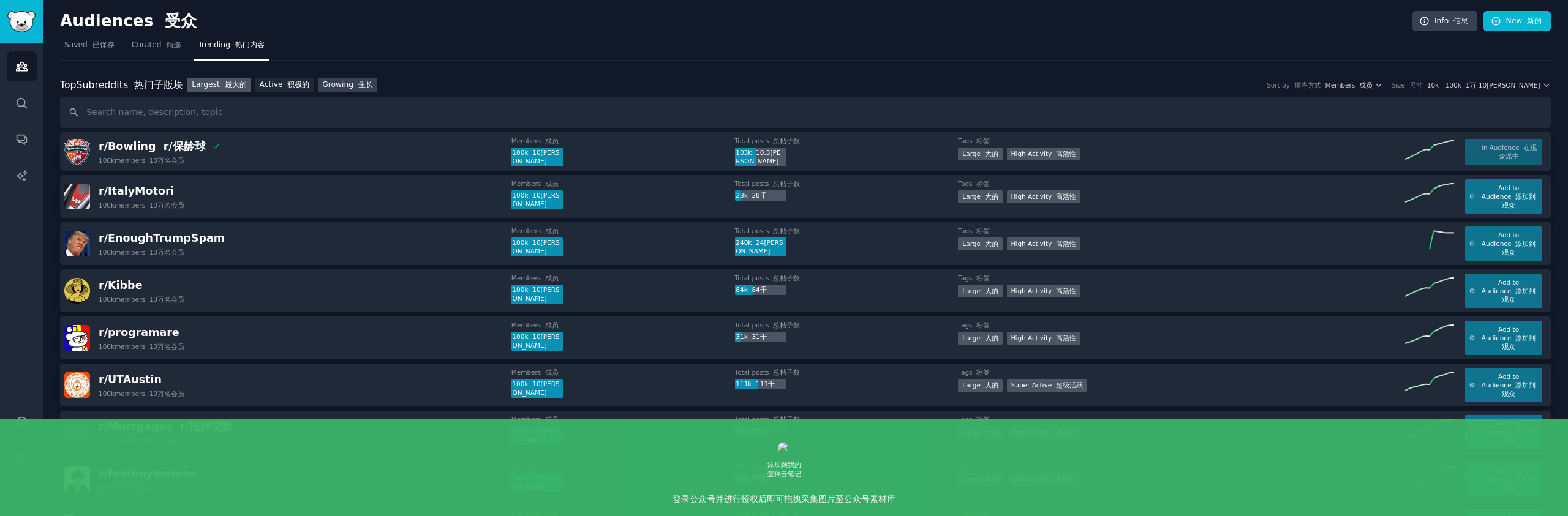
click at [339, 84] on link "Growing 生长" at bounding box center [347, 85] width 59 height 16
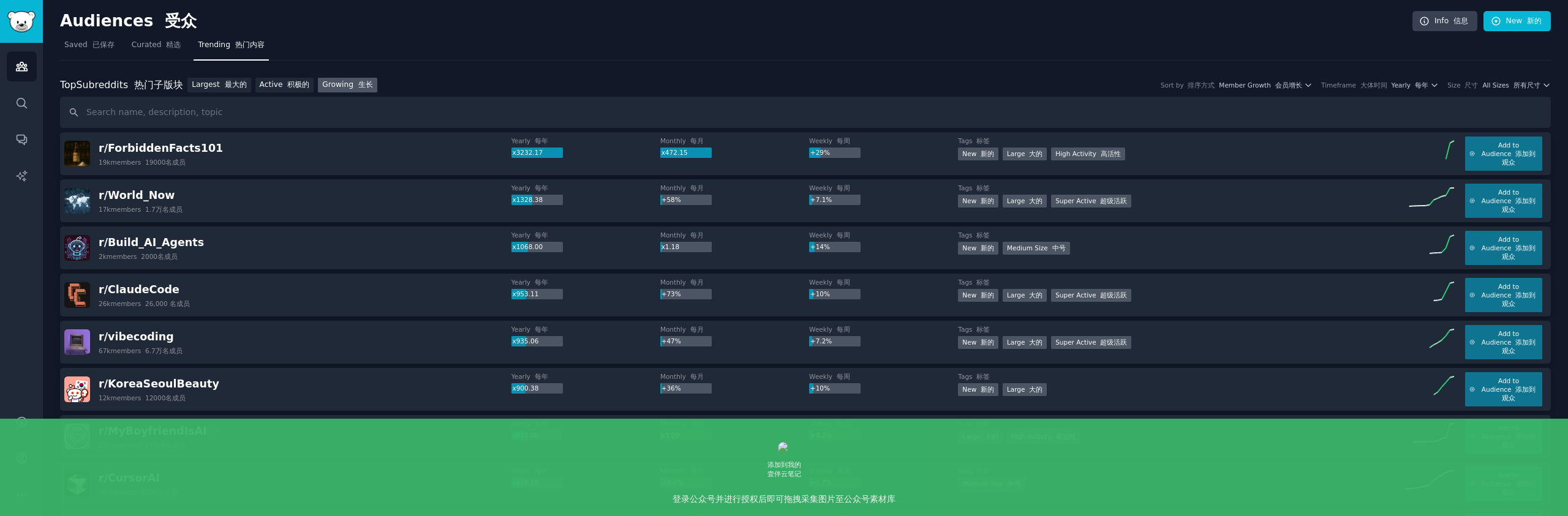
click at [1526, 93] on div "Top Subreddits 热门子版块 Top Subreddits Largest 最大的 Active 积极的 Growing 生长 Sort by 排…" at bounding box center [805, 103] width 1490 height 51
click at [1528, 84] on font "所有尺寸" at bounding box center [1526, 84] width 27 height 8
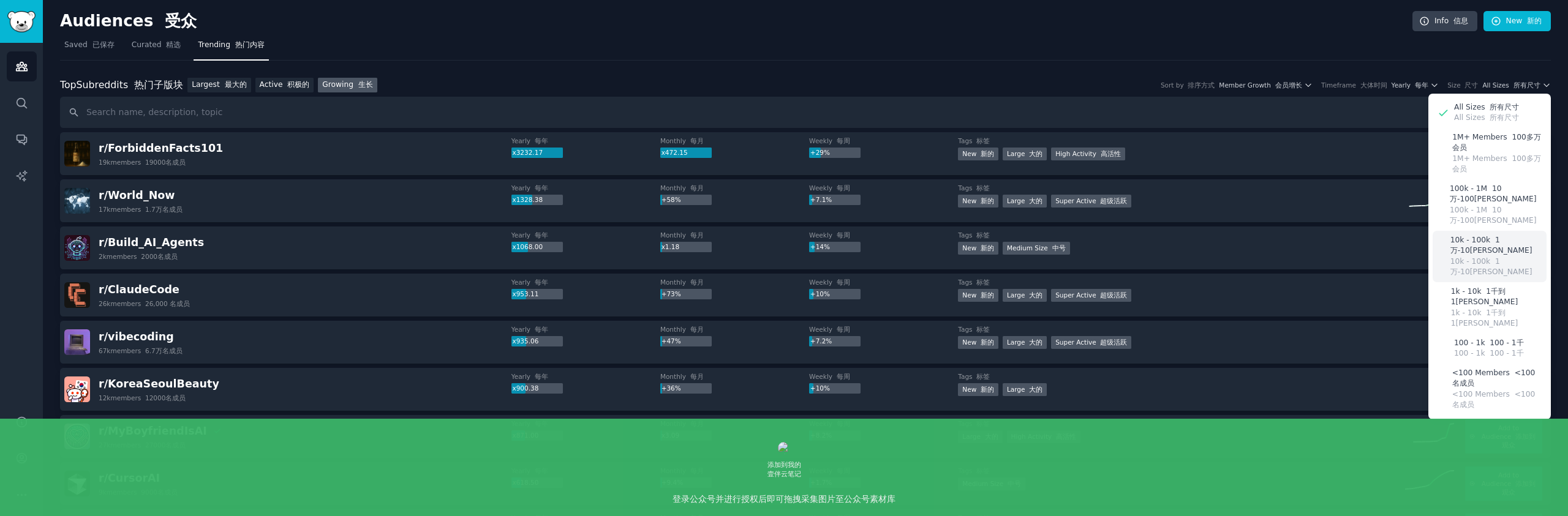
click at [1498, 257] on font "1万-10万" at bounding box center [1490, 266] width 82 height 20
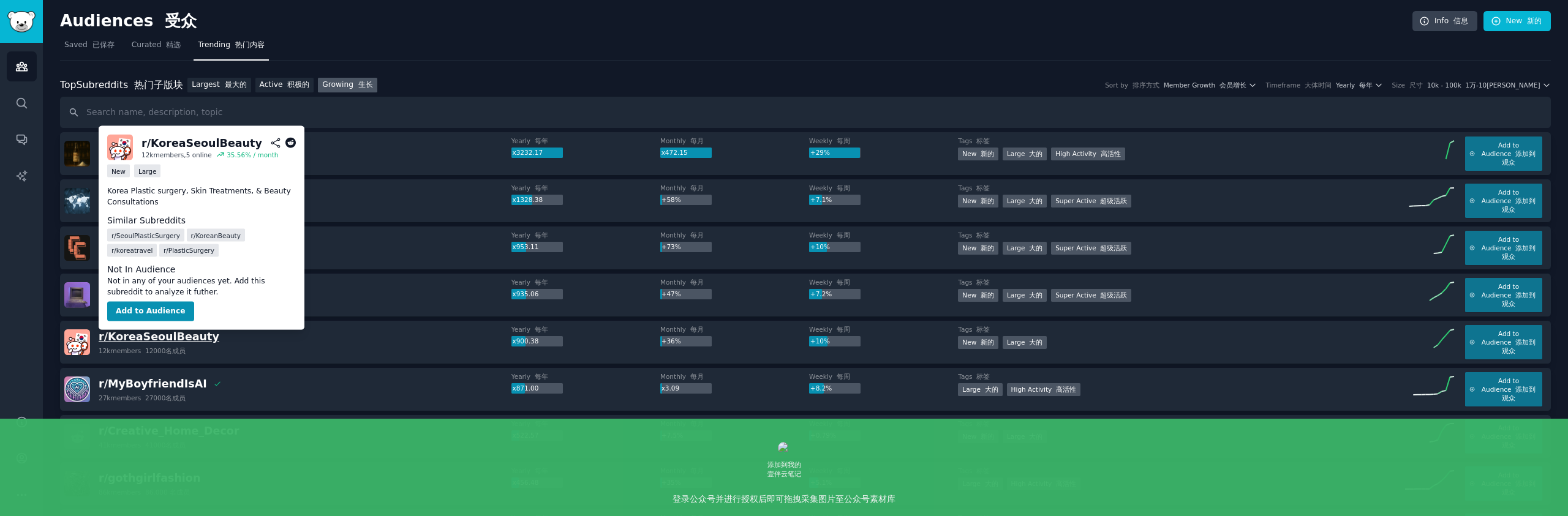
click at [152, 340] on span "r/ KoreaSeoulBeauty" at bounding box center [159, 337] width 121 height 12
click at [172, 309] on button "Add to Audience" at bounding box center [150, 311] width 87 height 20
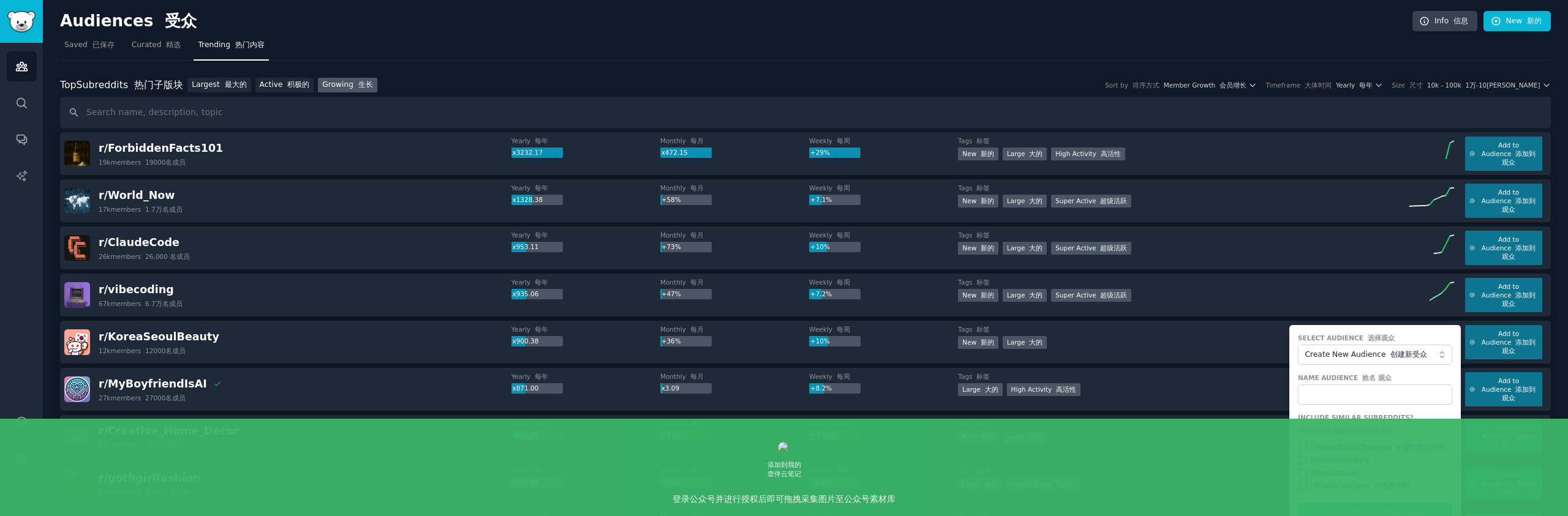
click at [1417, 449] on font "r/首尔整形外科" at bounding box center [1421, 447] width 50 height 9
click at [1302, 451] on input "checkbox" at bounding box center [1302, 447] width 9 height 9
checkbox input "true"
click at [1310, 464] on div "r/ KoreanBeauty" at bounding box center [1339, 461] width 58 height 11
click at [1303, 463] on input "checkbox" at bounding box center [1302, 460] width 9 height 9
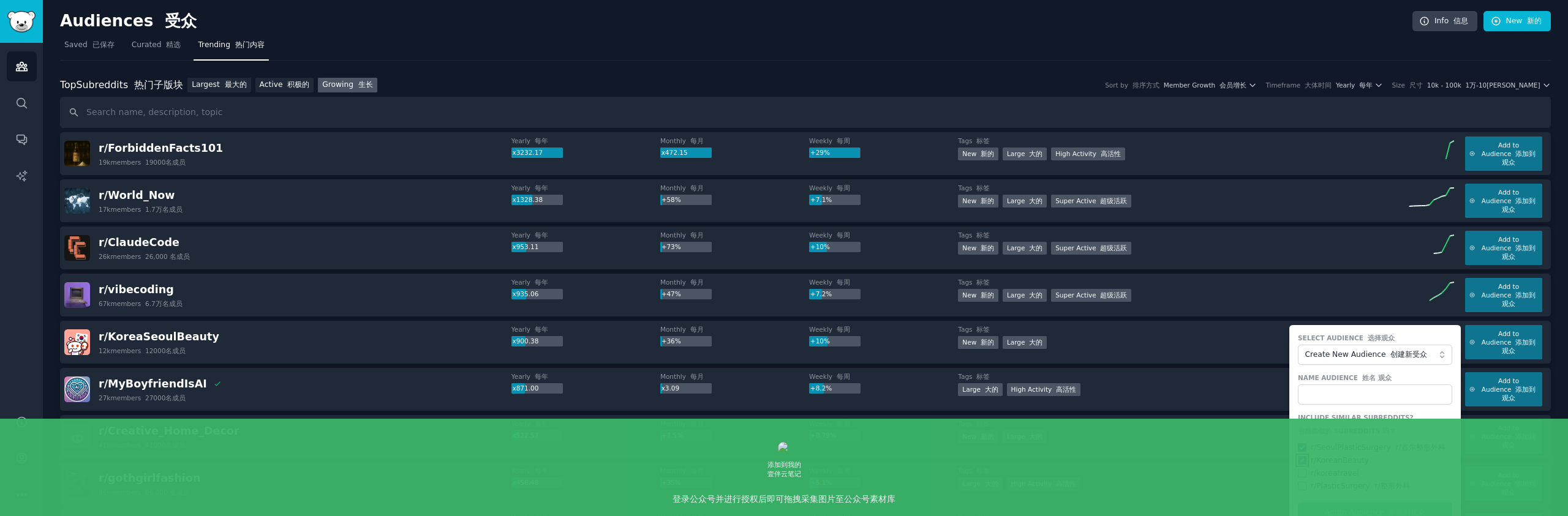
checkbox input "true"
click at [1297, 479] on div "Include Similar Subreddits? 包括类似的 SUBREDDITS 吗？ r/ SeoulPlasticSurgery r/首尔整形外科…" at bounding box center [1374, 451] width 154 height 78
click at [1303, 487] on input "checkbox" at bounding box center [1302, 486] width 9 height 9
checkbox input "true"
click at [1303, 474] on input "checkbox" at bounding box center [1302, 473] width 9 height 9
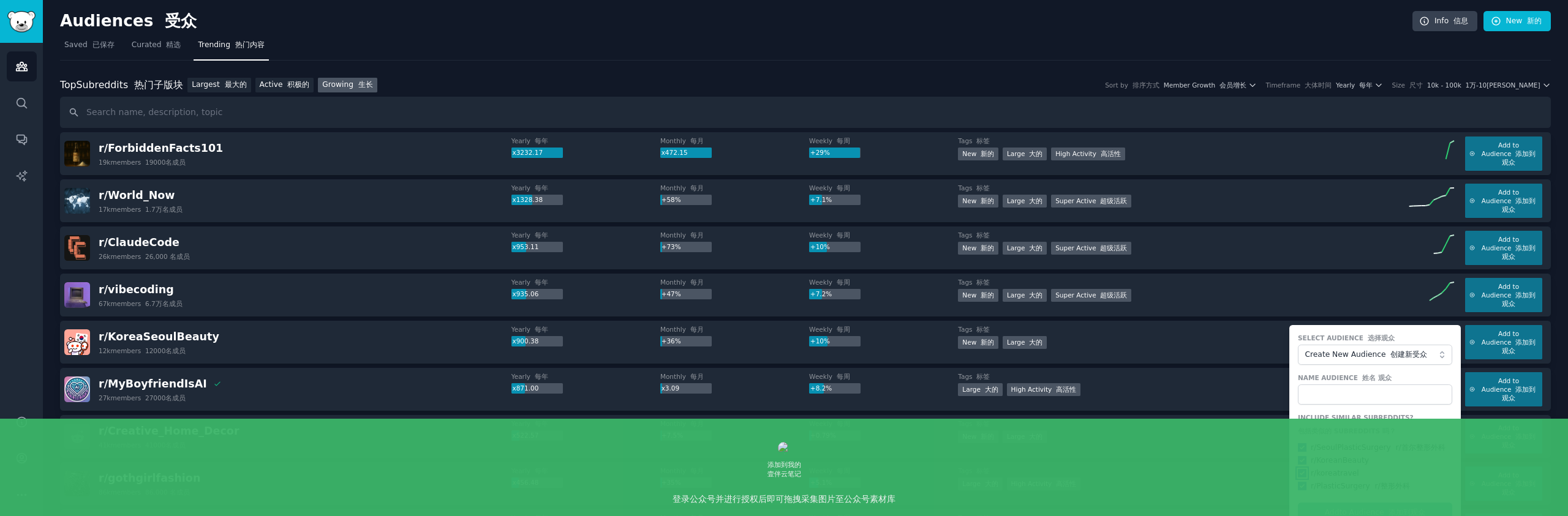
checkbox input "true"
click at [1358, 485] on div "r/ PlasticSurgery r/整形外科" at bounding box center [1359, 486] width 99 height 11
copy div "PlasticSurgery"
click at [1349, 394] on input "text" at bounding box center [1374, 395] width 154 height 21
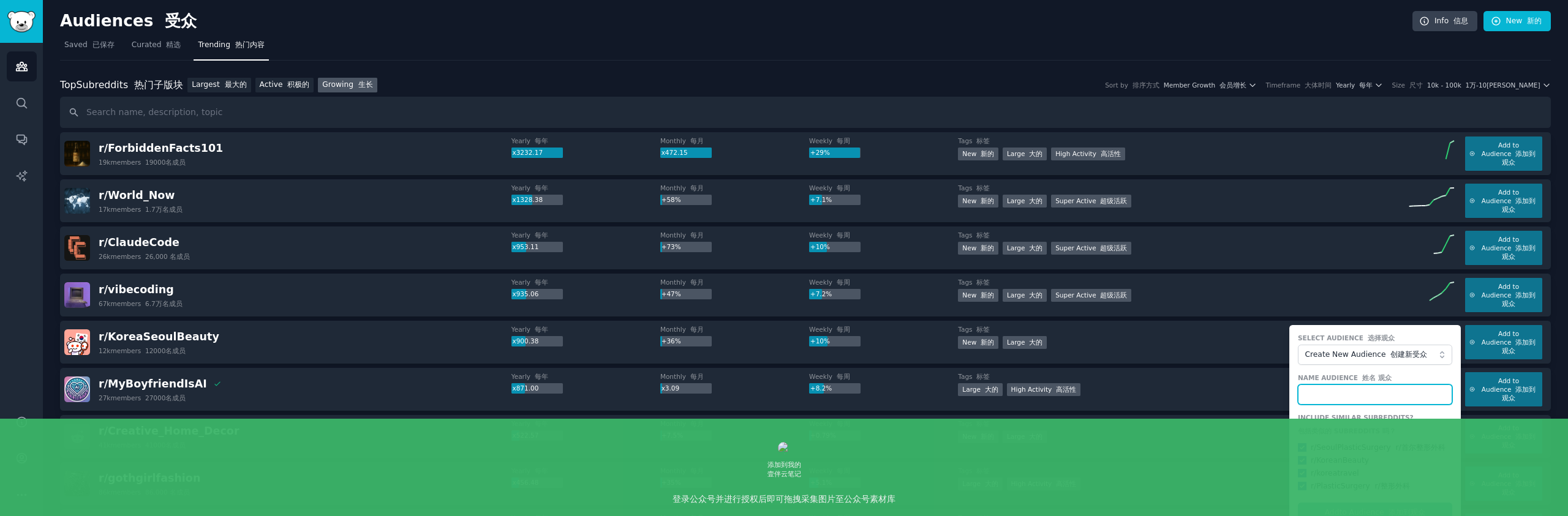
paste input "PlasticSurgery"
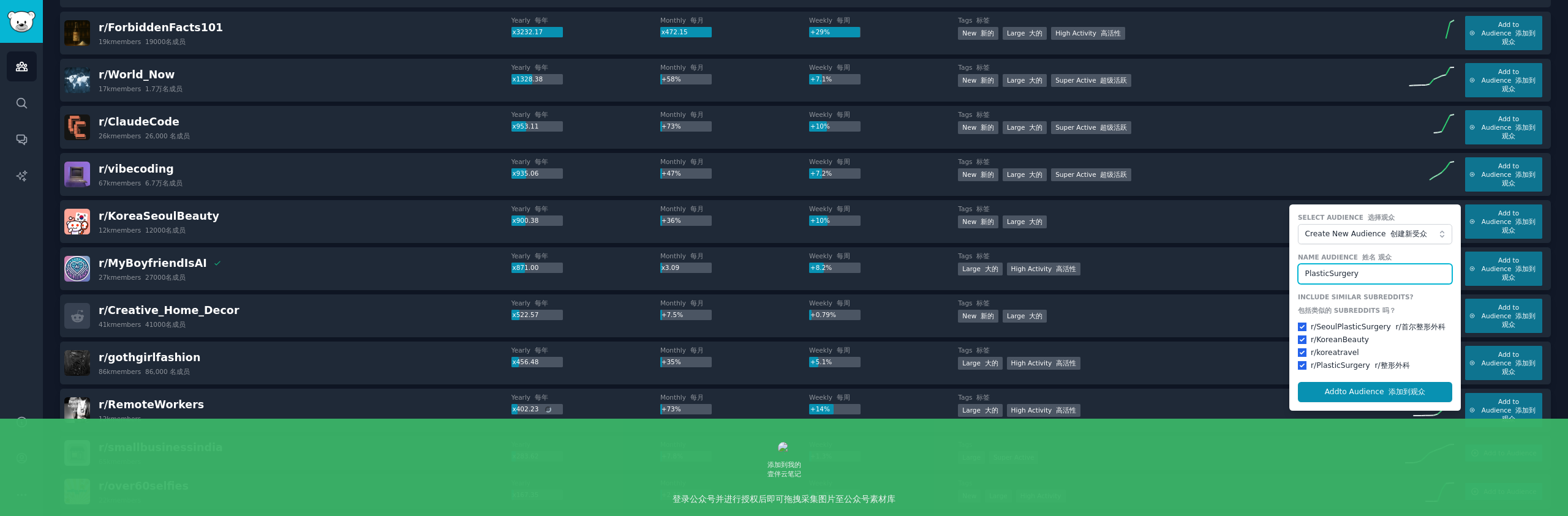
scroll to position [121, 0]
click at [1342, 275] on input "PlasticSurgery" at bounding box center [1374, 273] width 154 height 21
type input "整形外科"
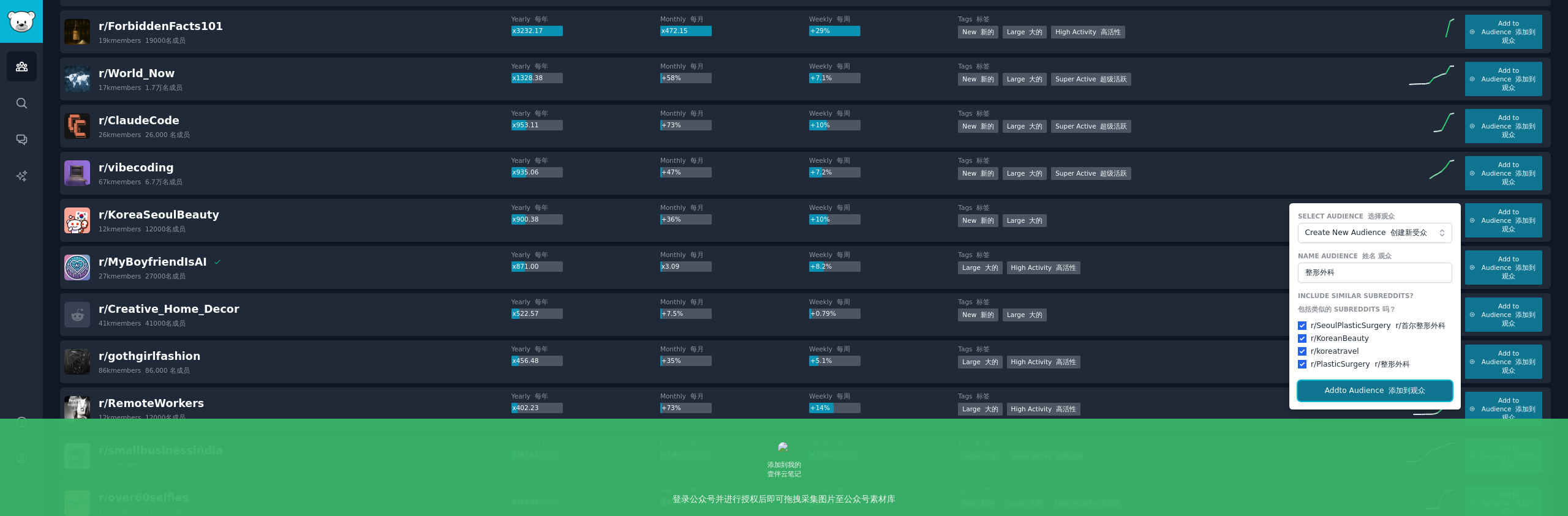
click at [1388, 388] on font "添加到观众" at bounding box center [1406, 390] width 37 height 9
checkbox input "false"
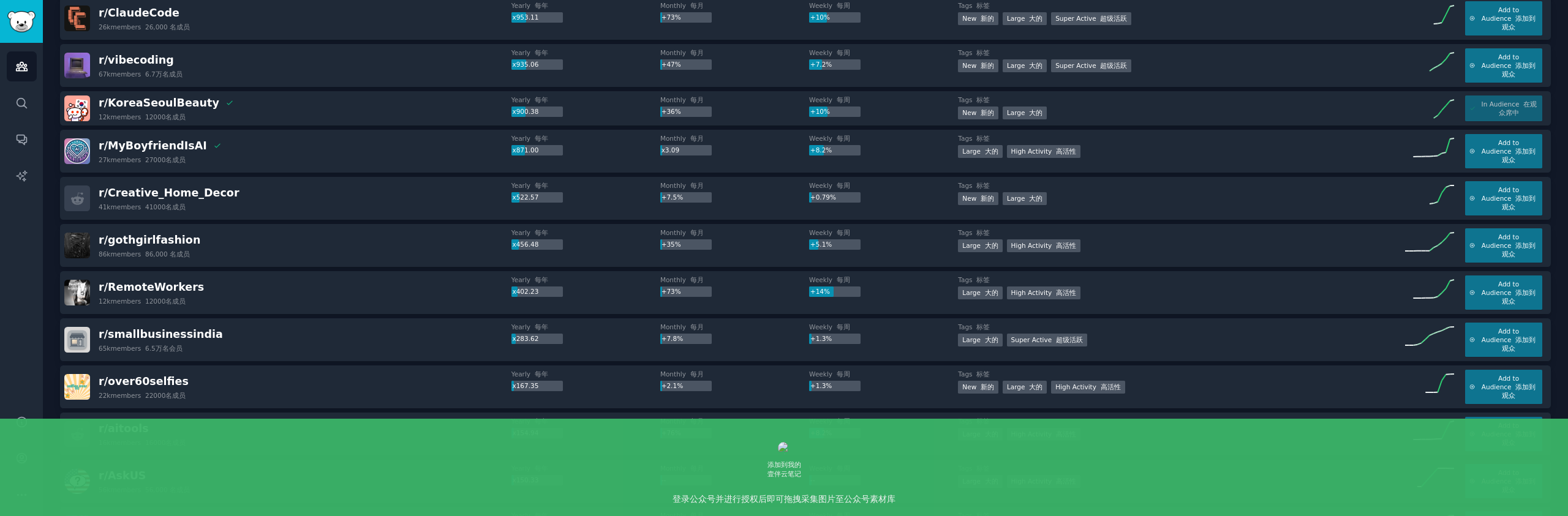
scroll to position [0, 0]
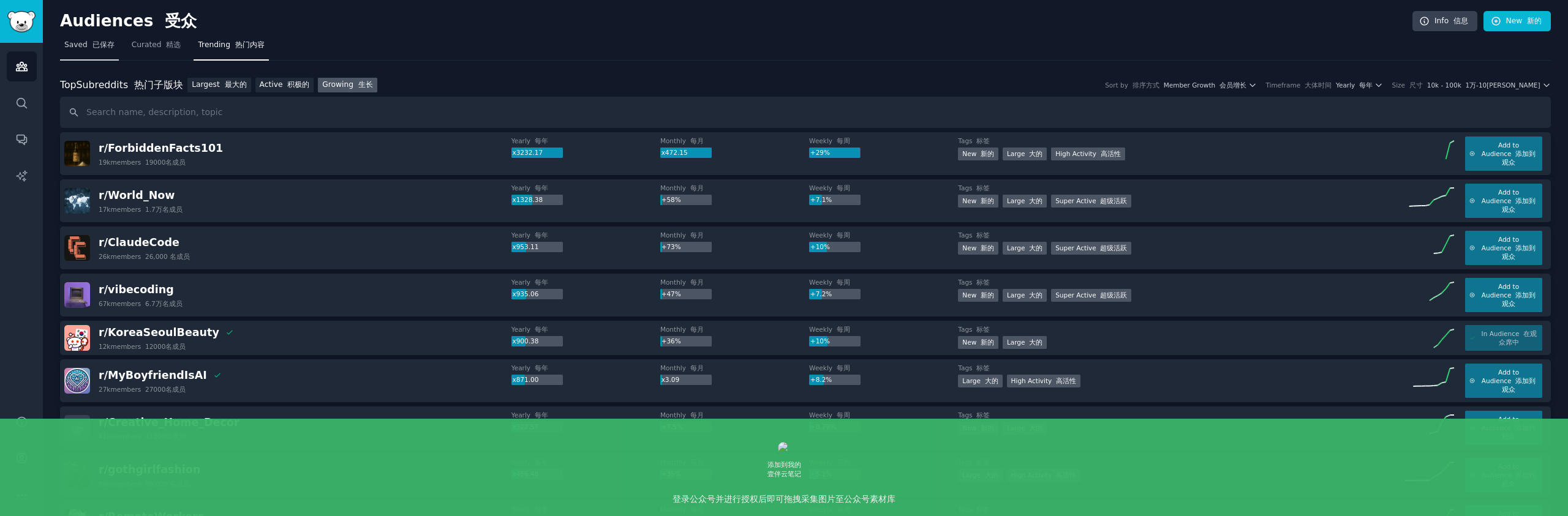
click at [103, 46] on font "已保存" at bounding box center [103, 45] width 22 height 9
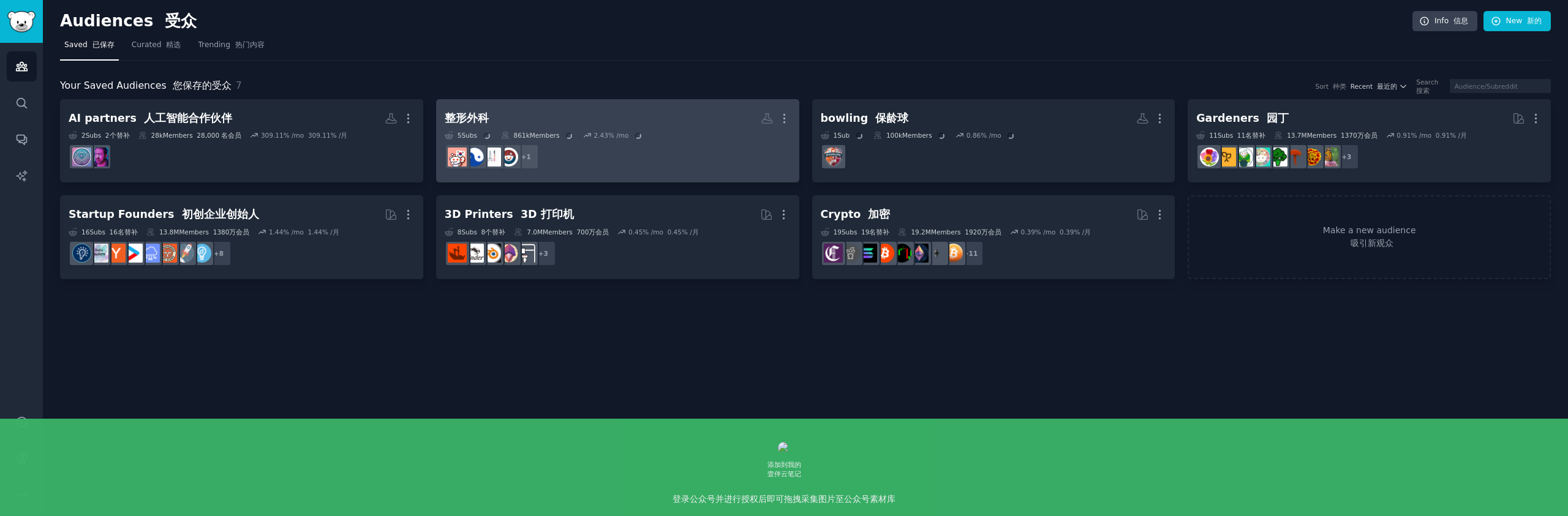
click at [599, 122] on h2 "整形外科 More" at bounding box center [617, 118] width 346 height 22
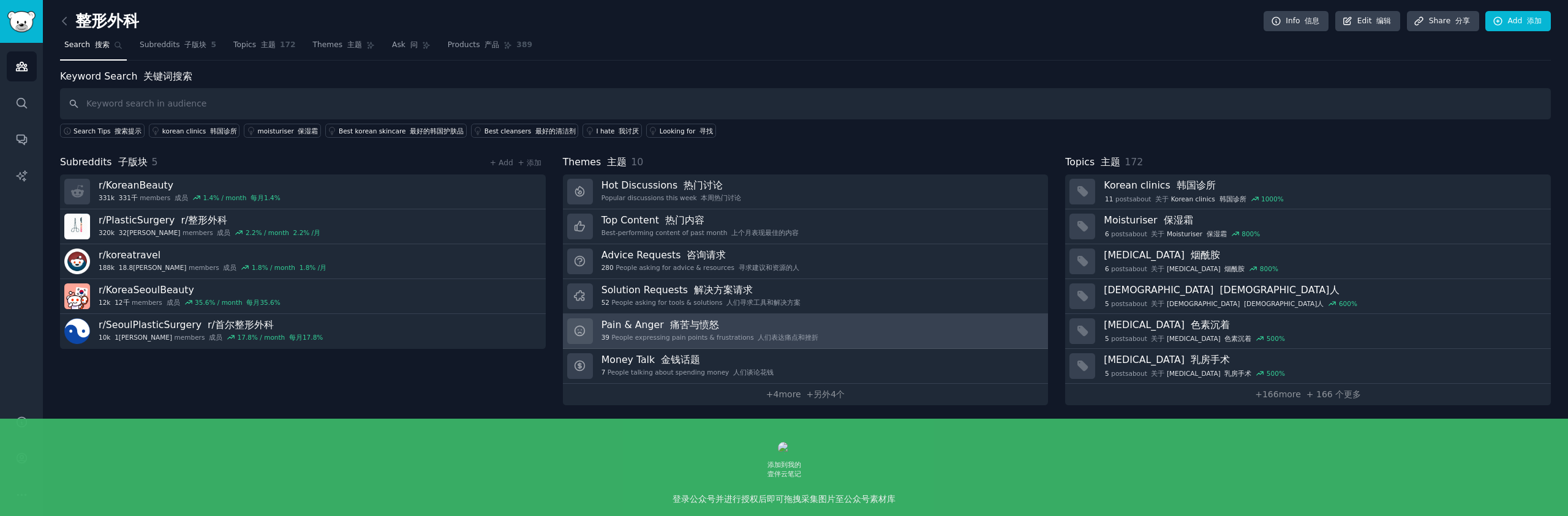
click at [800, 326] on h3 "Pain & Anger 痛苦与愤怒" at bounding box center [710, 324] width 217 height 13
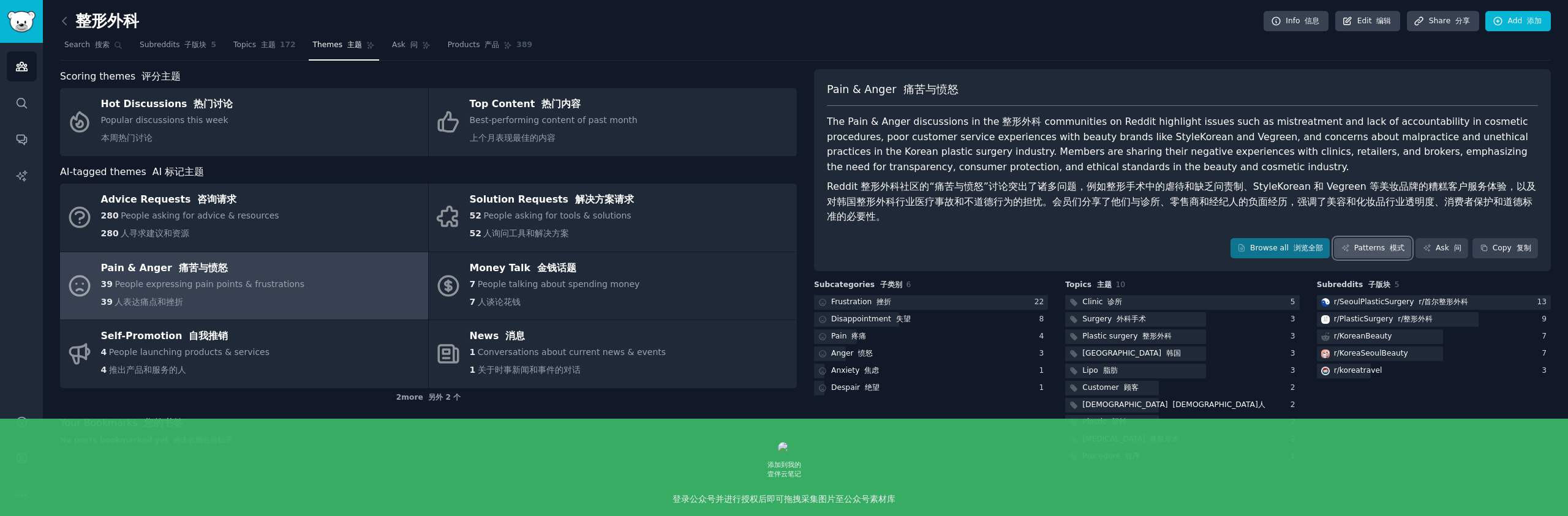
click at [1369, 245] on link "Patterns 模式" at bounding box center [1372, 248] width 78 height 21
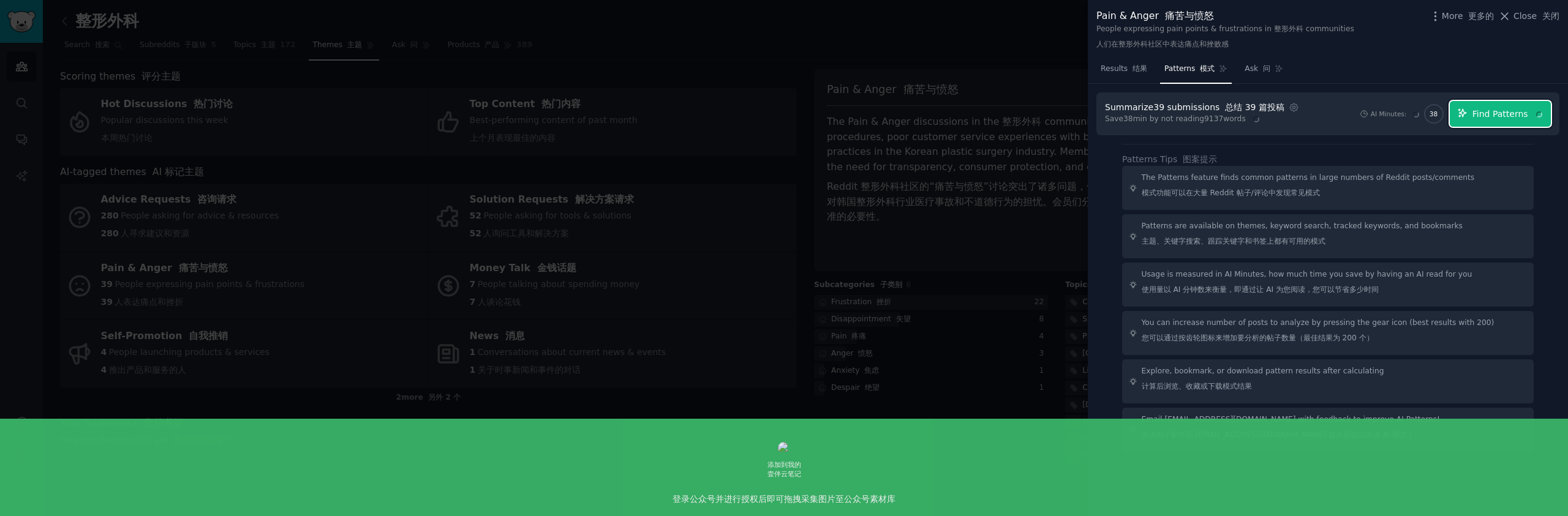
click at [1527, 113] on font "button" at bounding box center [1535, 113] width 16 height 9
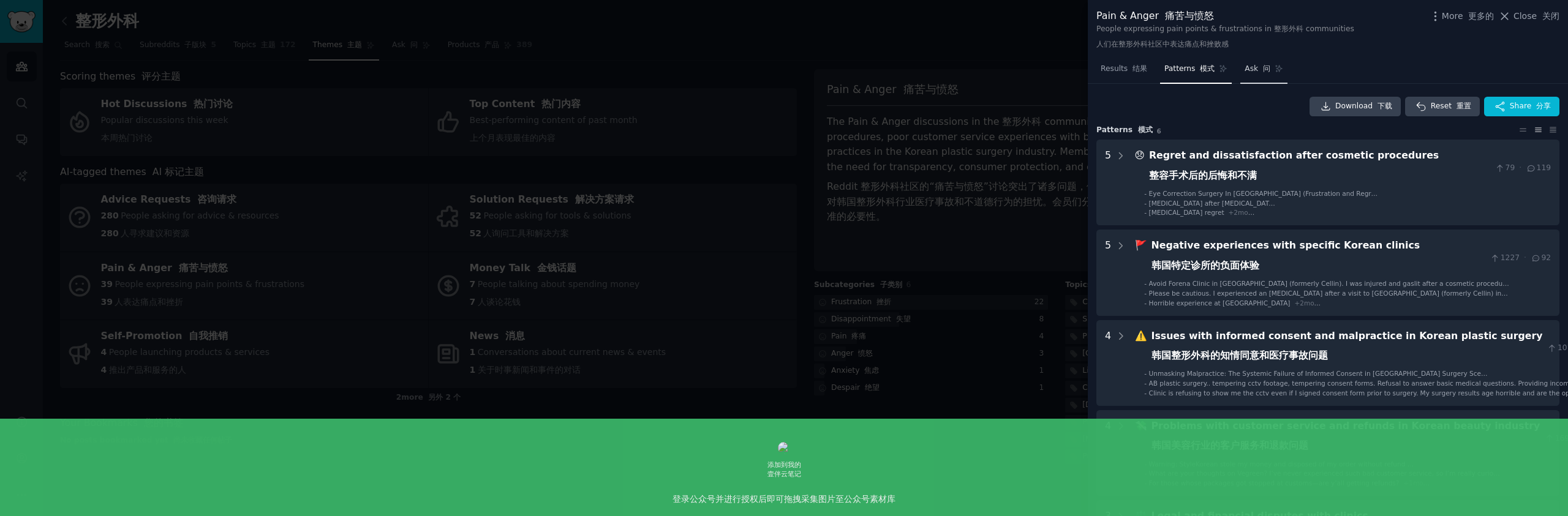
click at [1248, 64] on span "Ask 问" at bounding box center [1257, 69] width 26 height 11
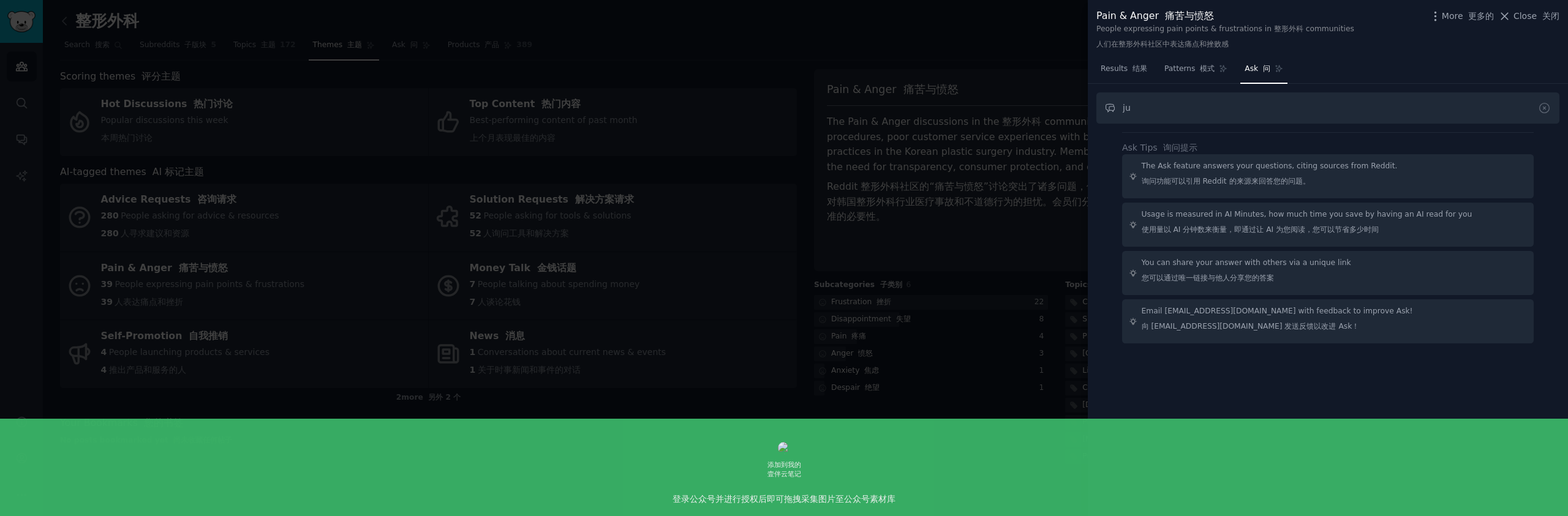
type input "j"
type input "l"
drag, startPoint x: 1207, startPoint y: 111, endPoint x: 1132, endPoint y: 107, distance: 75.1
click at [1109, 111] on input "give me 5 most" at bounding box center [1327, 108] width 463 height 31
type input "给我。"
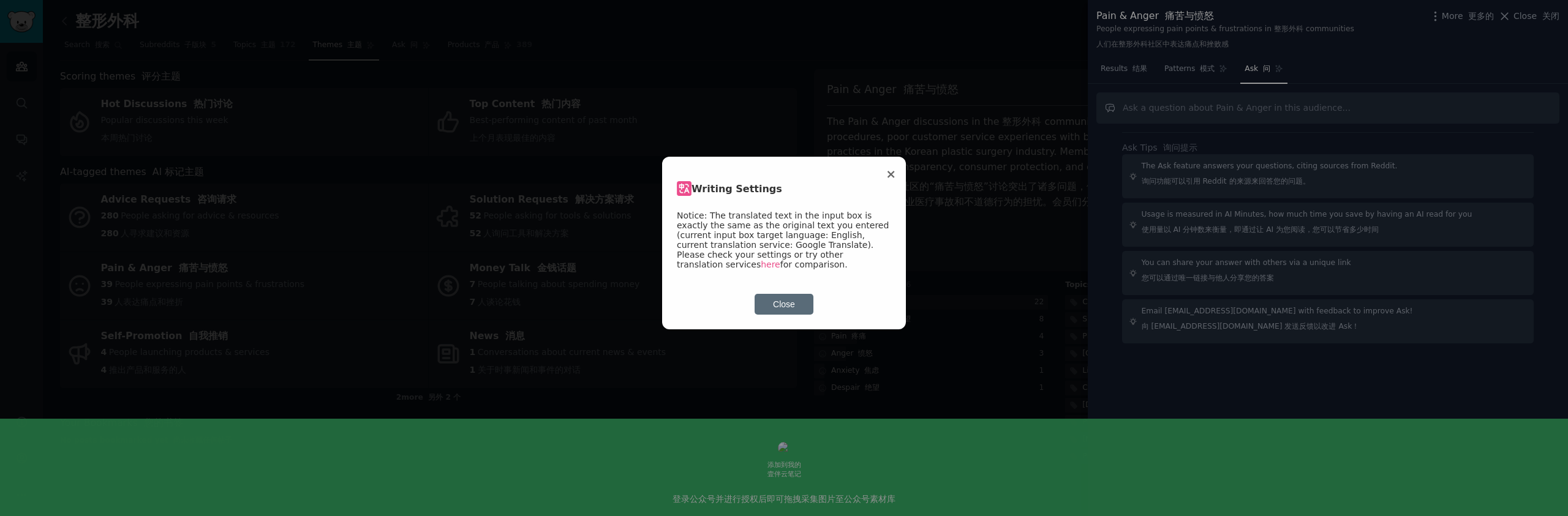
click at [795, 296] on button "Close" at bounding box center [784, 304] width 59 height 21
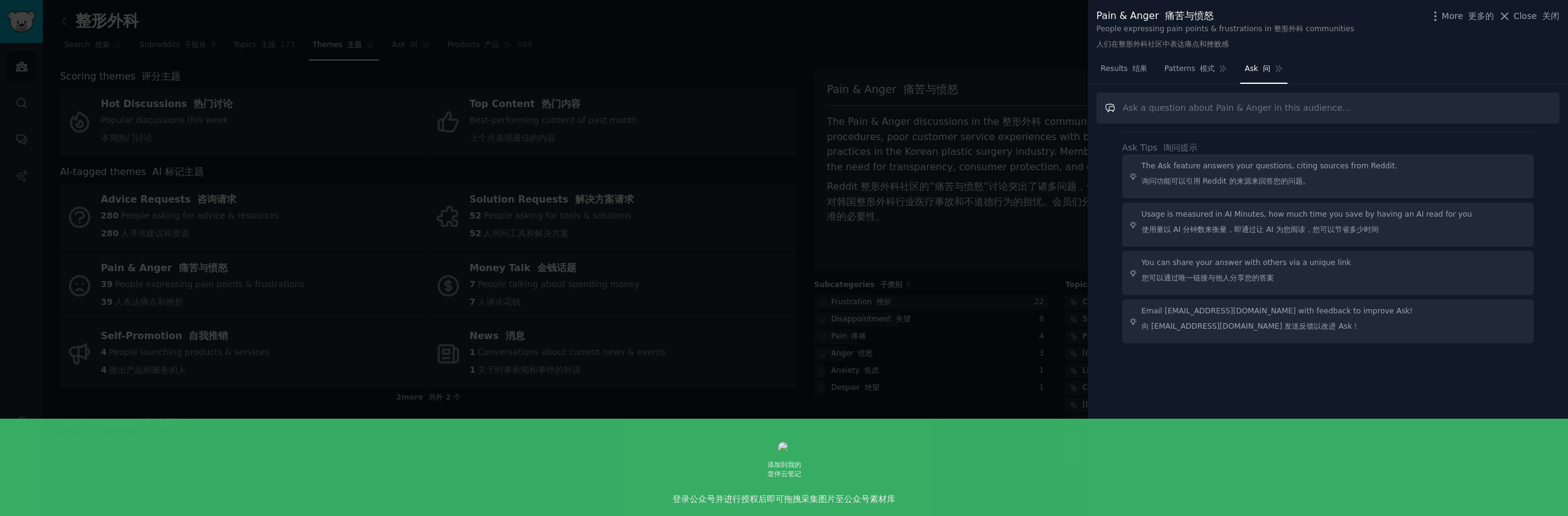
click at [1206, 104] on input "text" at bounding box center [1327, 108] width 463 height 31
drag, startPoint x: 1192, startPoint y: 111, endPoint x: 1132, endPoint y: 107, distance: 60.1
click at [1118, 109] on input "的顺丰。" at bounding box center [1327, 108] width 463 height 31
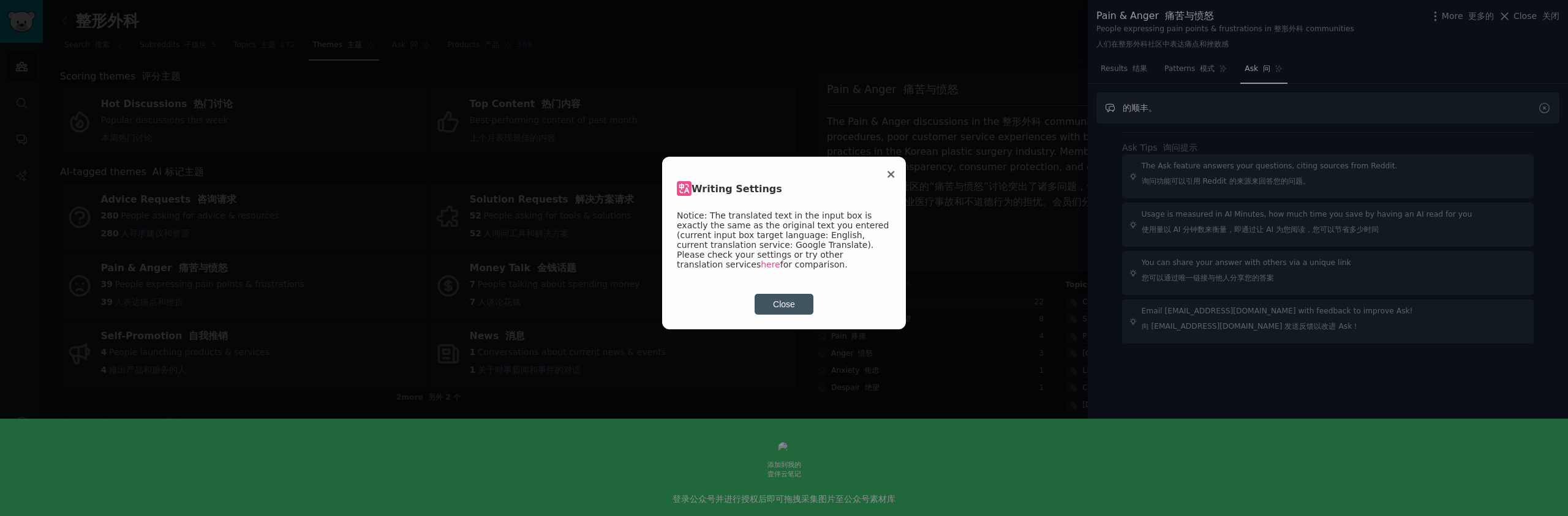
type input "的顺丰。"
click at [792, 297] on button "Close" at bounding box center [784, 304] width 59 height 21
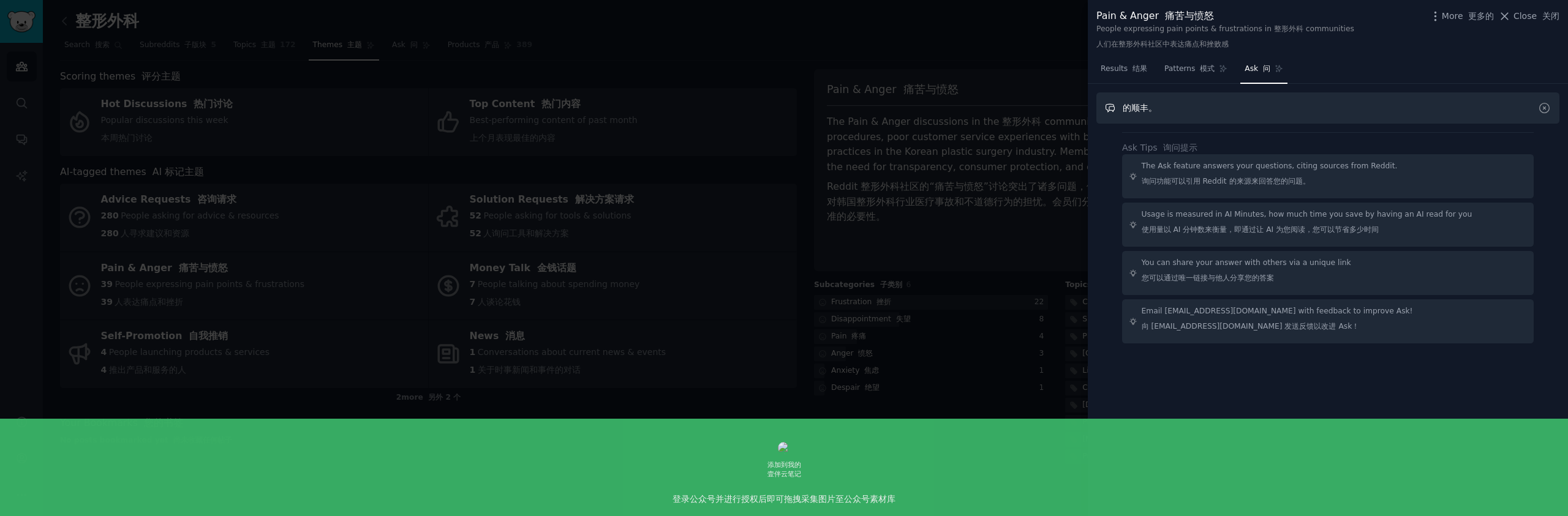
click at [1171, 104] on input "的顺丰。" at bounding box center [1327, 108] width 463 height 31
drag, startPoint x: 1181, startPoint y: 109, endPoint x: 1131, endPoint y: 107, distance: 50.0
click at [1120, 107] on input "的顺丰。" at bounding box center [1327, 108] width 463 height 31
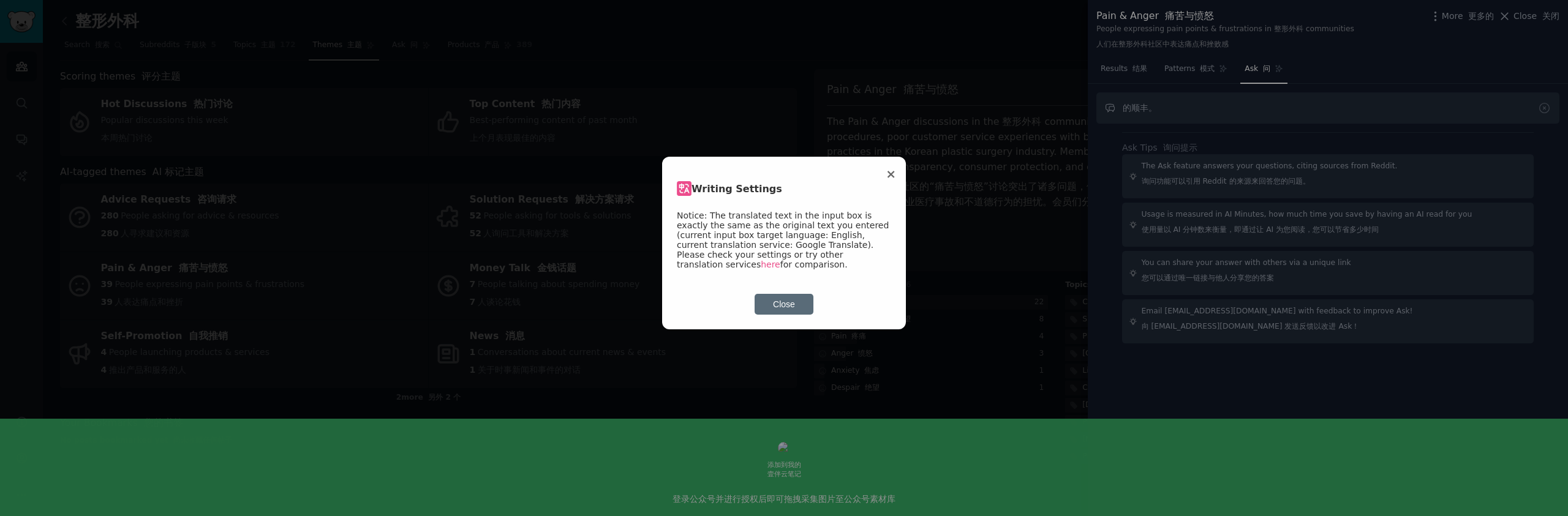
click at [780, 259] on link "here" at bounding box center [770, 264] width 20 height 9
click at [890, 174] on span "×" at bounding box center [890, 173] width 10 height 15
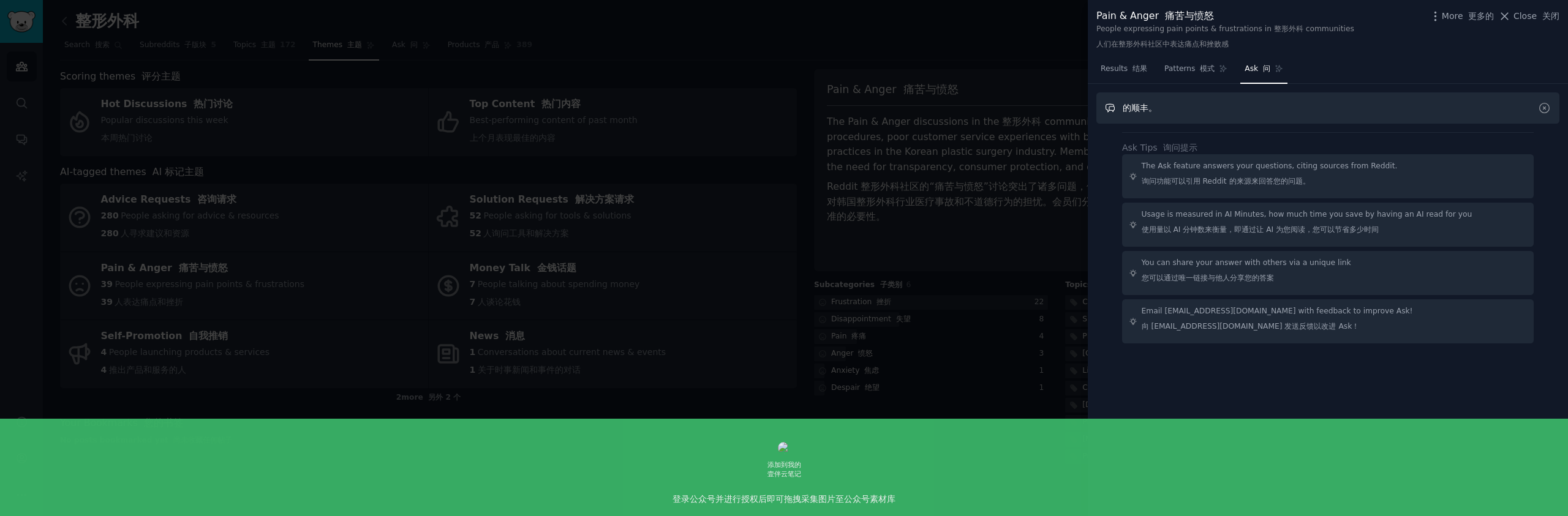
click at [1236, 108] on input "的顺丰。" at bounding box center [1327, 108] width 463 height 31
click at [1189, 75] on link "Patterns 模式" at bounding box center [1195, 71] width 72 height 25
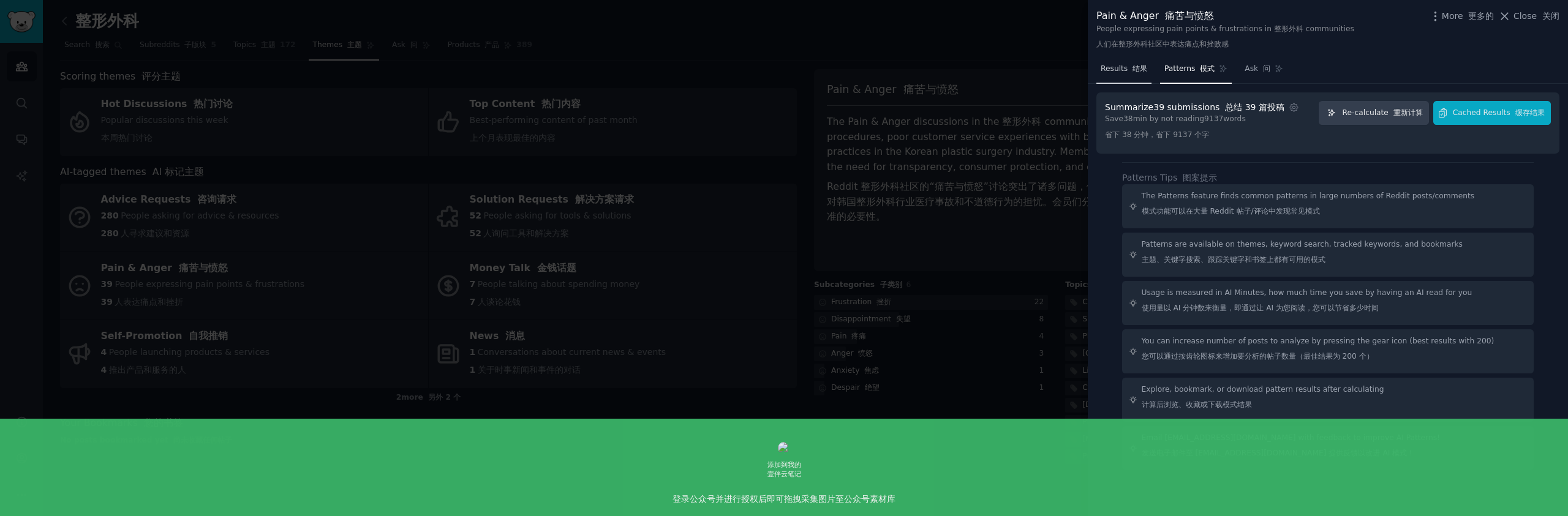
click at [1121, 78] on link "Results 结果" at bounding box center [1124, 71] width 55 height 25
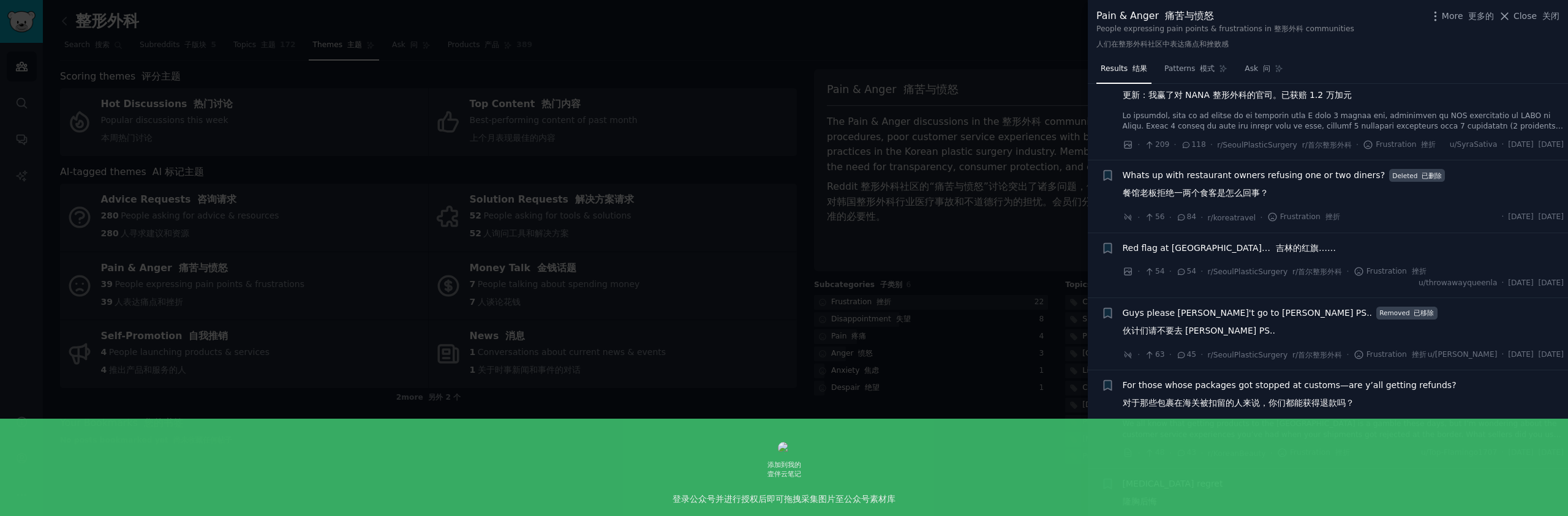
scroll to position [43, 0]
click at [1276, 251] on font "吉林的红旗……" at bounding box center [1306, 245] width 60 height 9
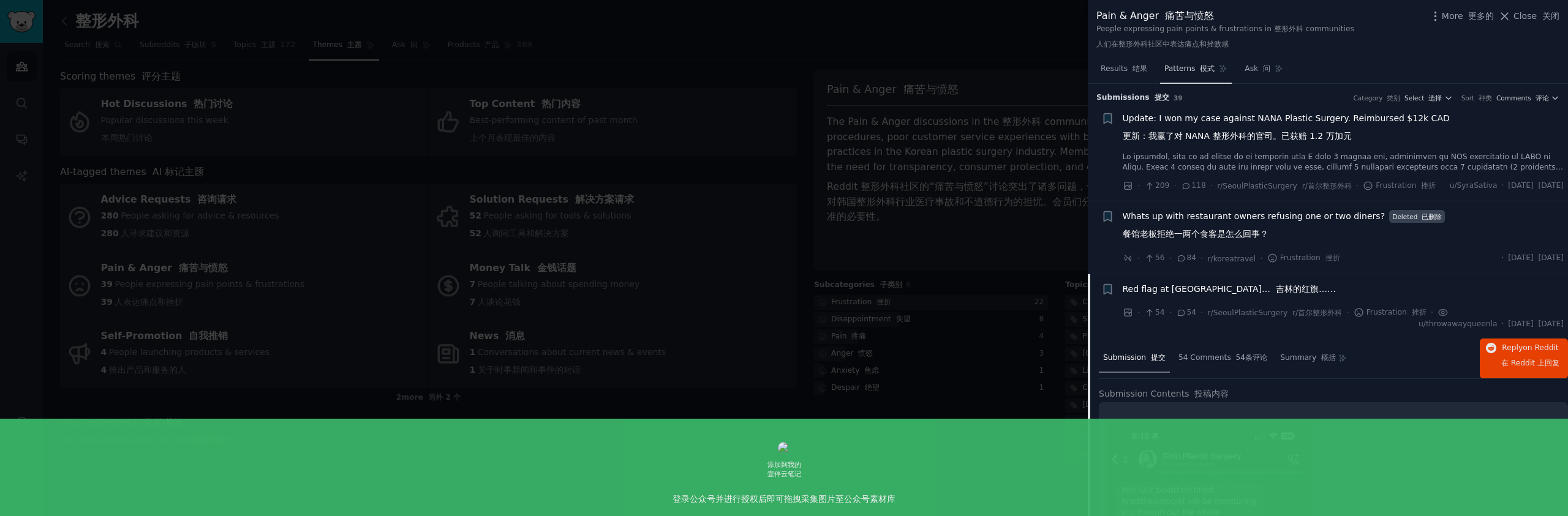
click at [1203, 67] on font "模式" at bounding box center [1207, 69] width 15 height 9
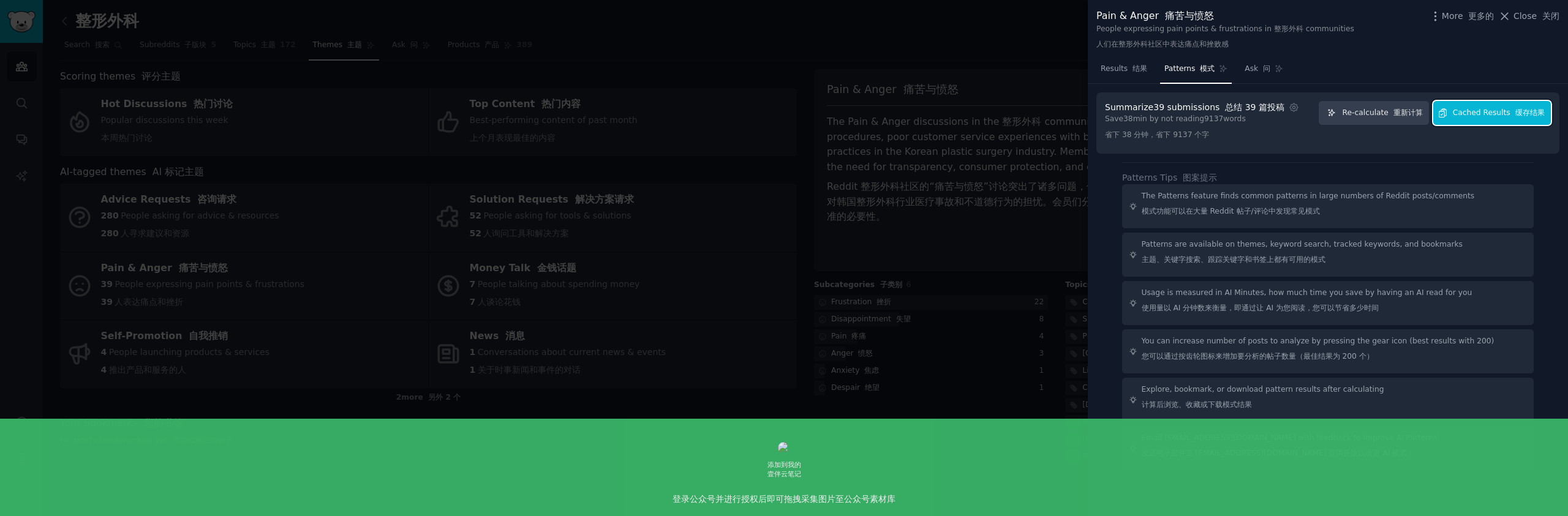
click at [1471, 111] on span "Cached Results 缓存结果" at bounding box center [1498, 113] width 92 height 11
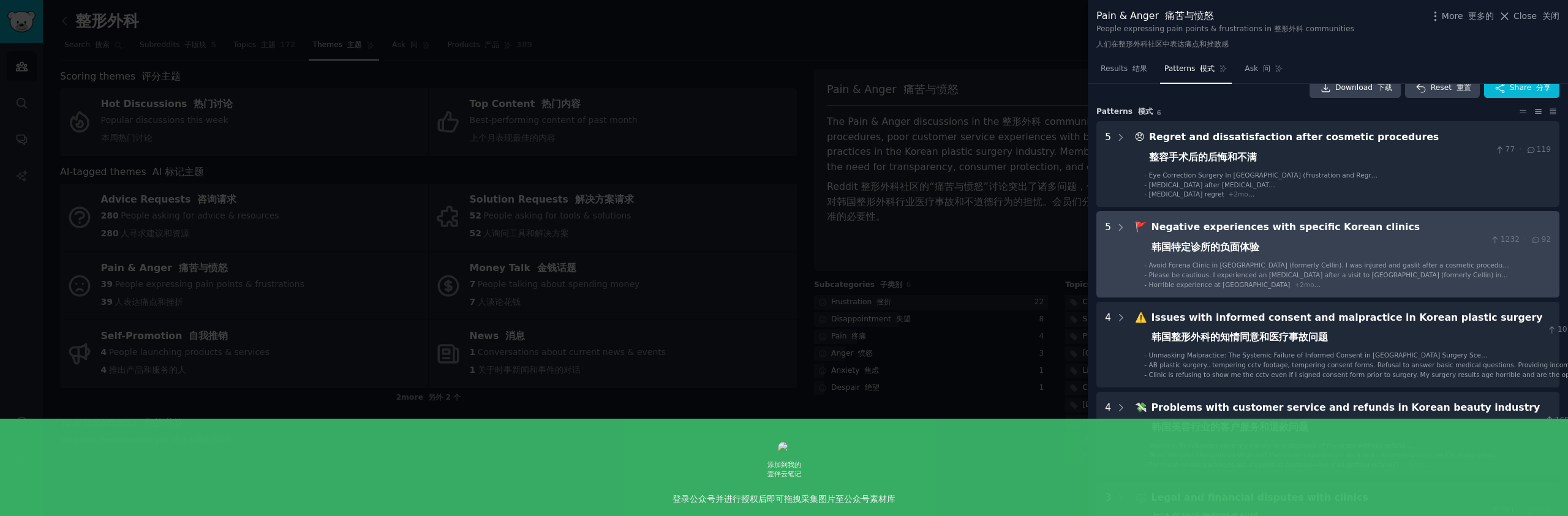
scroll to position [19, 0]
click at [1359, 246] on div "Negative experiences with specific Korean clinics 韩国特定诊所的负面体验" at bounding box center [1318, 239] width 334 height 40
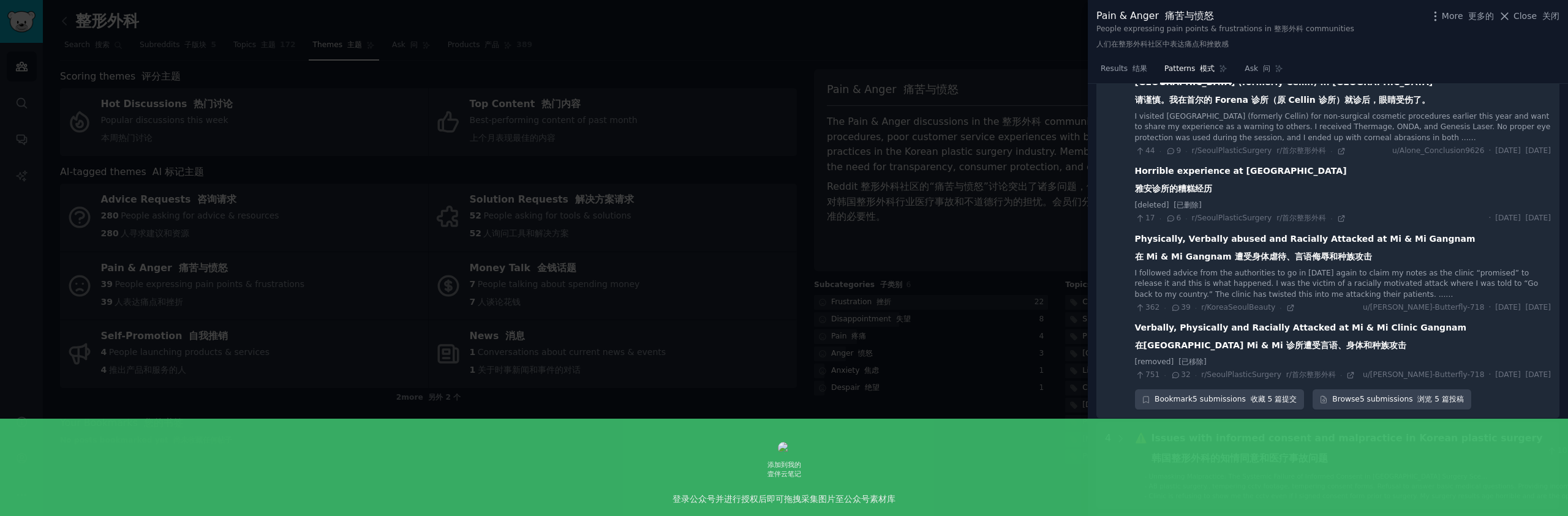
scroll to position [329, 0]
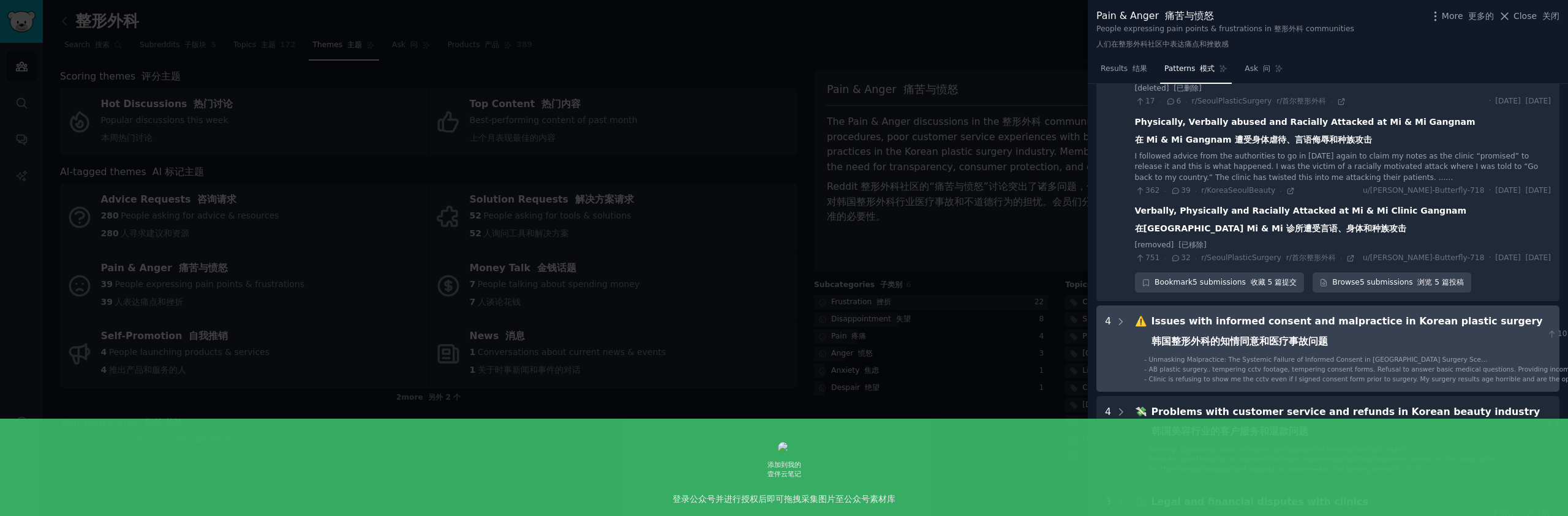
click at [1348, 336] on div "Issues with informed consent and malpractice in Korean plastic surgery 韩国整形外科的知…" at bounding box center [1346, 333] width 391 height 40
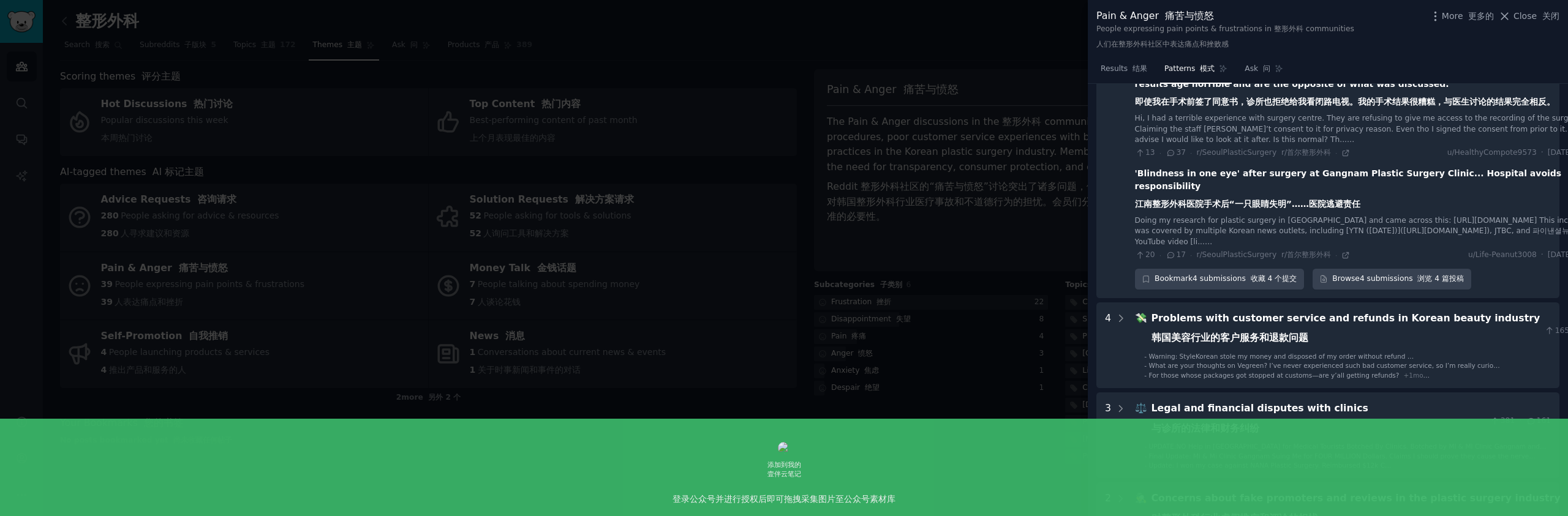
scroll to position [1093, 0]
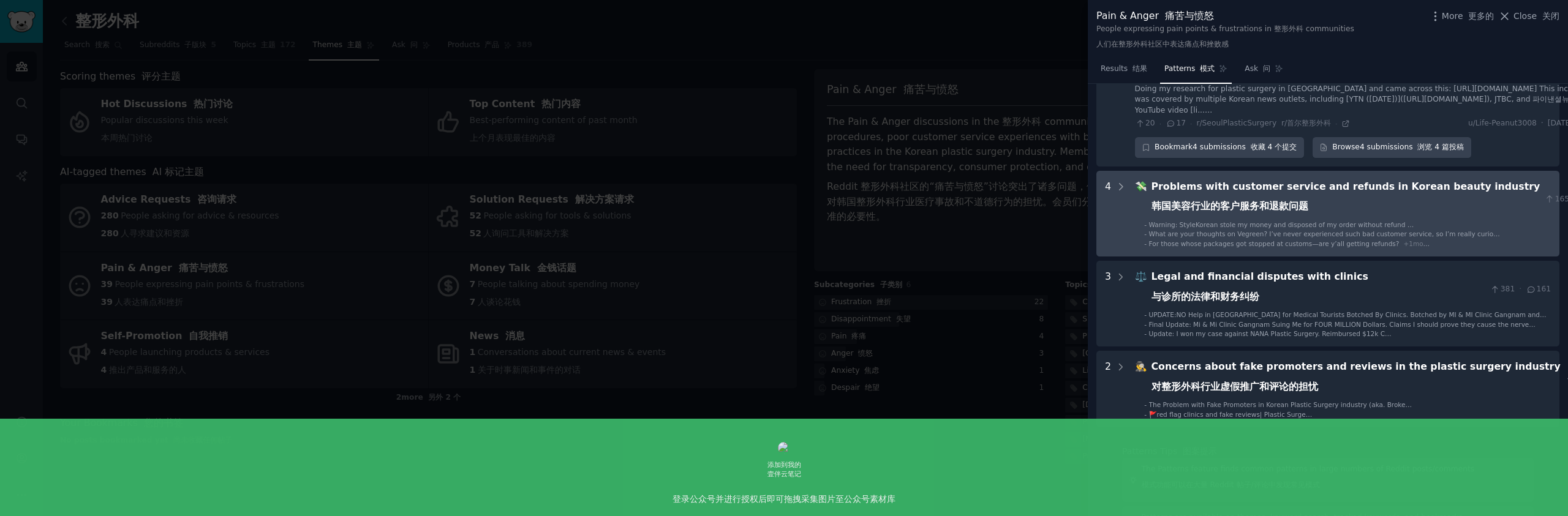
click at [1360, 218] on div "Problems with customer service and refunds in Korean beauty industry 韩国美容行业的客户服…" at bounding box center [1345, 199] width 389 height 40
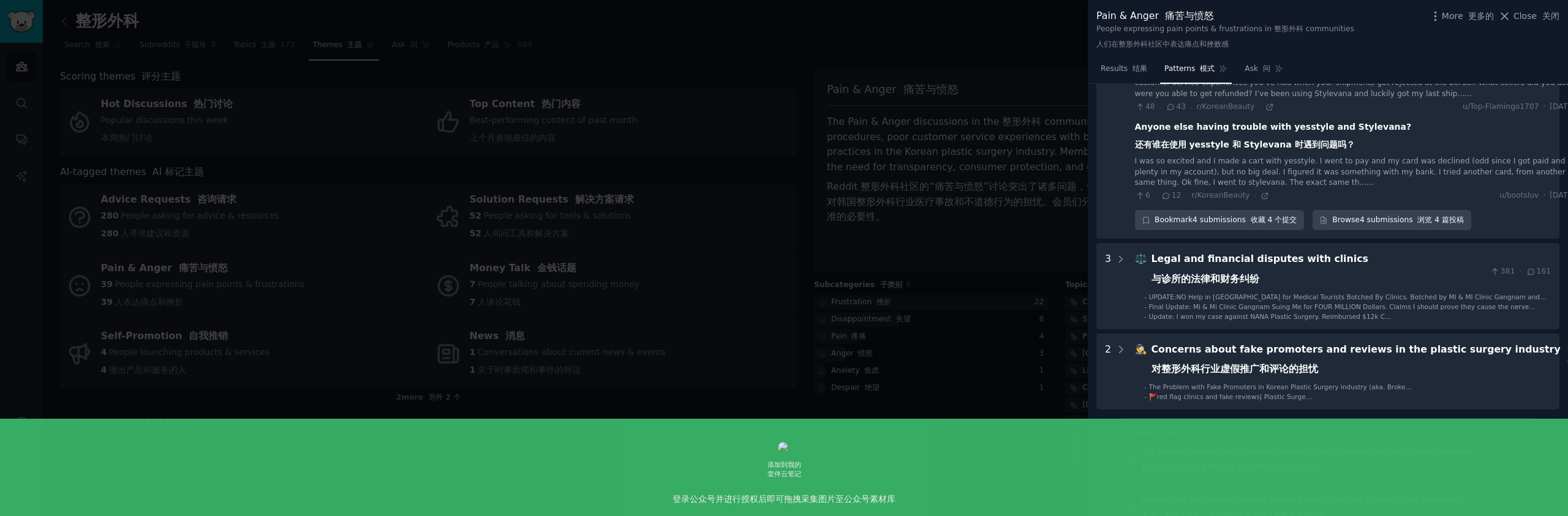
scroll to position [1471, 0]
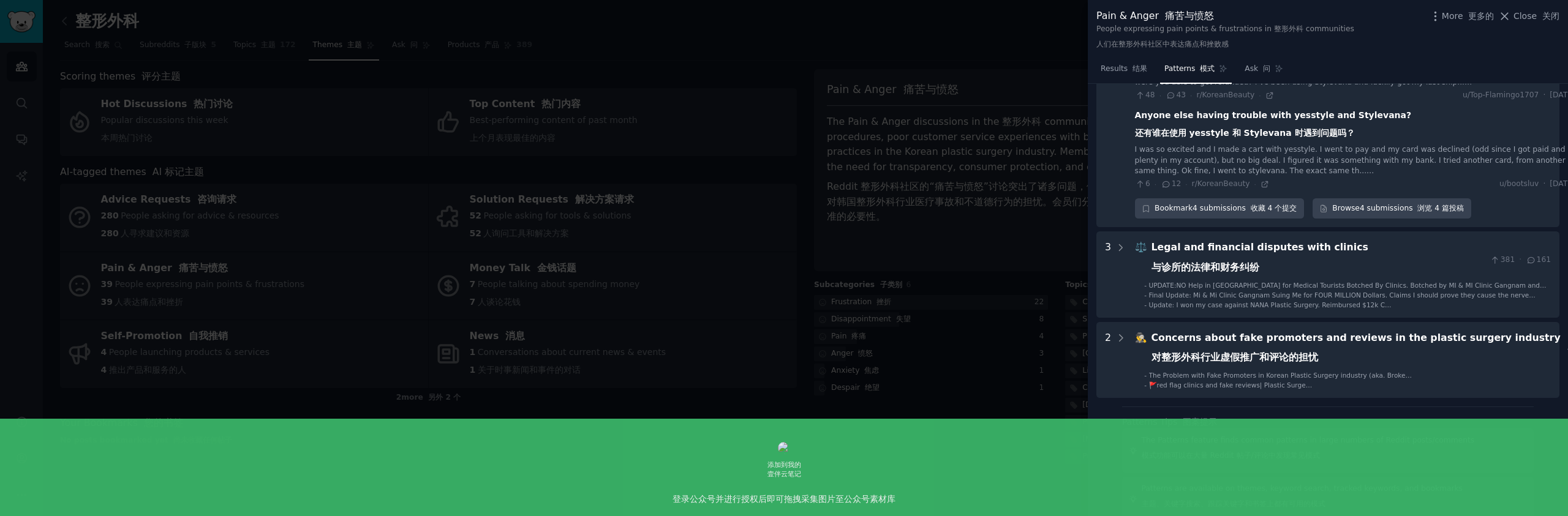
click at [1458, 351] on div "Concerns about fake promoters and reviews in the plastic surgery industry 对整形外科…" at bounding box center [1355, 351] width 409 height 40
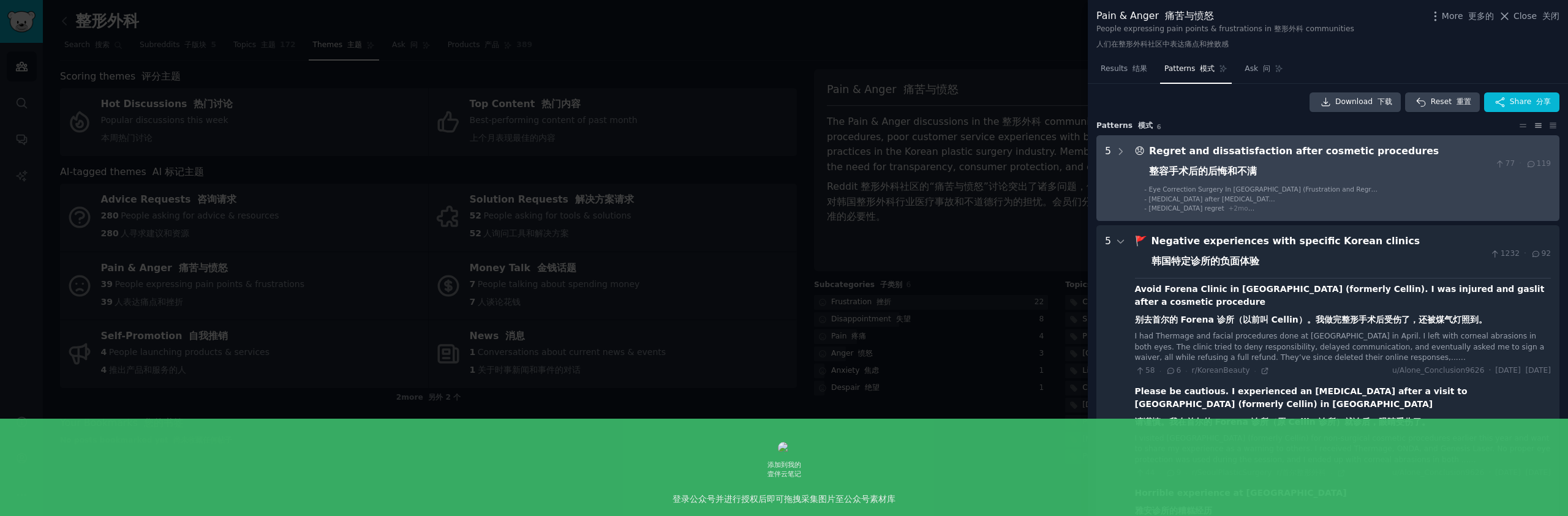
scroll to position [0, 0]
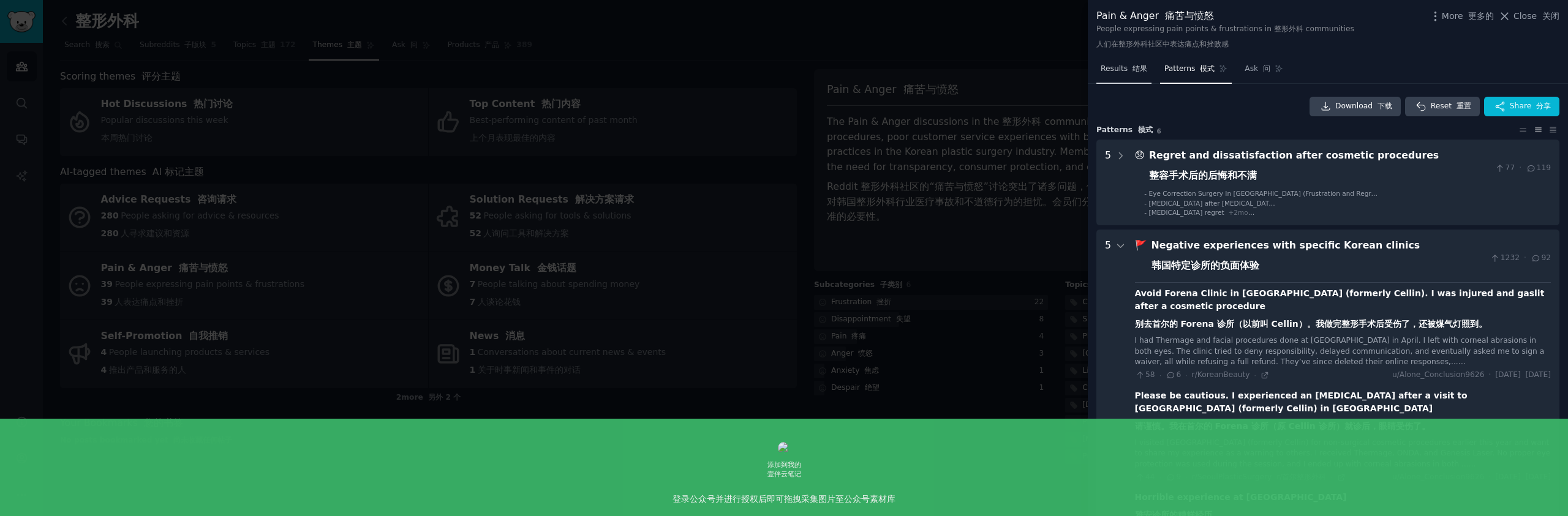
click at [1105, 66] on span "Results 结果" at bounding box center [1124, 69] width 47 height 11
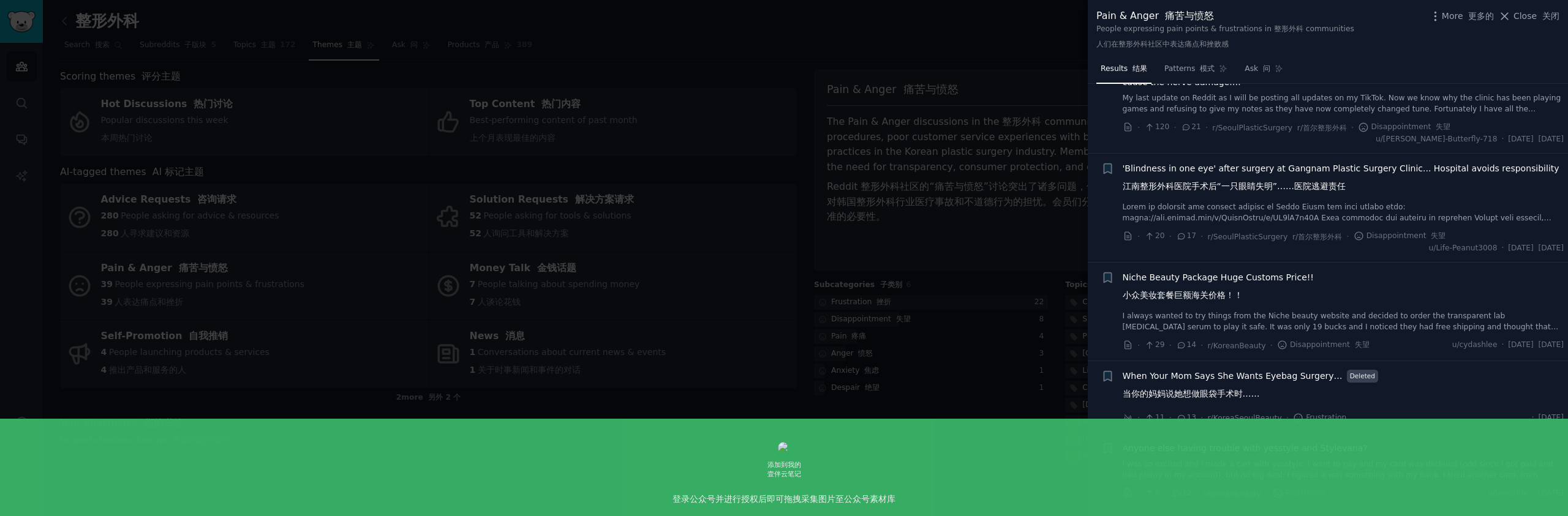
scroll to position [1711, 0]
click at [1012, 198] on div at bounding box center [784, 258] width 1568 height 516
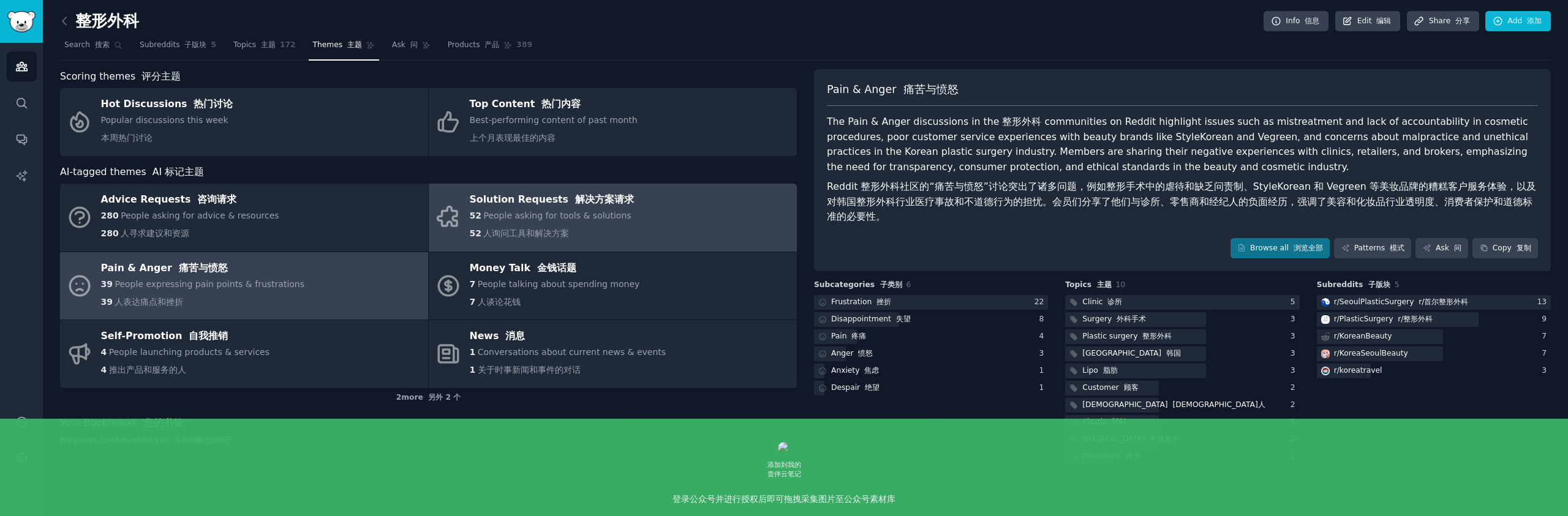
click at [618, 221] on span "People asking for tools & solutions" at bounding box center [556, 214] width 147 height 9
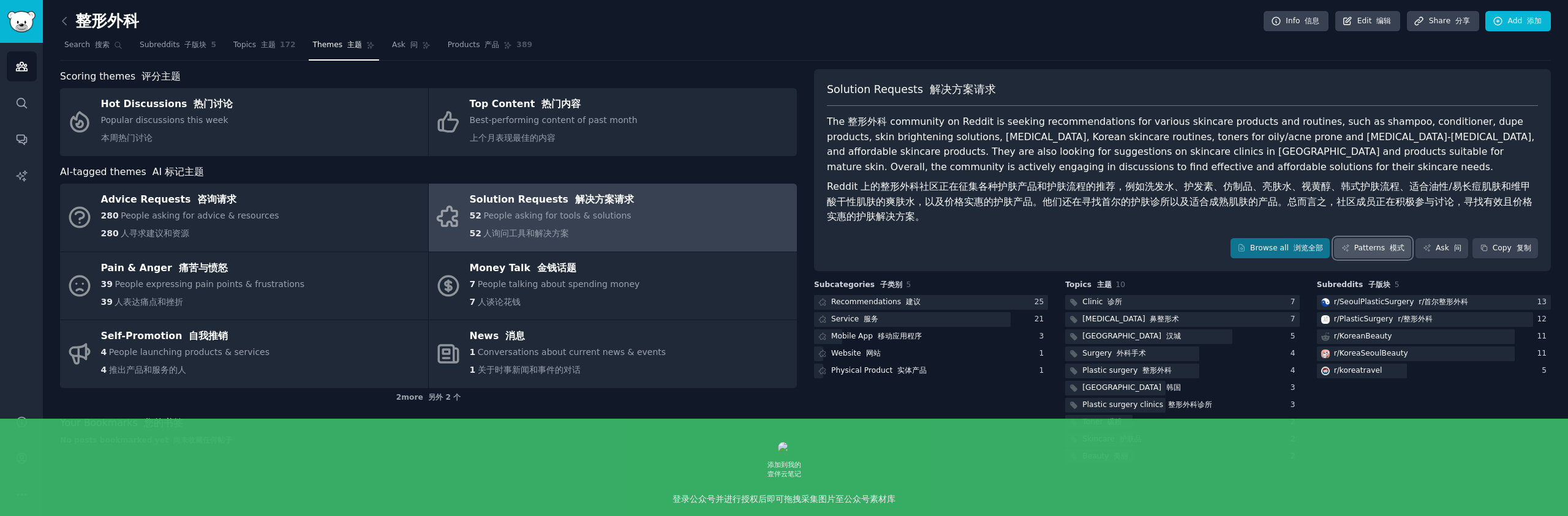
click at [1386, 244] on font at bounding box center [1387, 248] width 5 height 9
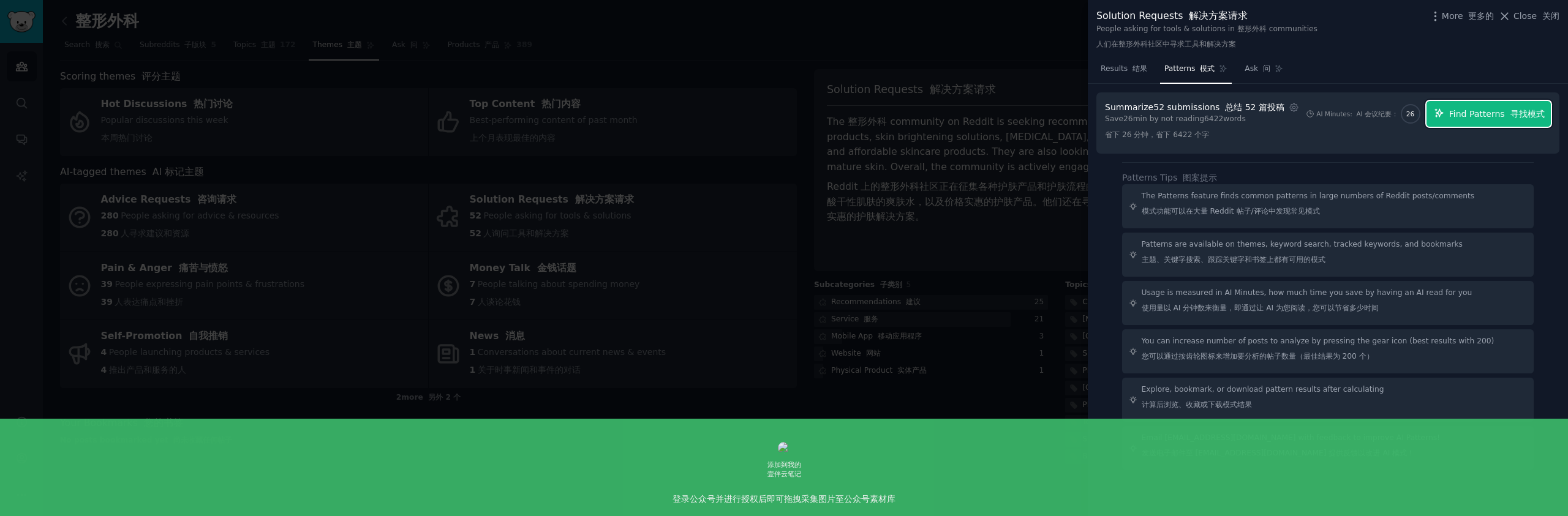
click at [1475, 117] on span "Find Patterns 寻找模式" at bounding box center [1496, 114] width 96 height 13
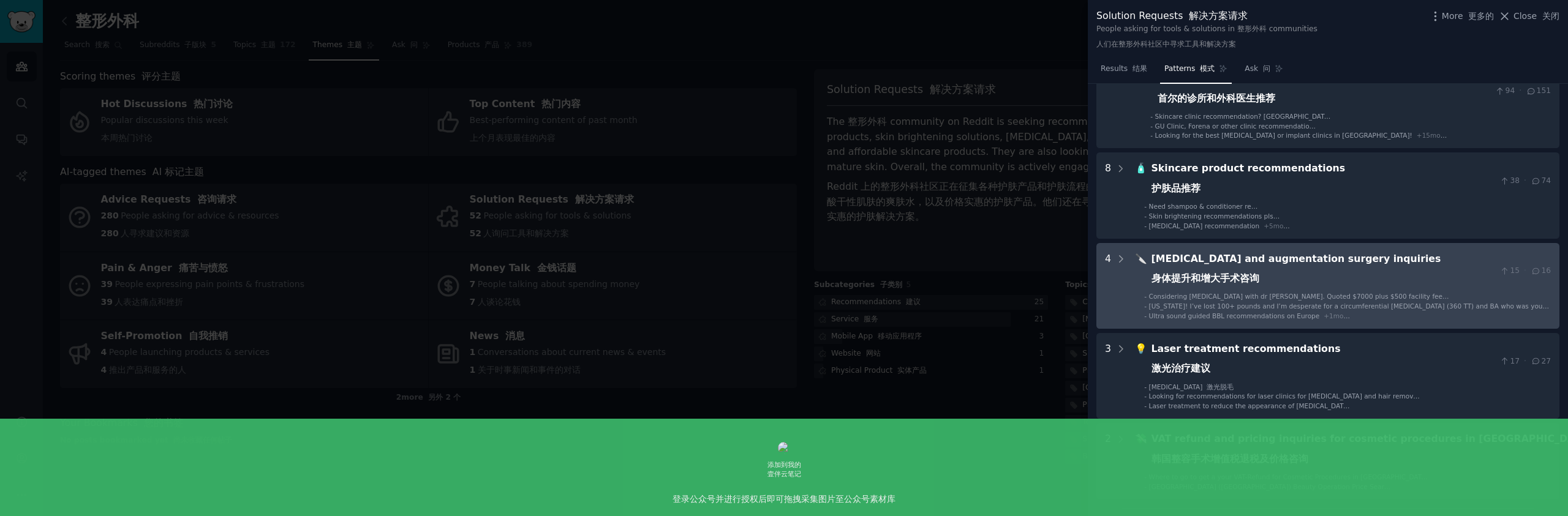
scroll to position [104, 0]
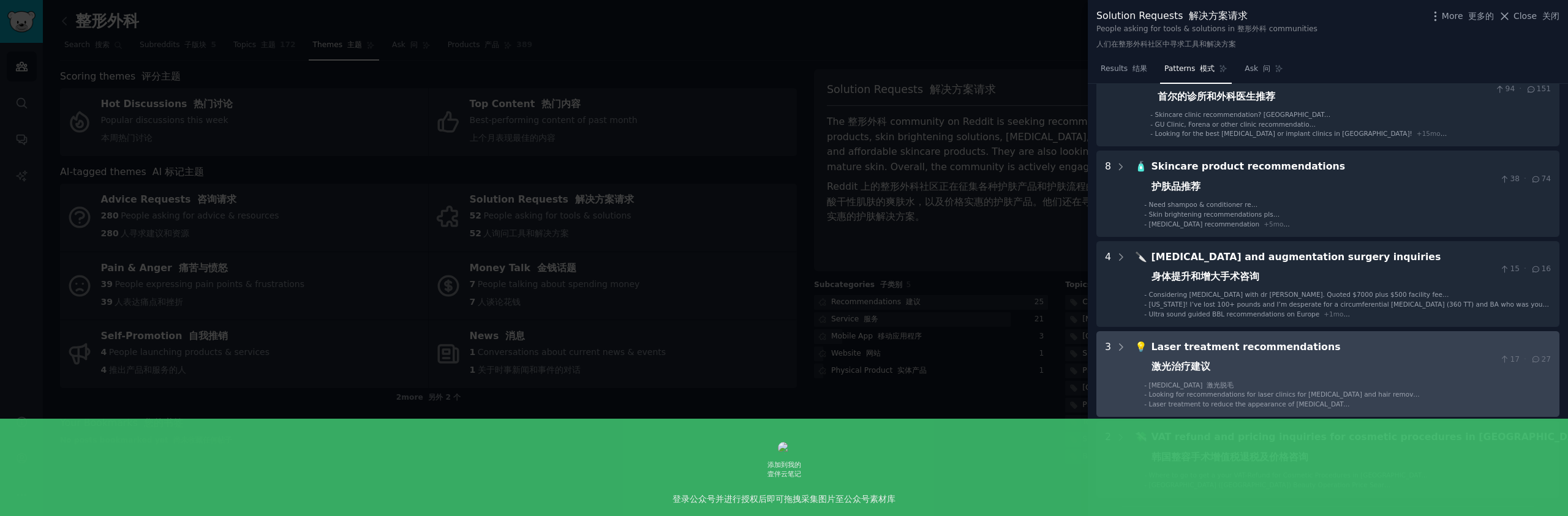
click at [1384, 362] on div "Laser treatment recommendations 激光治疗建议" at bounding box center [1322, 359] width 344 height 40
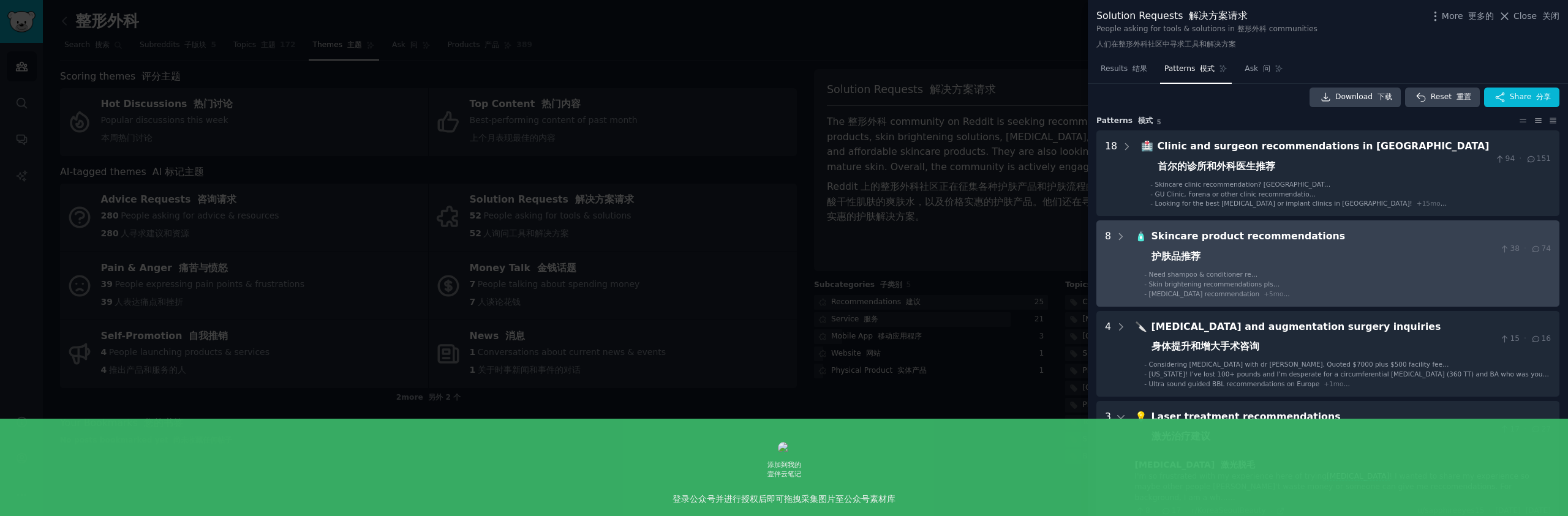
scroll to position [0, 0]
